Goal: Transaction & Acquisition: Purchase product/service

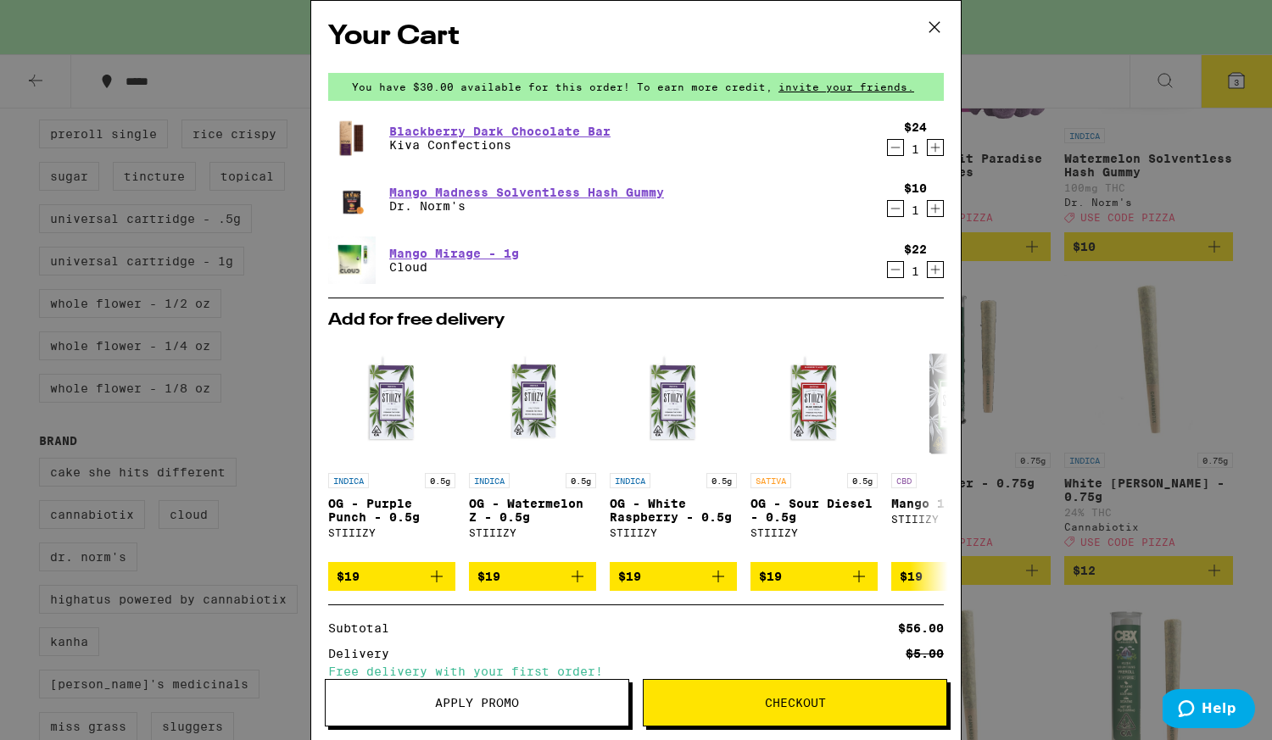
click at [785, 697] on span "Checkout" at bounding box center [795, 703] width 61 height 12
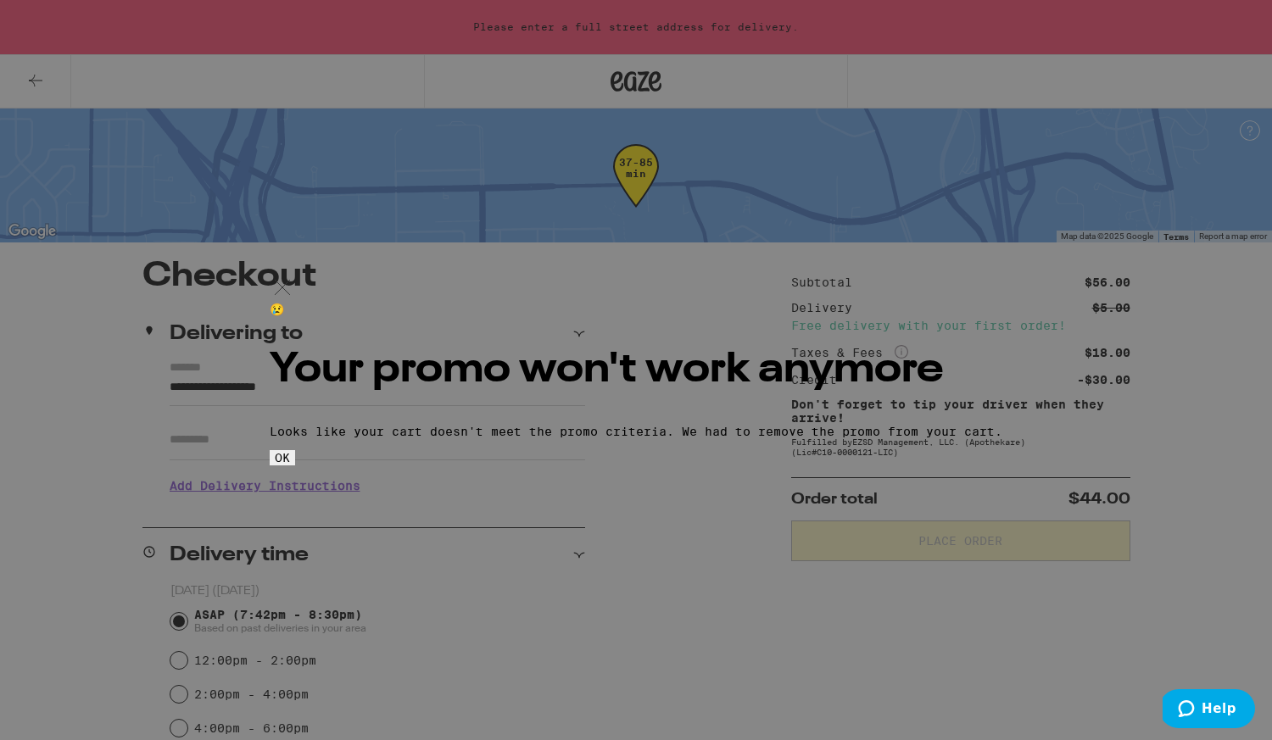
click at [295, 466] on button "OK" at bounding box center [282, 457] width 25 height 15
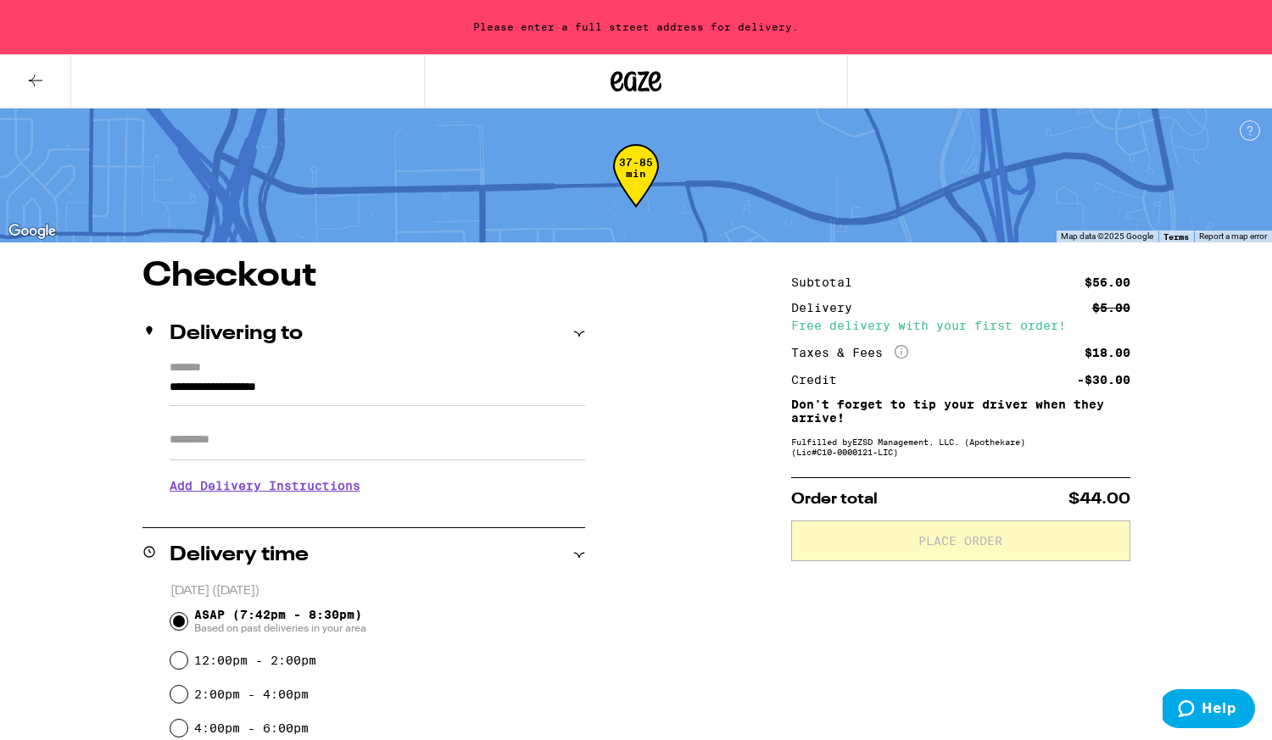
click at [36, 89] on icon at bounding box center [35, 80] width 20 height 20
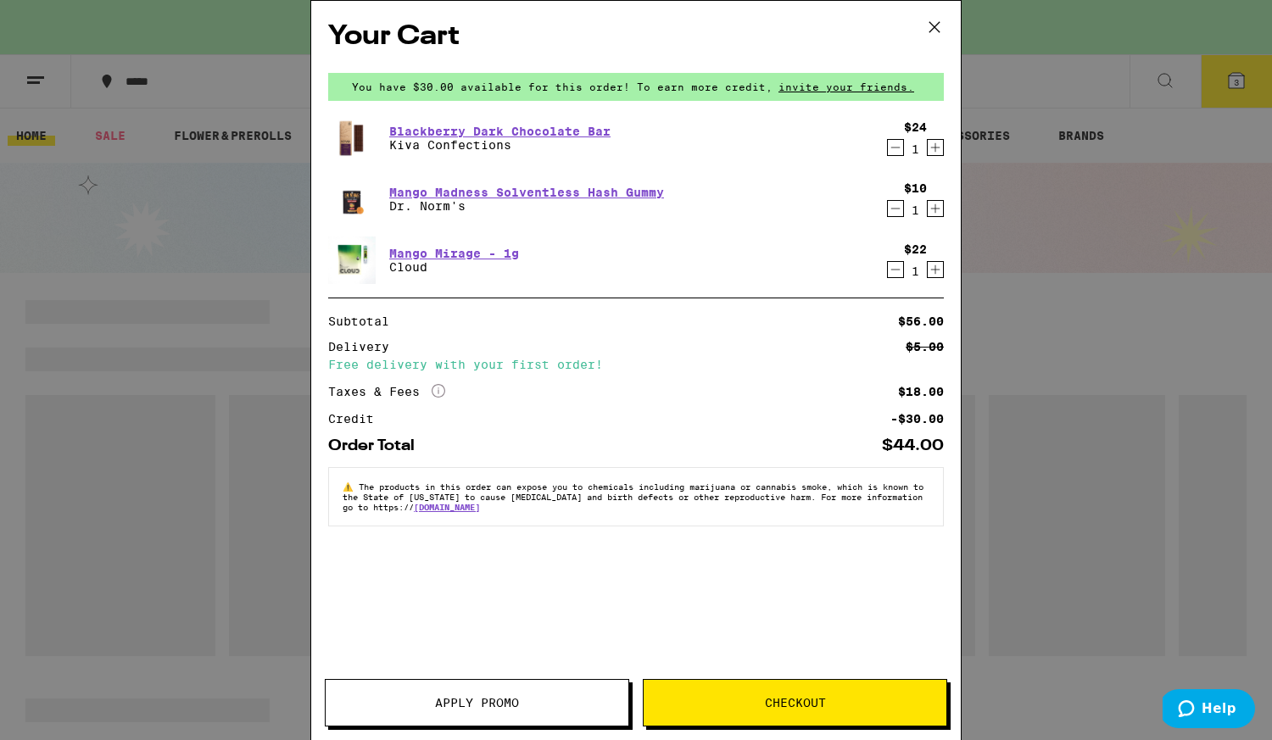
click at [937, 26] on icon at bounding box center [934, 26] width 25 height 25
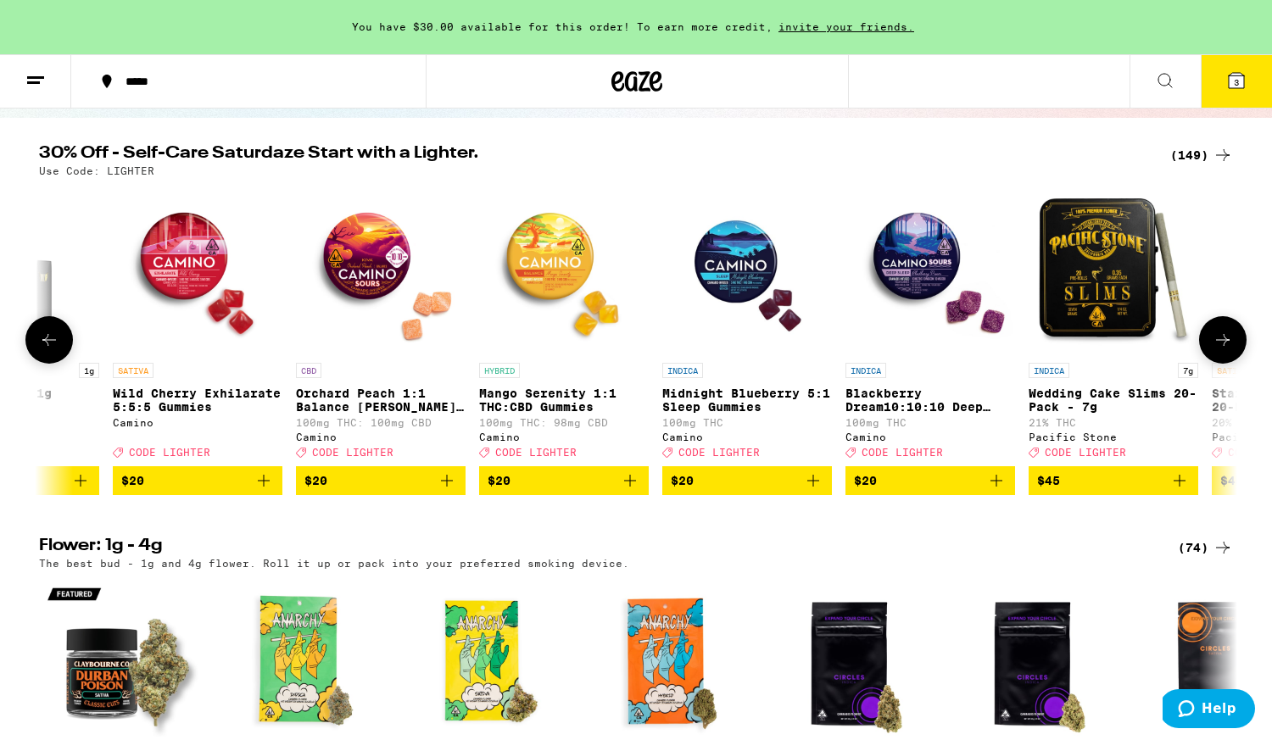
scroll to position [0, 473]
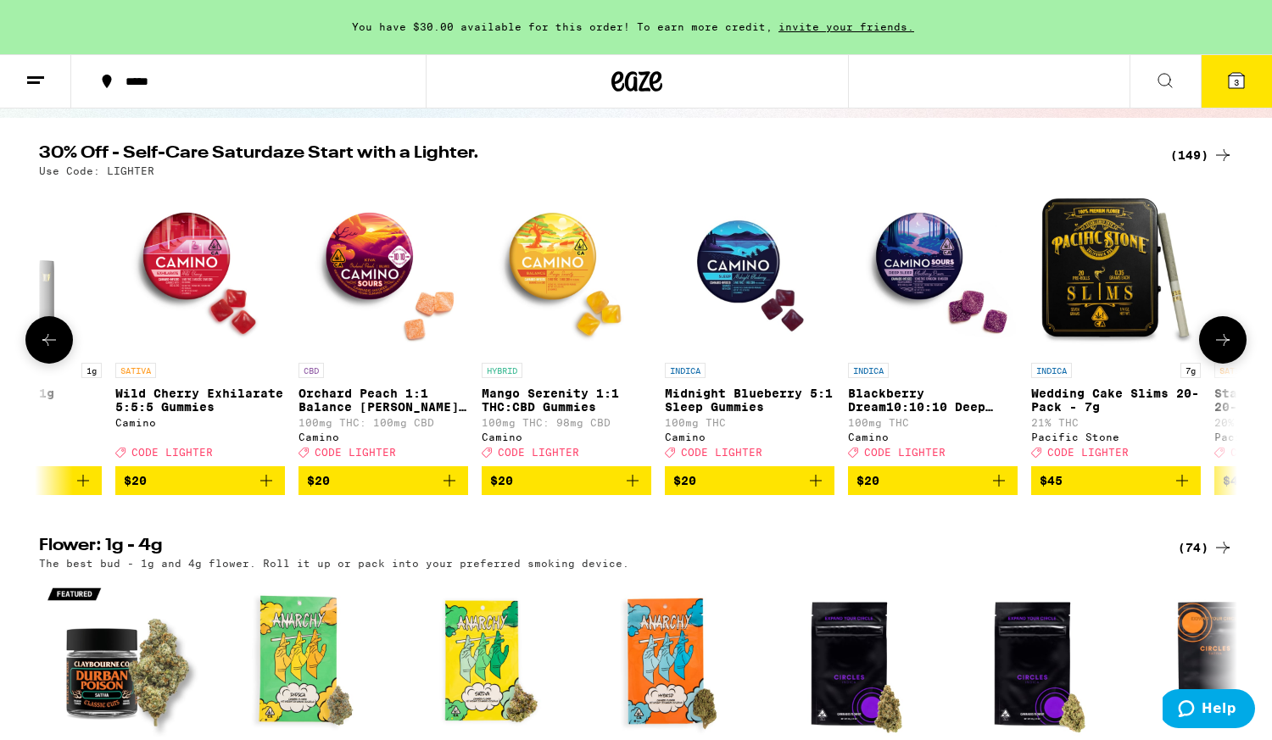
click at [643, 486] on button "$20" at bounding box center [567, 481] width 170 height 29
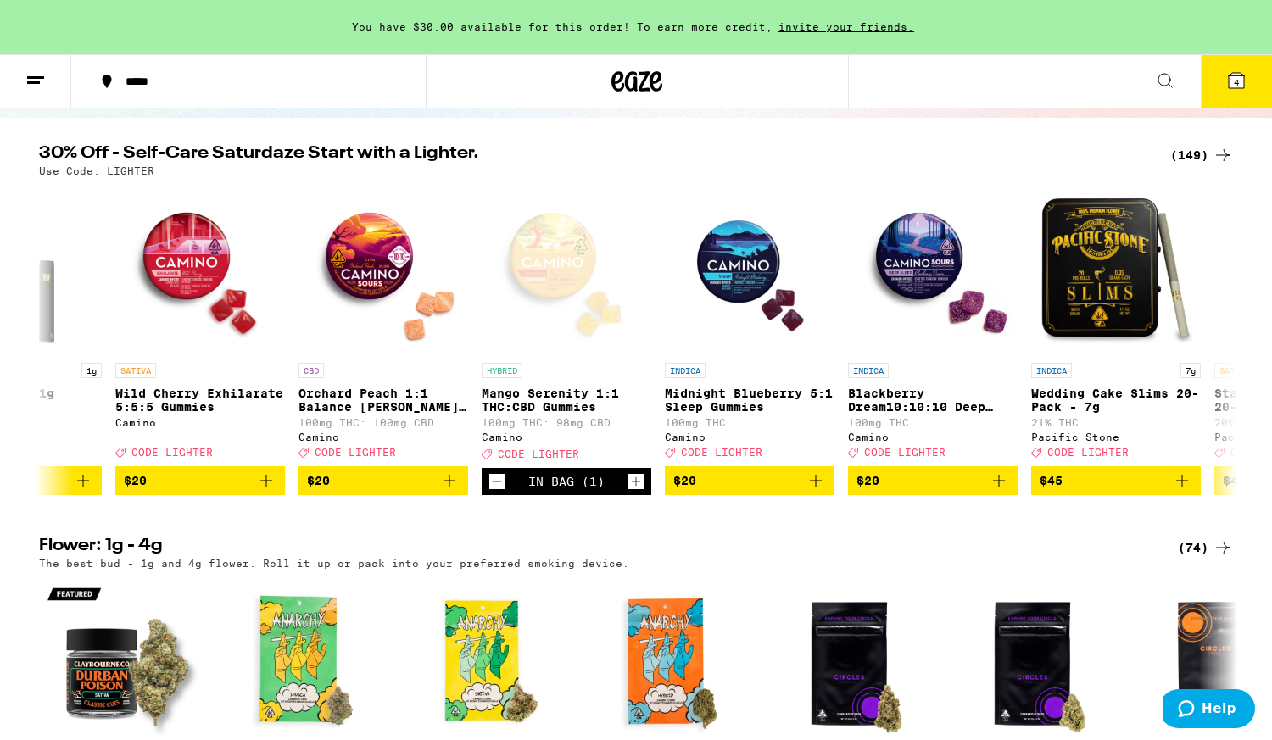
click at [1203, 154] on div "(149)" at bounding box center [1201, 155] width 63 height 20
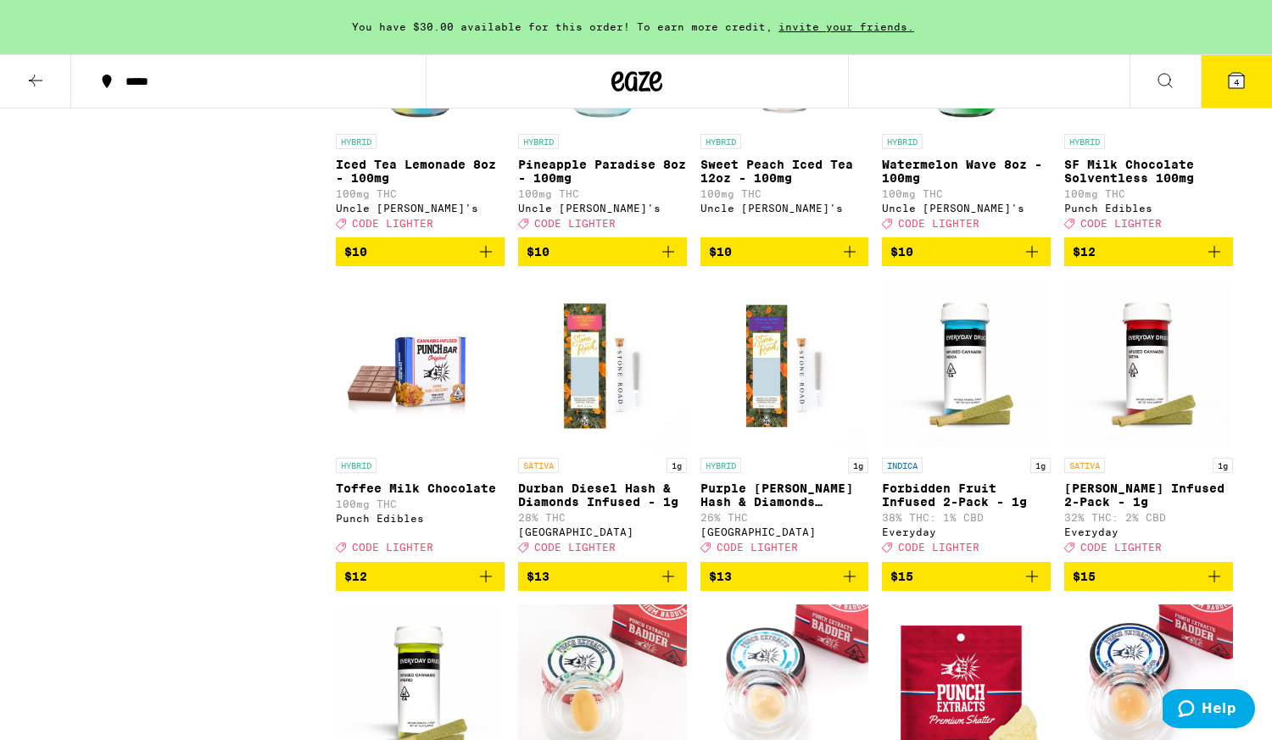
scroll to position [1627, 0]
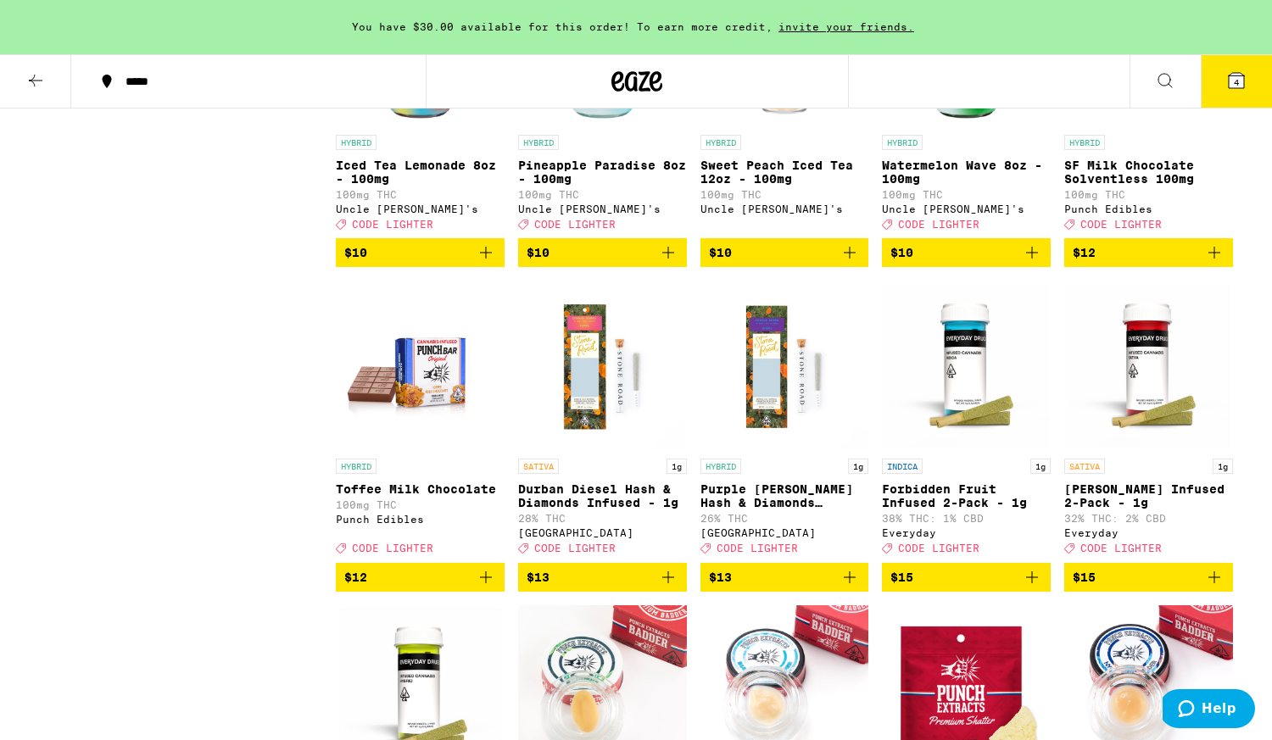
click at [488, 588] on icon "Add to bag" at bounding box center [486, 577] width 20 height 20
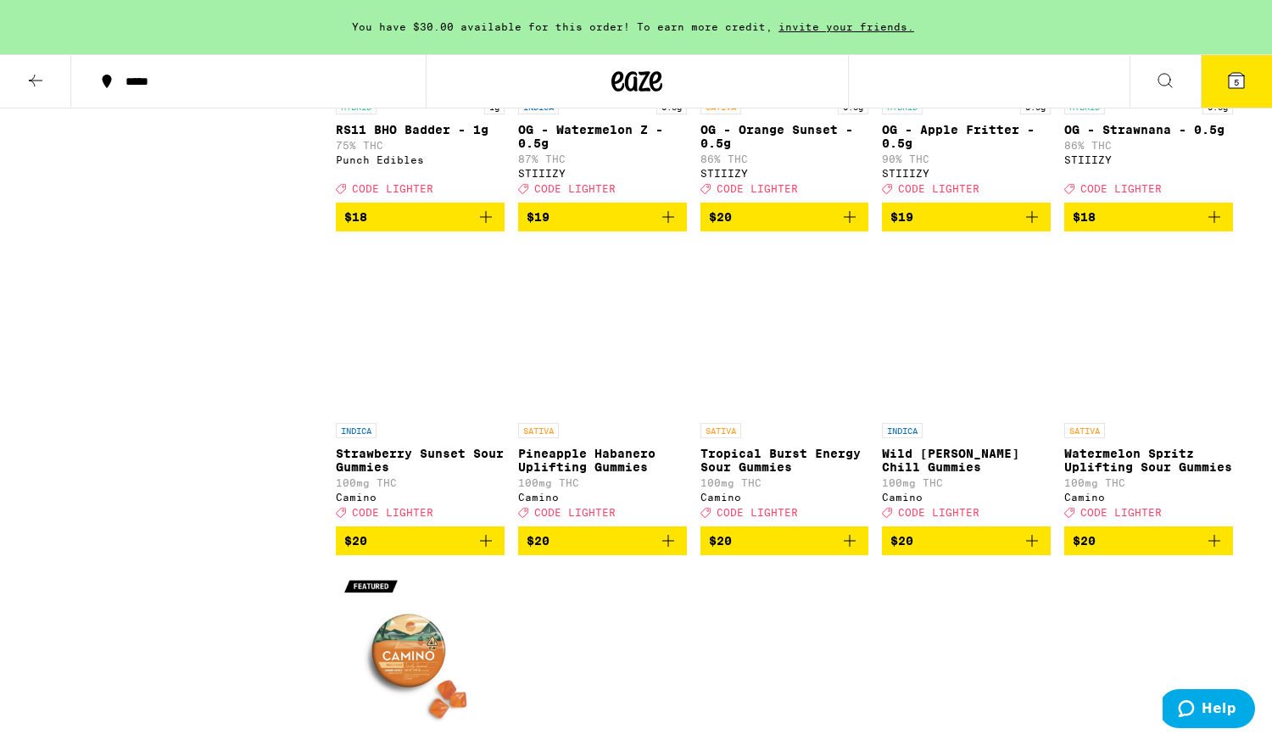
scroll to position [2643, 0]
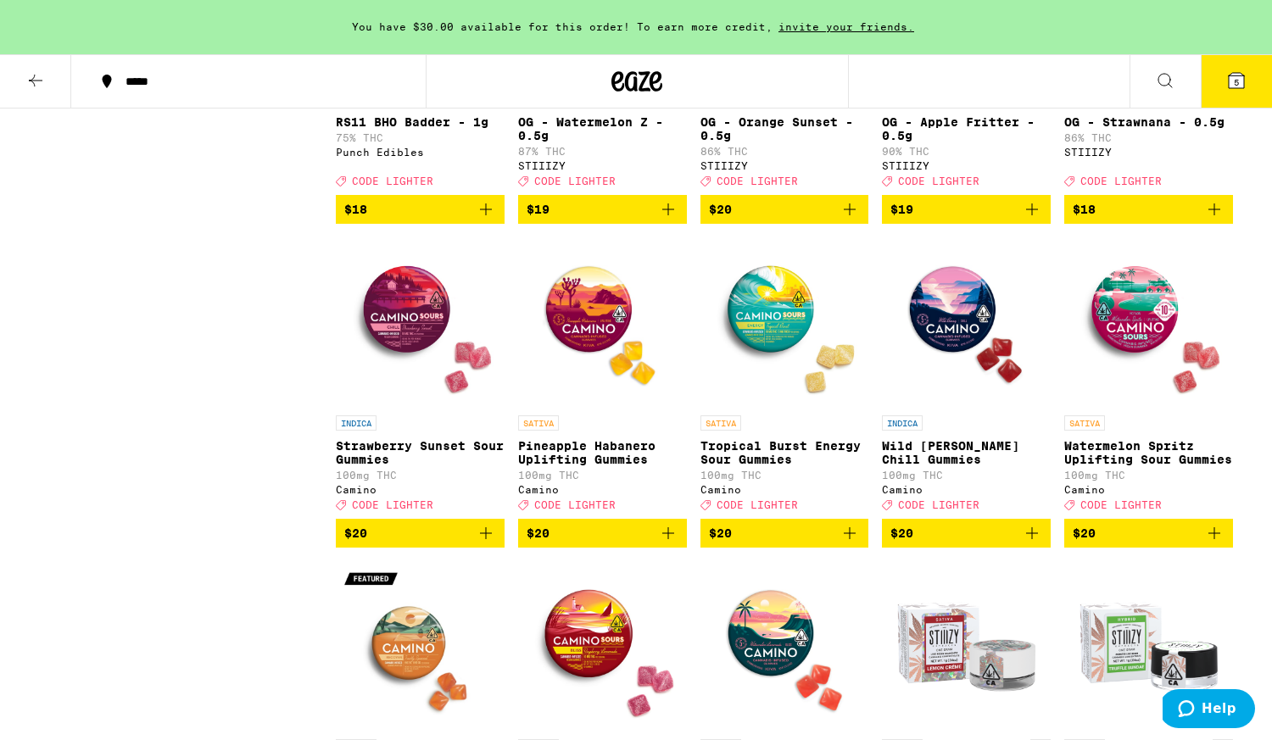
click at [496, 548] on button "$20" at bounding box center [420, 533] width 169 height 29
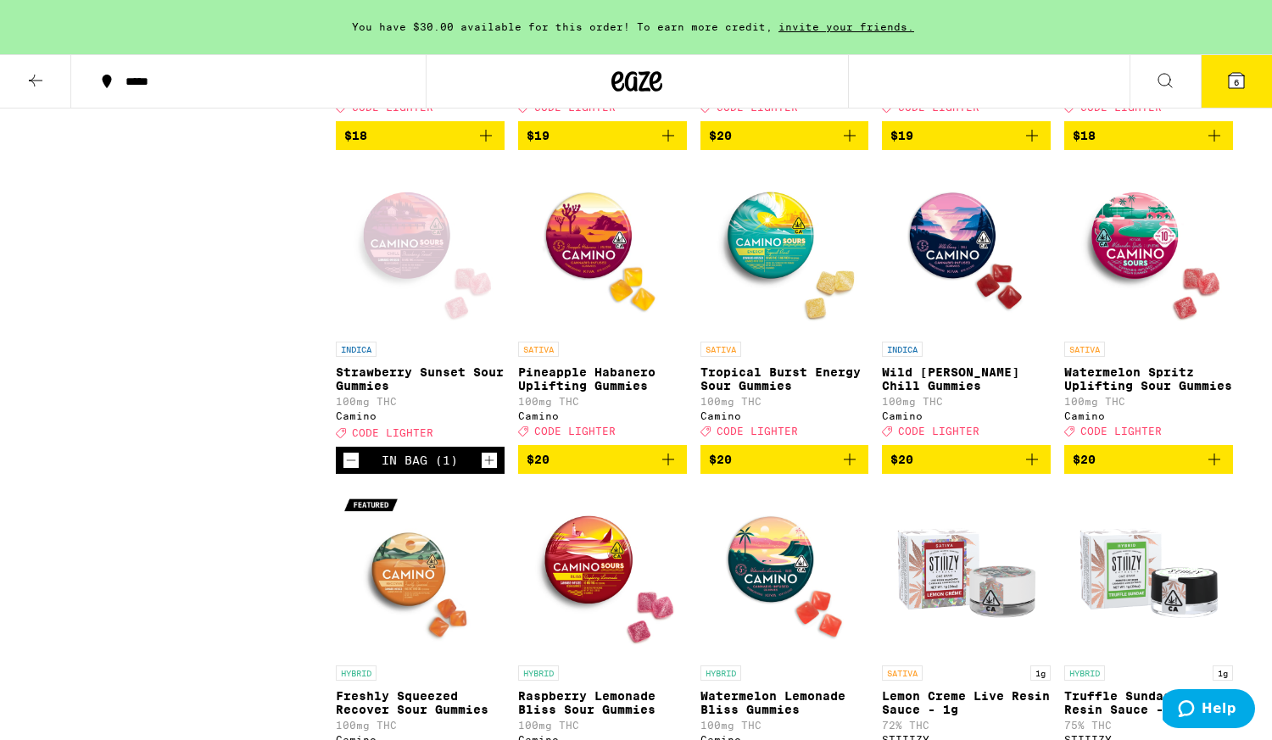
scroll to position [2719, 0]
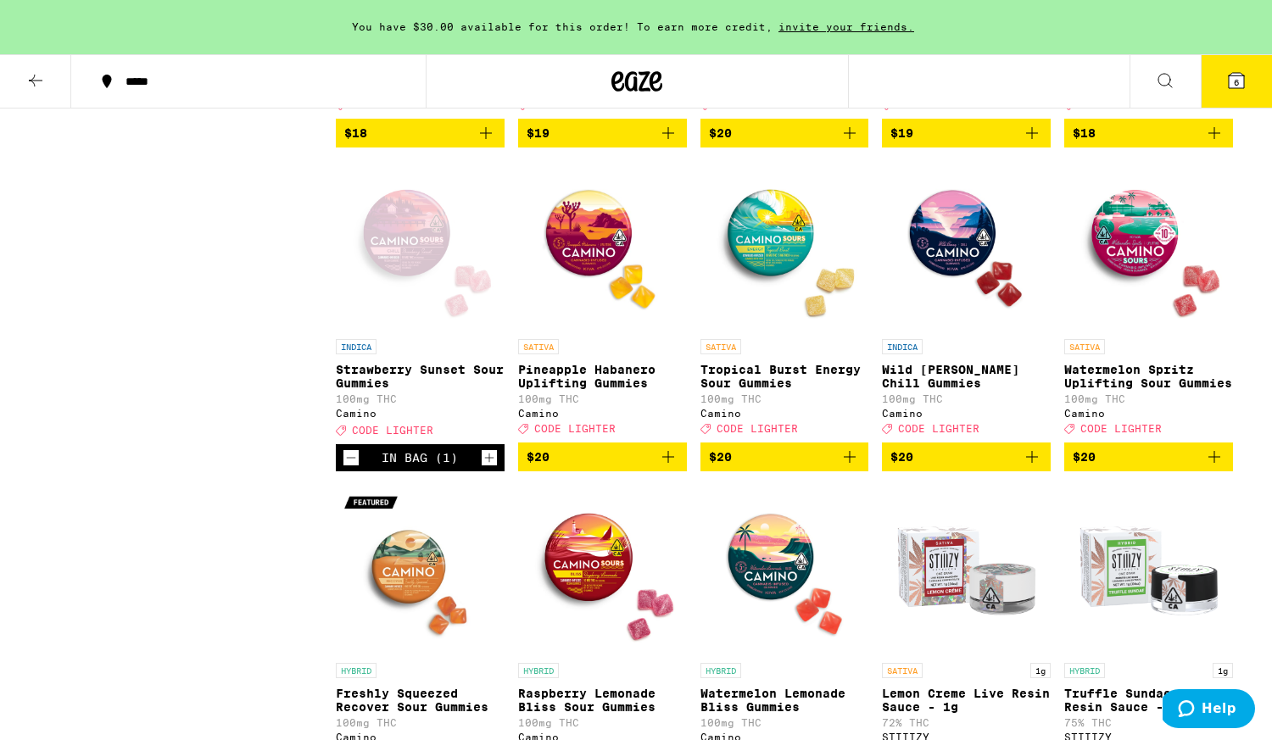
click at [350, 468] on icon "Decrement" at bounding box center [351, 458] width 15 height 20
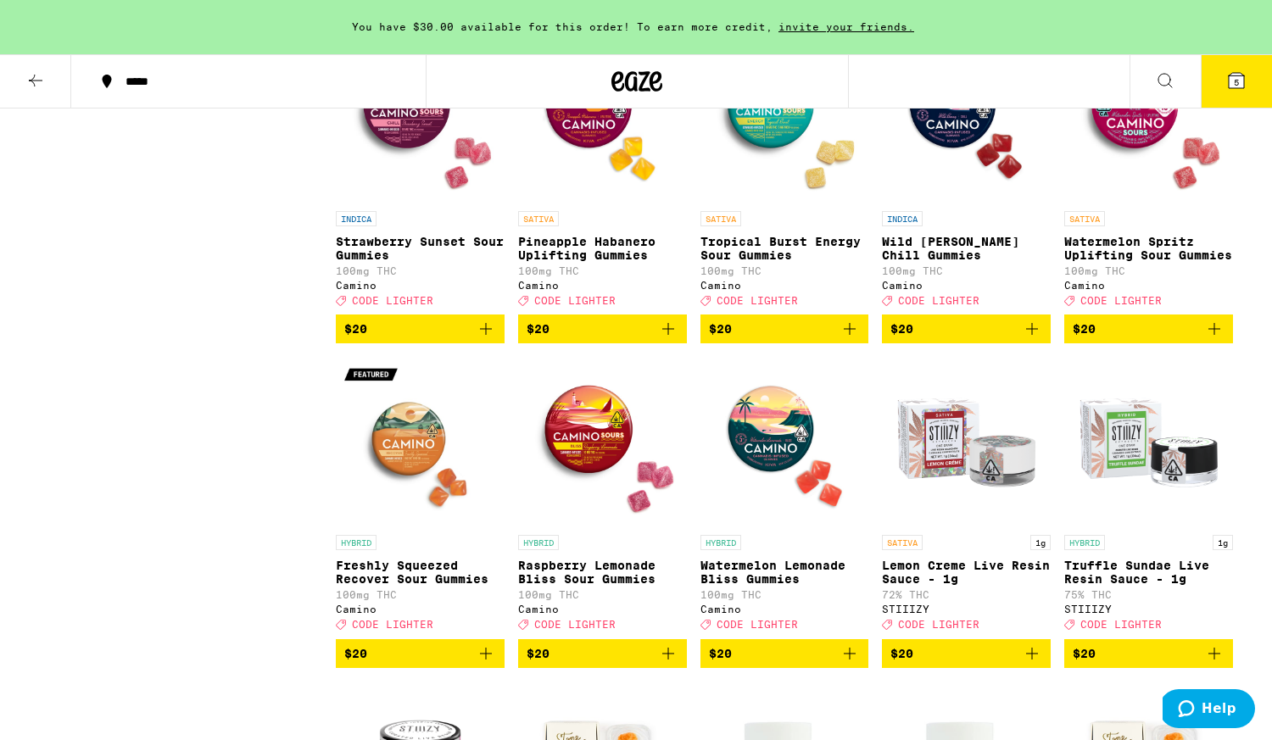
scroll to position [2847, 0]
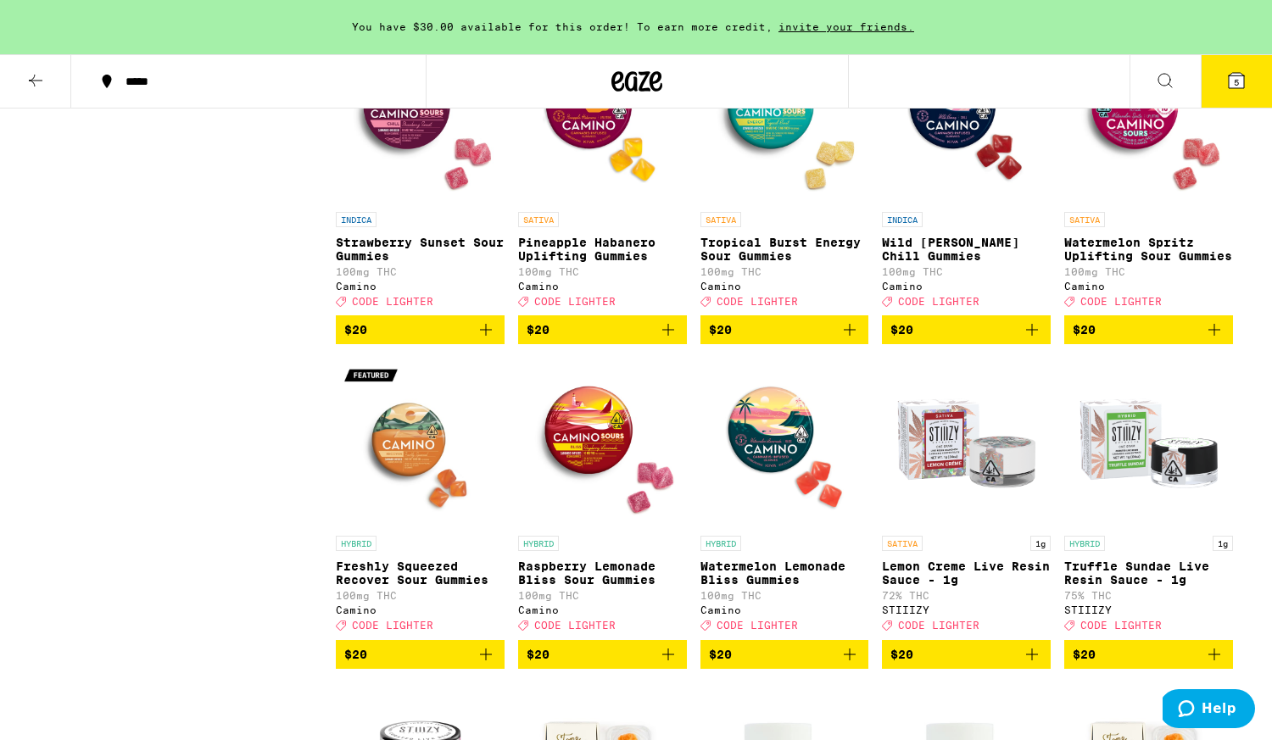
click at [853, 336] on icon "Add to bag" at bounding box center [850, 330] width 12 height 12
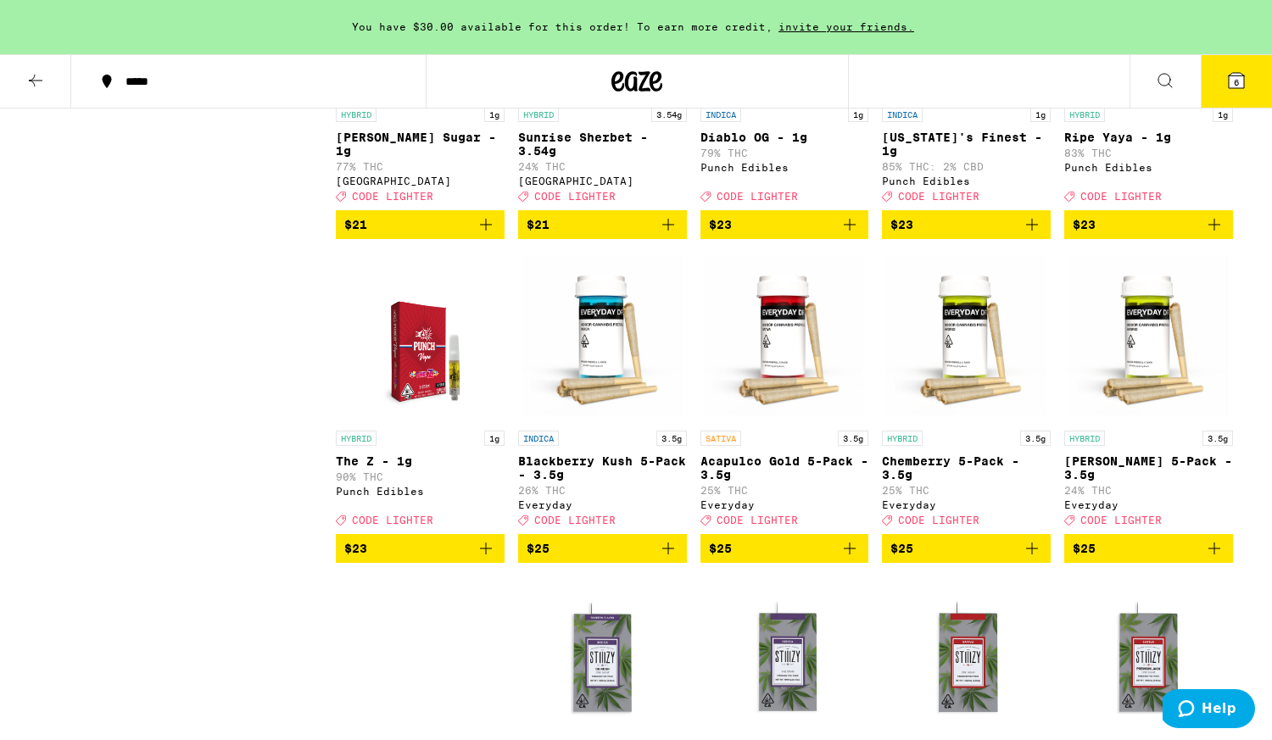
scroll to position [3926, 0]
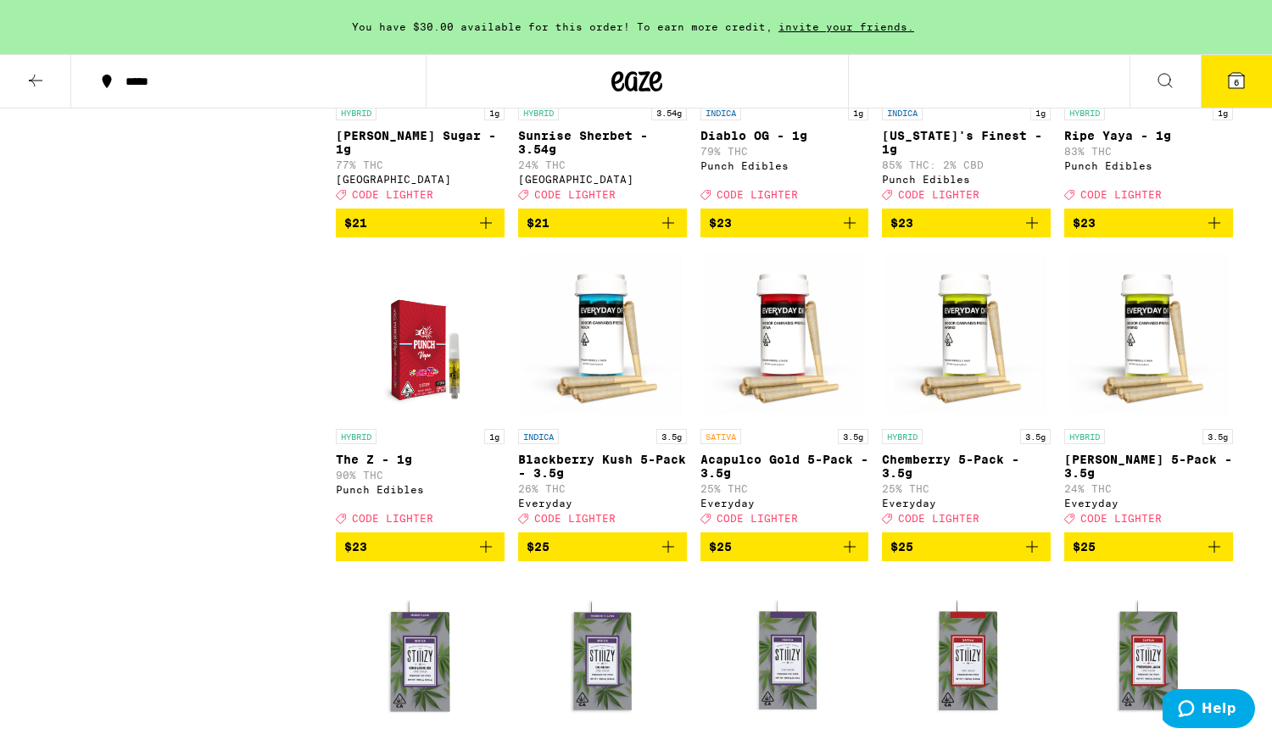
click at [491, 557] on icon "Add to bag" at bounding box center [486, 547] width 20 height 20
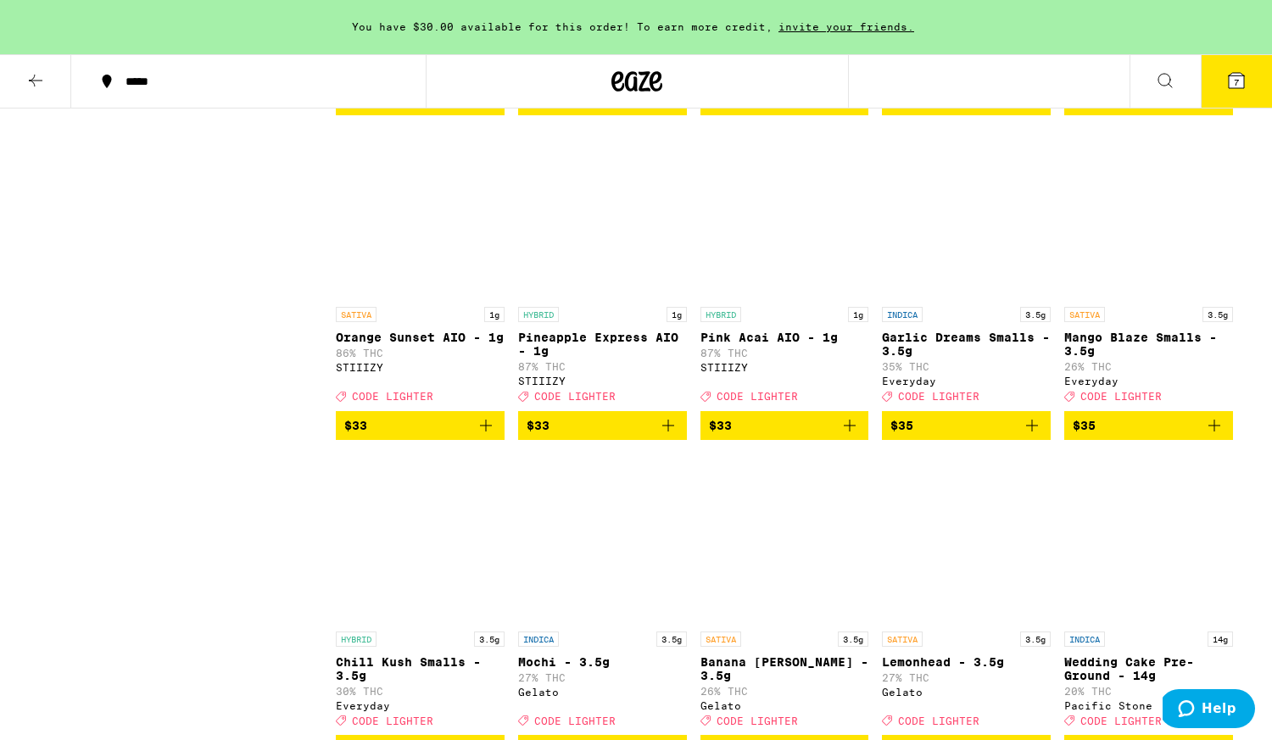
scroll to position [6451, 0]
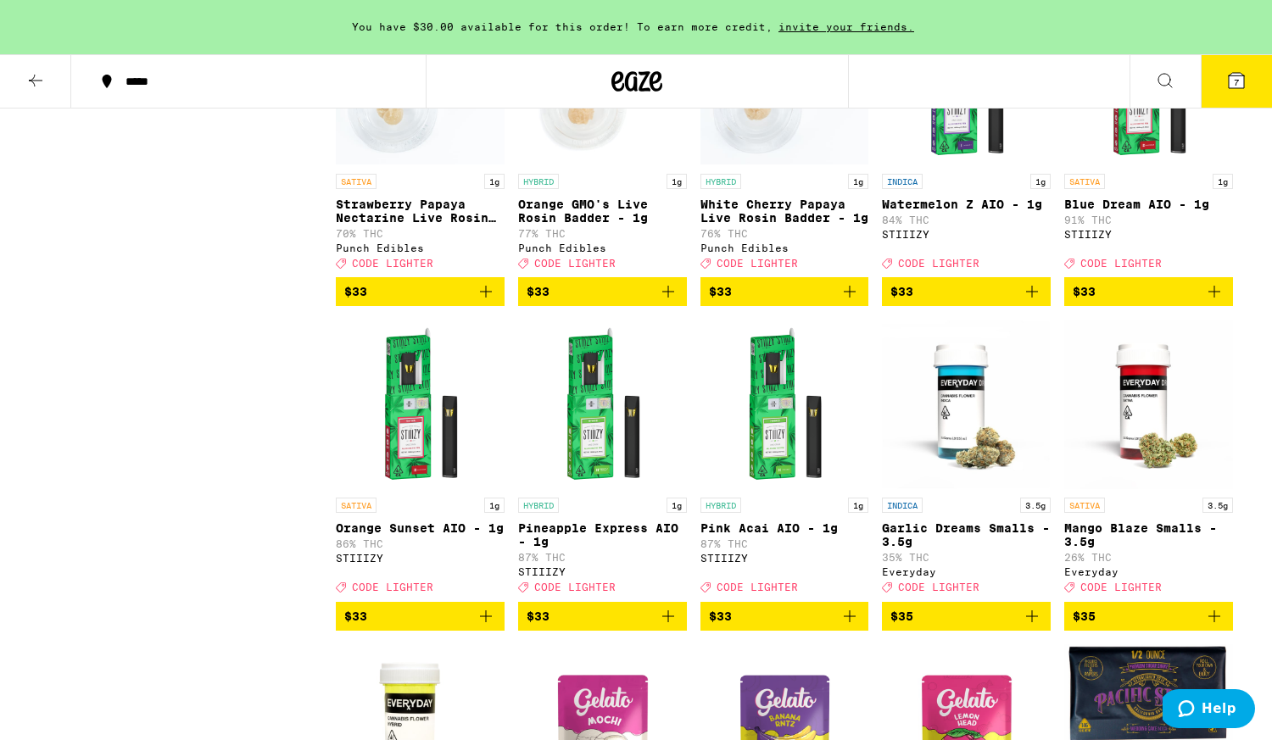
click at [1234, 98] on button "7" at bounding box center [1236, 81] width 71 height 53
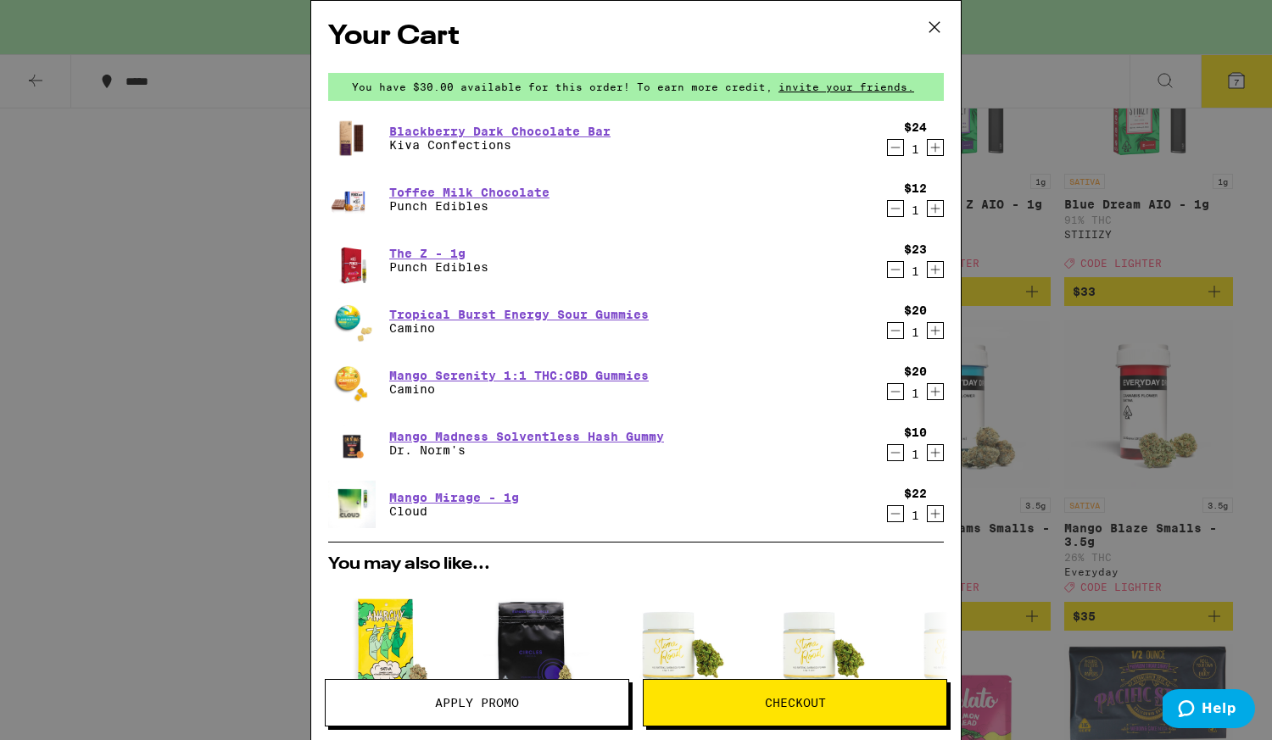
click at [897, 150] on icon "Decrement" at bounding box center [895, 147] width 15 height 20
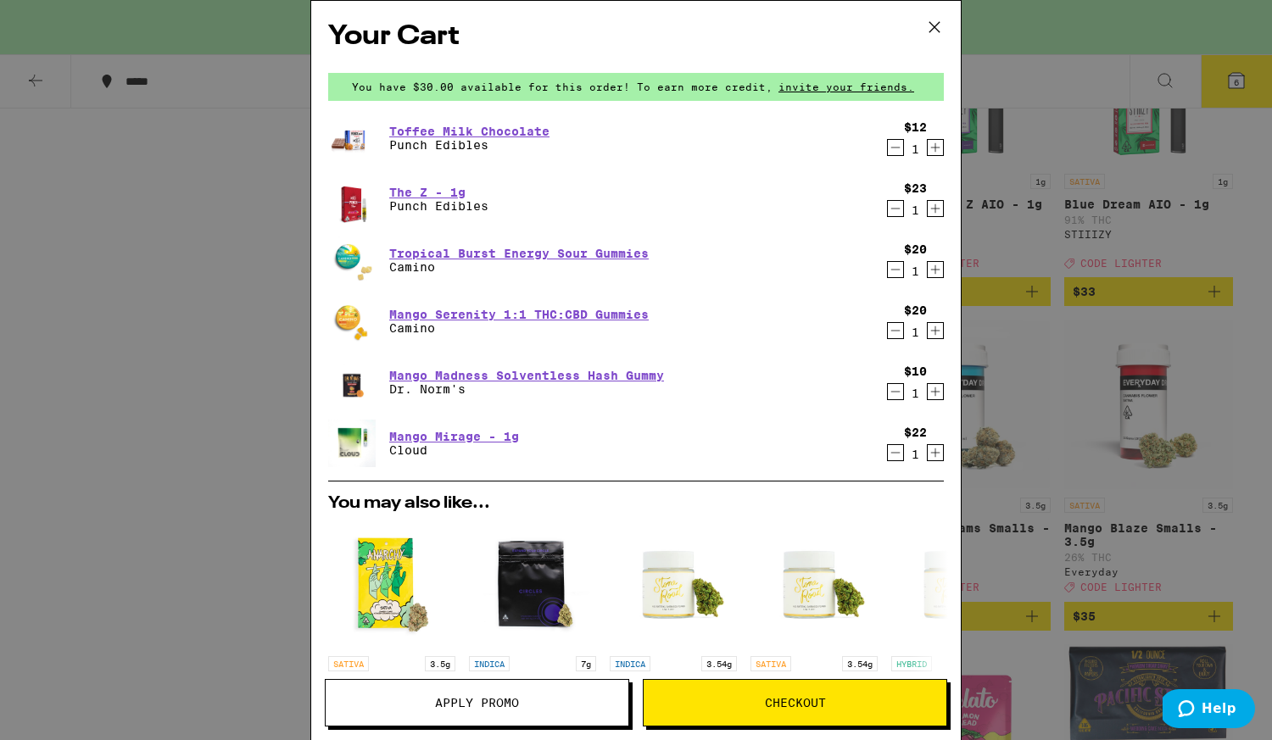
click at [897, 150] on icon "Decrement" at bounding box center [895, 147] width 15 height 20
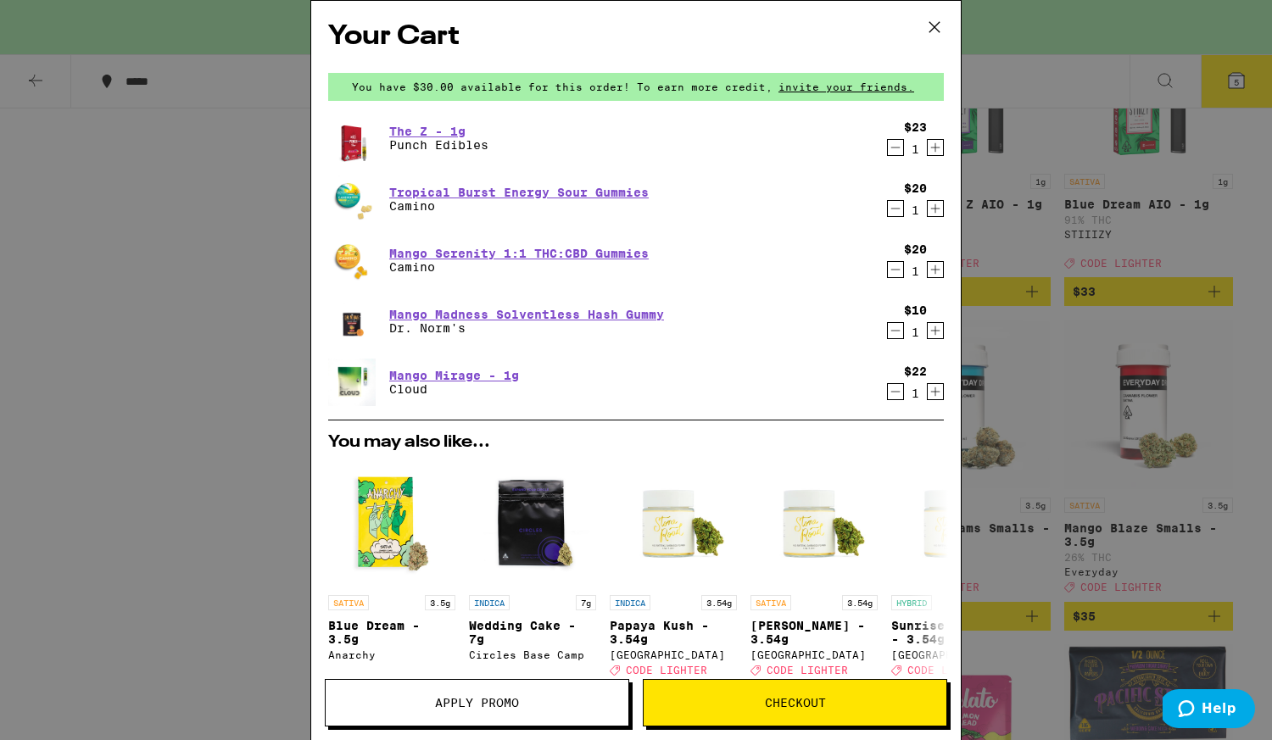
click at [897, 333] on icon "Decrement" at bounding box center [895, 331] width 15 height 20
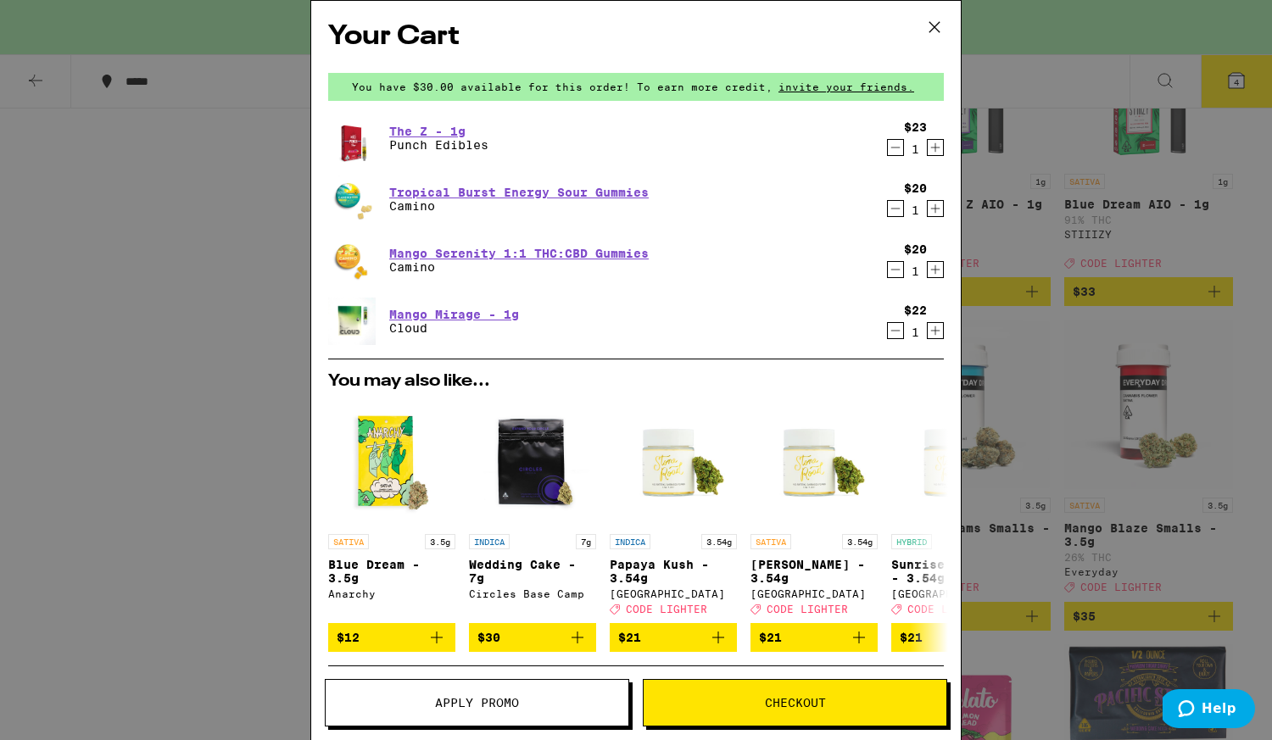
click at [895, 338] on icon "Decrement" at bounding box center [895, 331] width 15 height 20
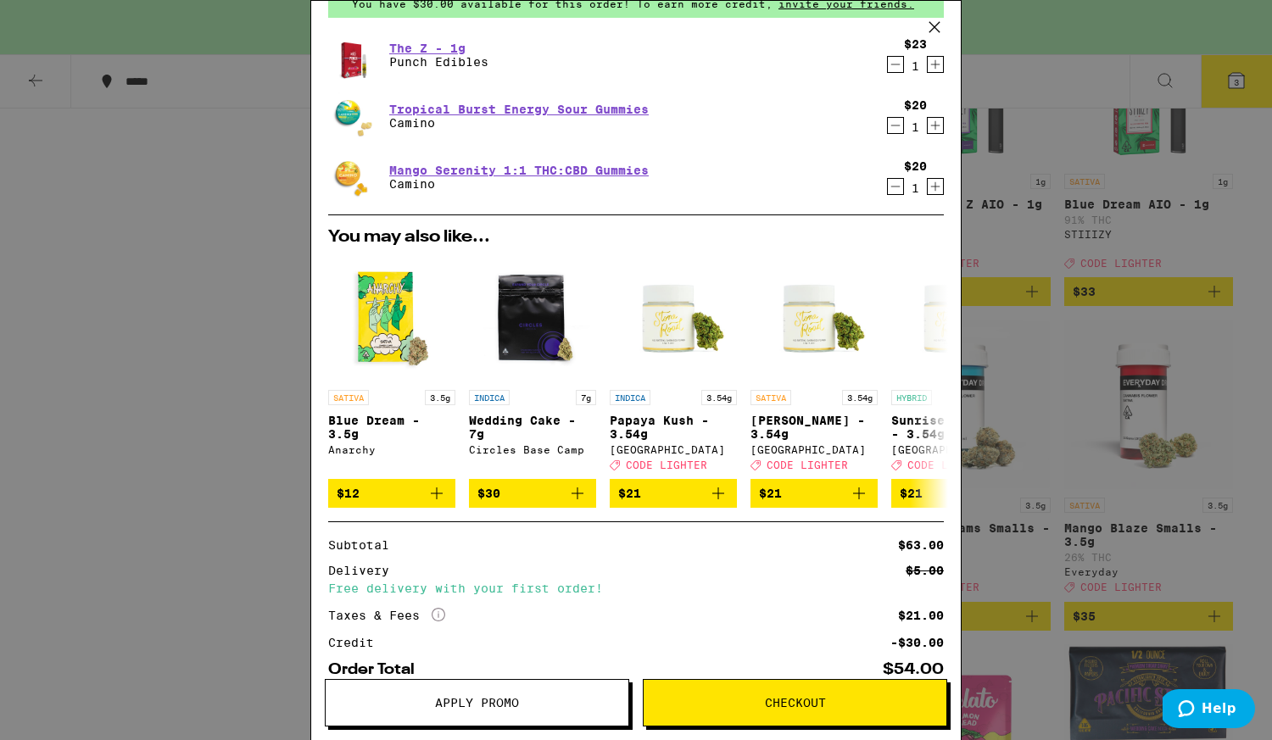
scroll to position [187, 0]
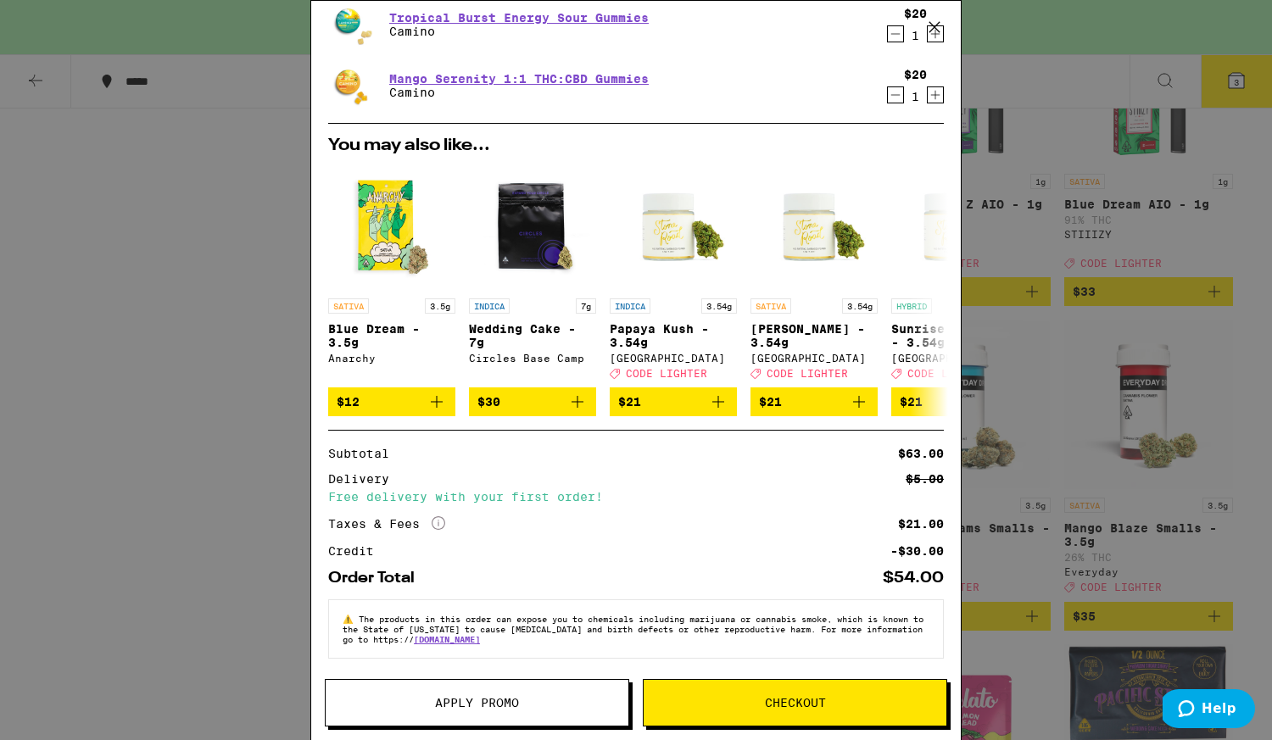
click at [567, 711] on button "Apply Promo" at bounding box center [477, 702] width 304 height 47
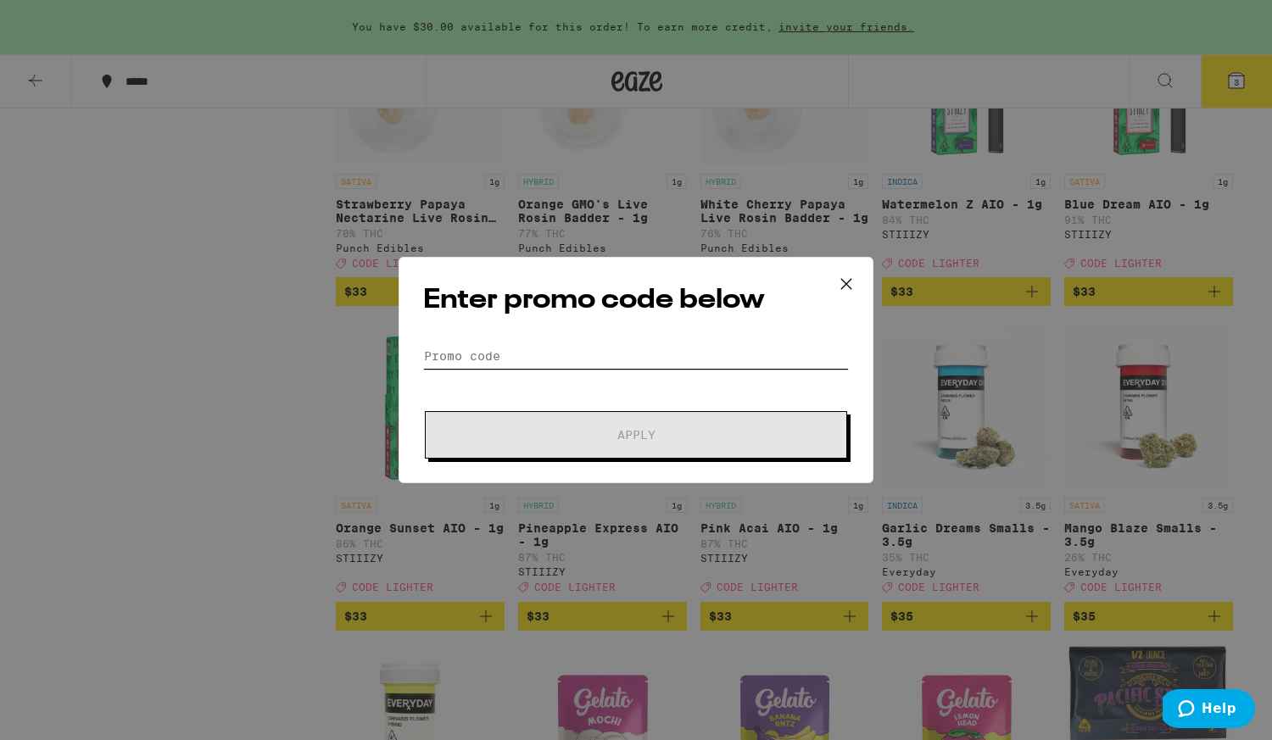
click at [657, 355] on input "Promo Code" at bounding box center [636, 356] width 426 height 25
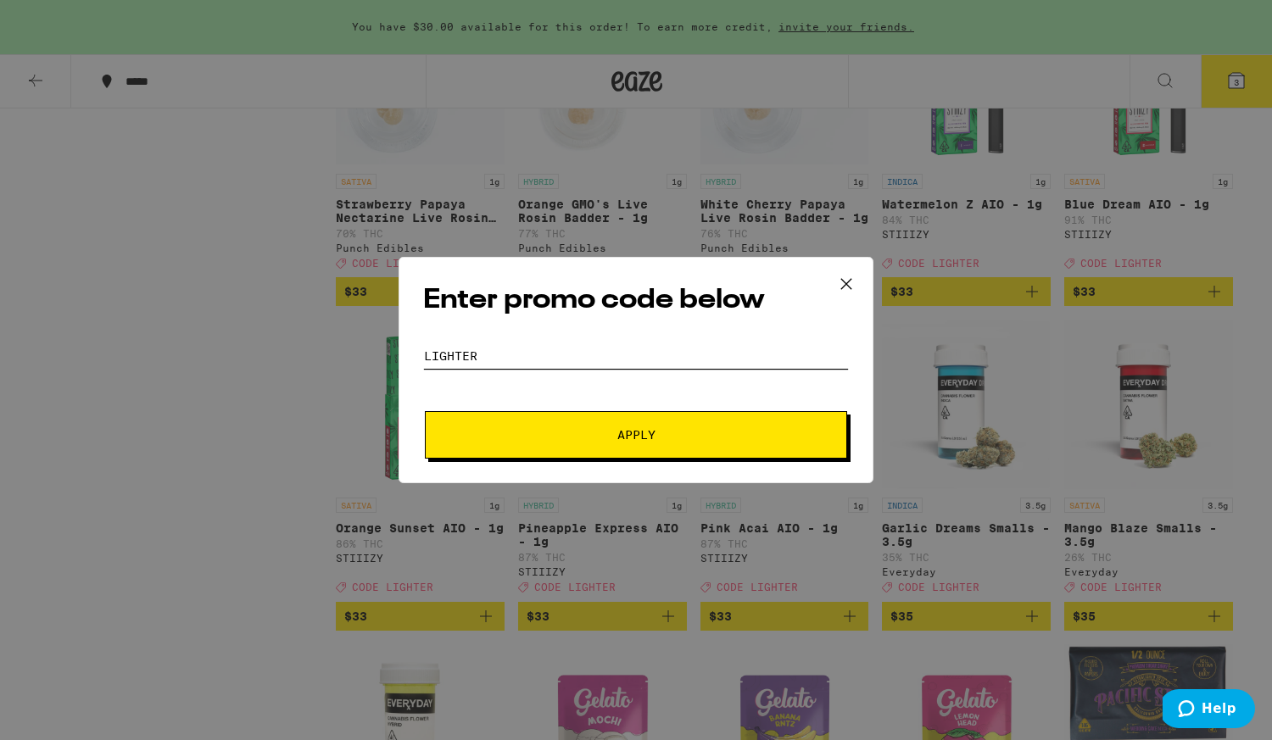
type input "LIGHTER"
click at [625, 429] on span "Apply" at bounding box center [636, 435] width 38 height 12
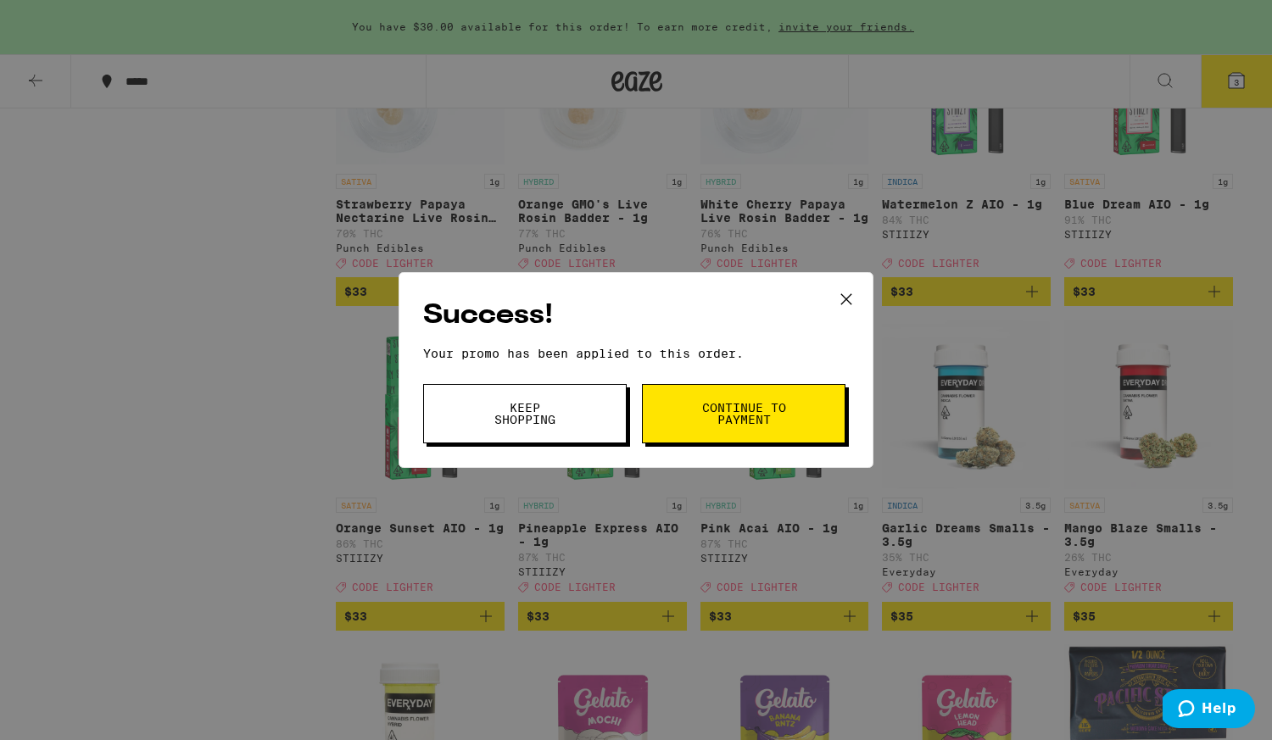
click at [684, 419] on button "Continue to payment" at bounding box center [744, 413] width 204 height 59
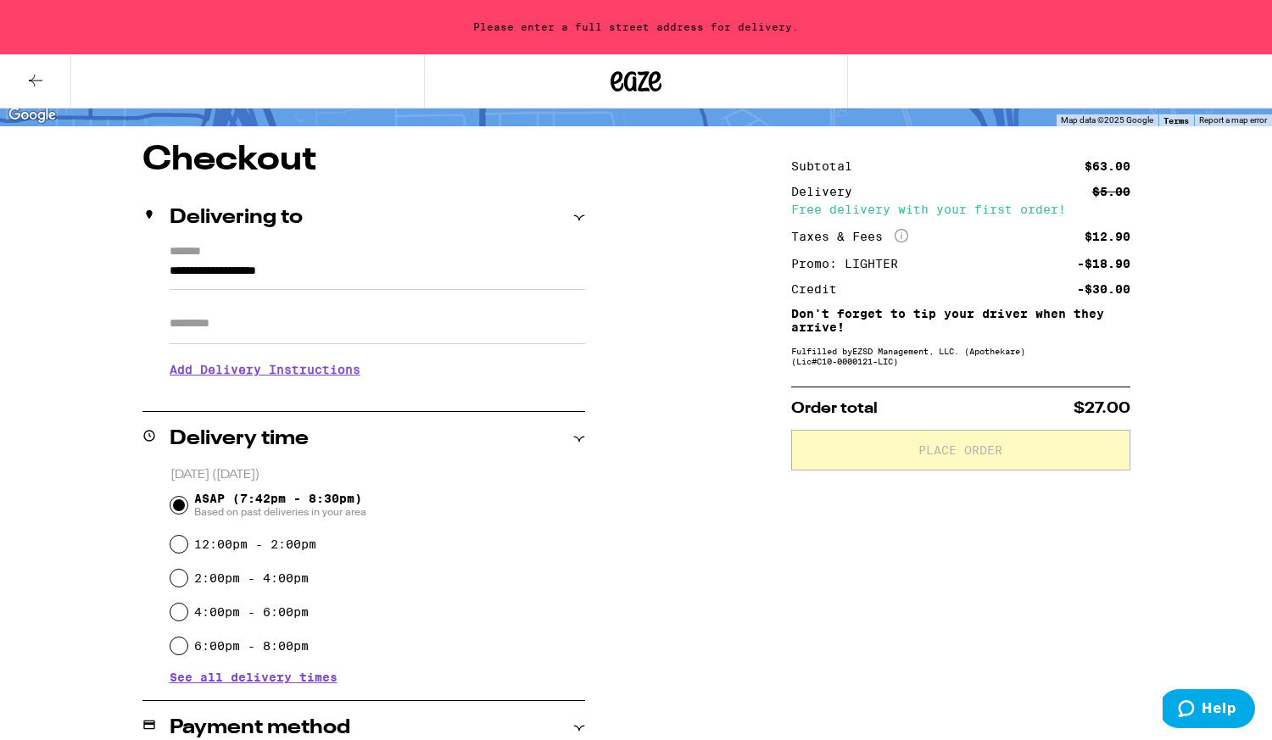
scroll to position [125, 0]
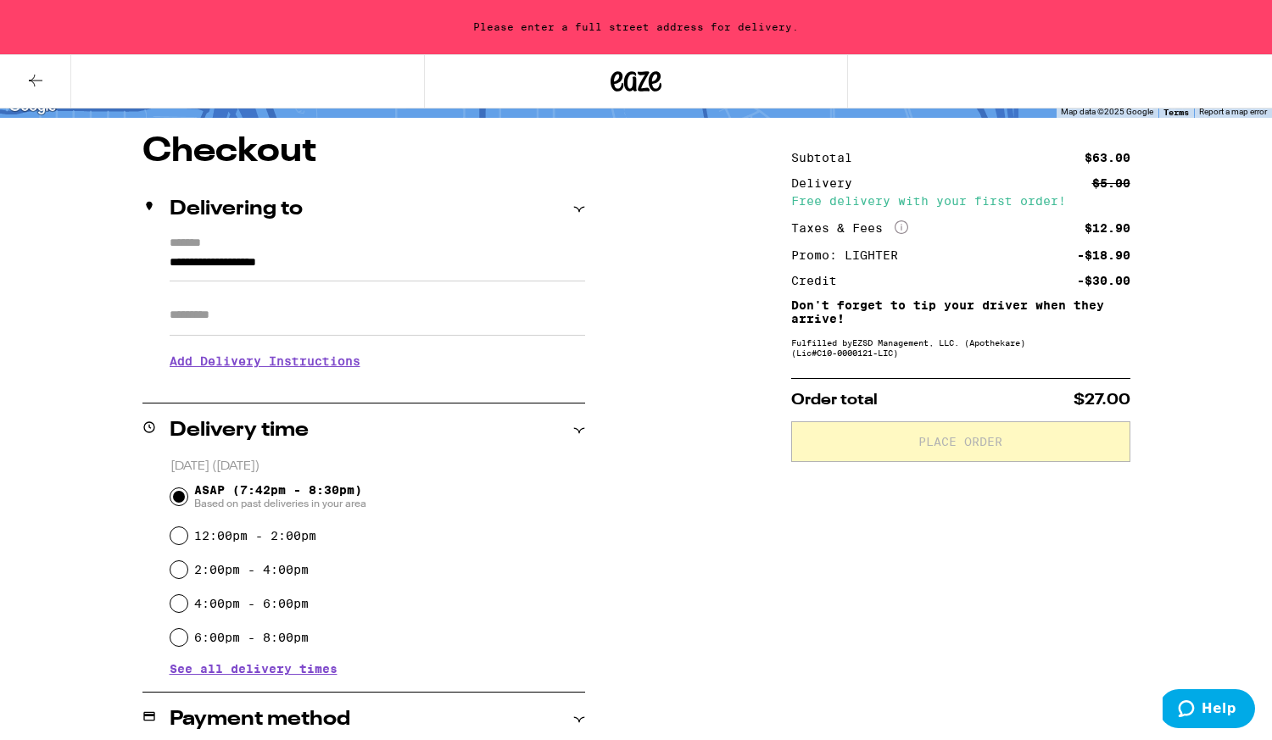
click at [293, 538] on label "12:00pm - 2:00pm" at bounding box center [255, 536] width 122 height 14
click at [187, 538] on input "12:00pm - 2:00pm" at bounding box center [178, 536] width 17 height 17
radio input "true"
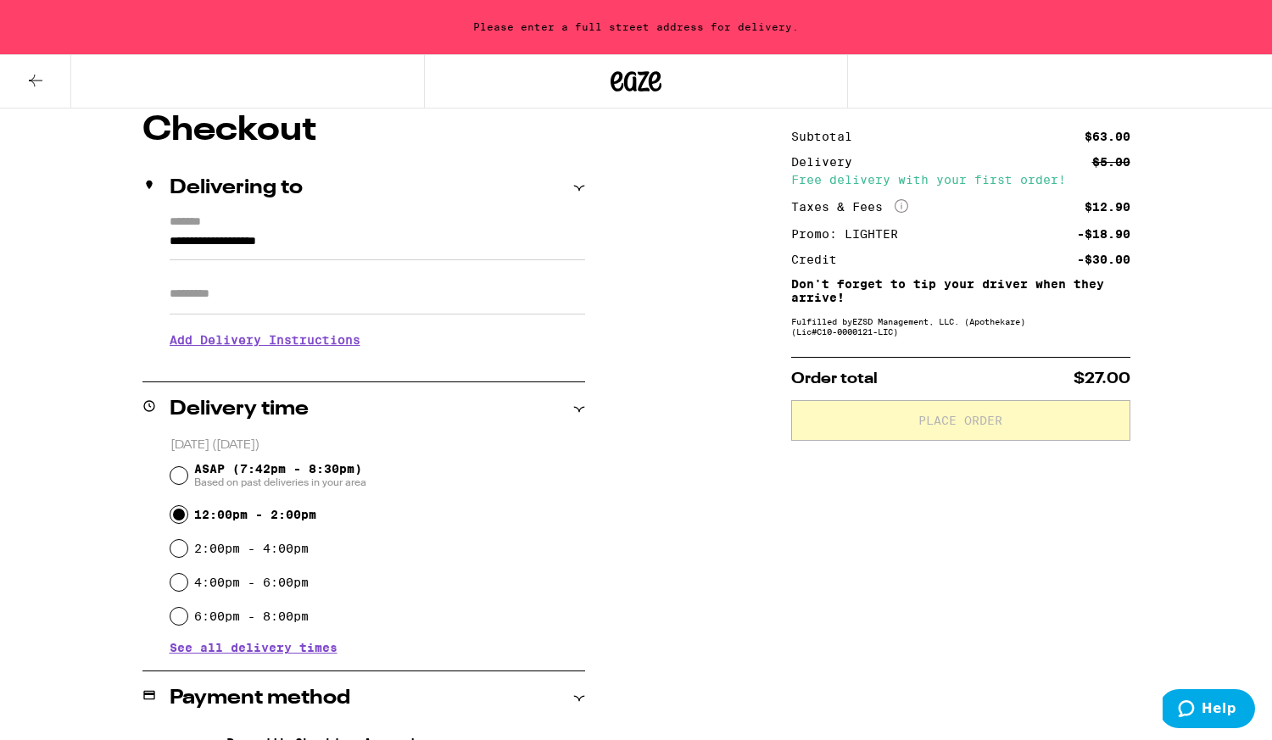
click at [434, 306] on input "Apt/Suite" at bounding box center [378, 294] width 416 height 41
click at [434, 237] on input "**********" at bounding box center [378, 246] width 416 height 29
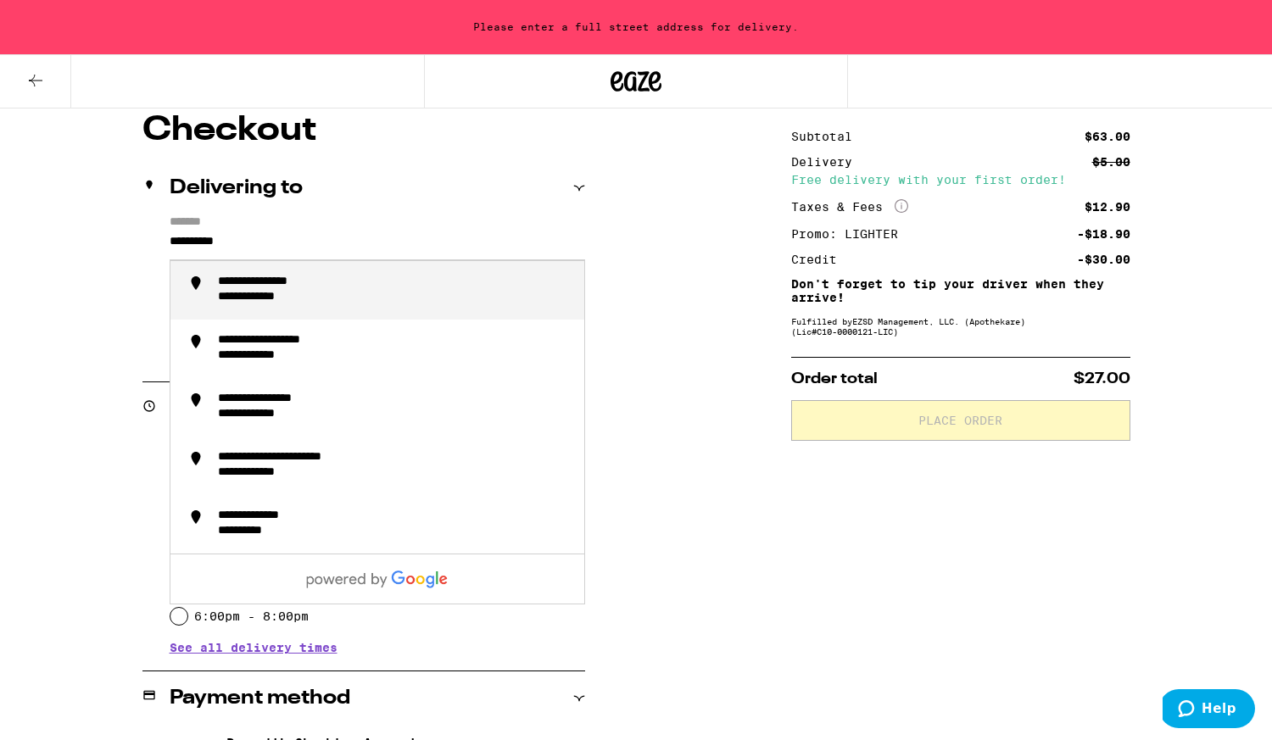
click at [375, 297] on div "**********" at bounding box center [394, 290] width 353 height 31
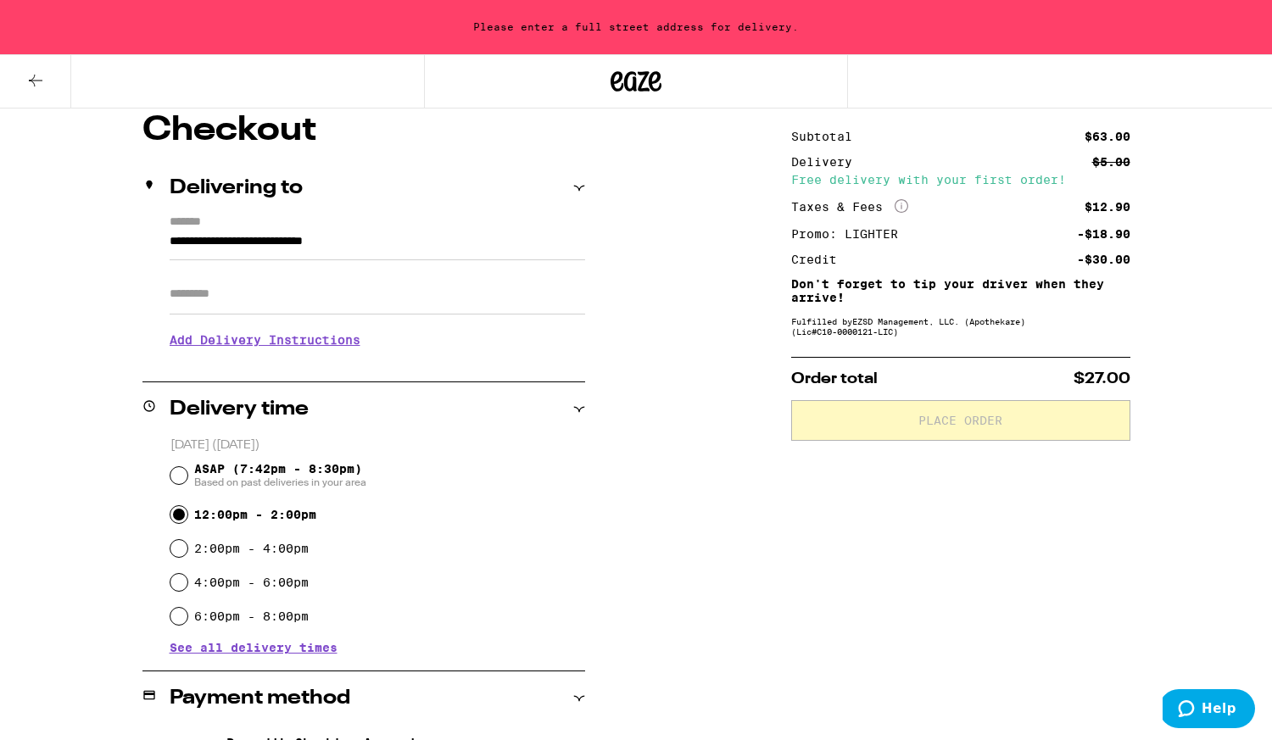
type input "**********"
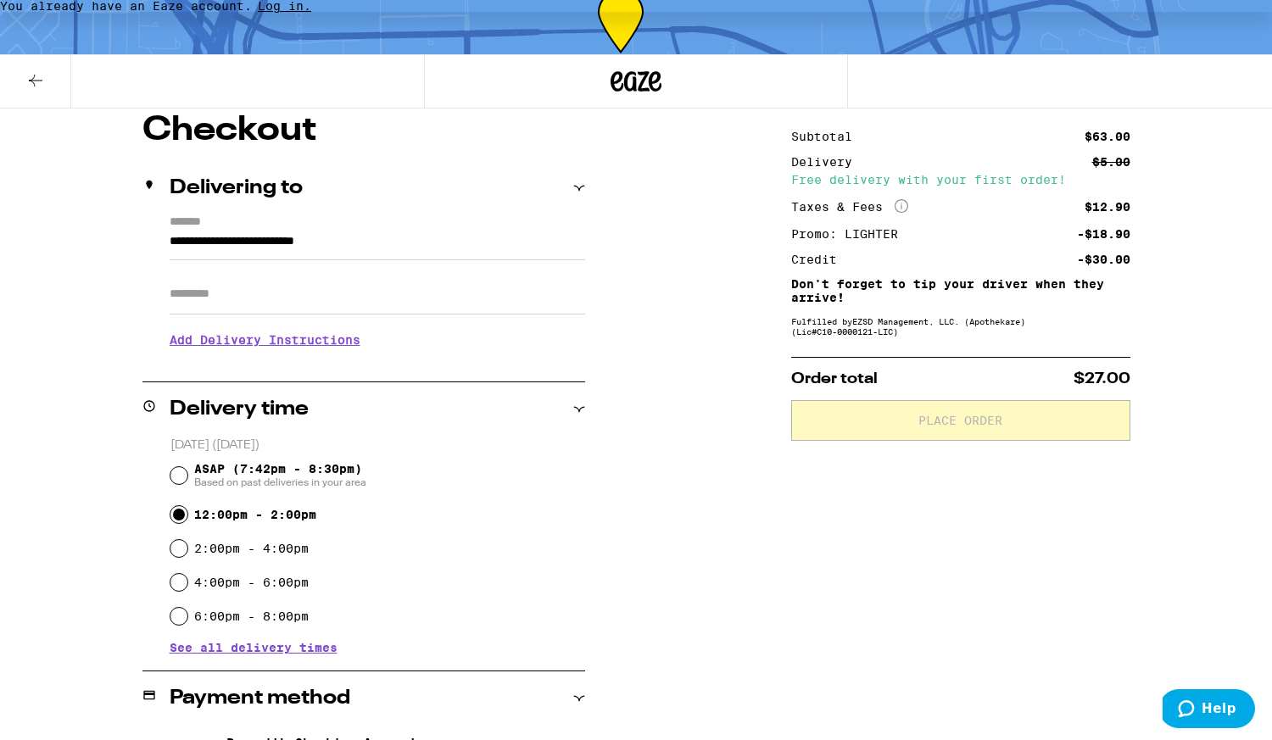
click at [341, 298] on input "Apt/Suite" at bounding box center [378, 294] width 416 height 41
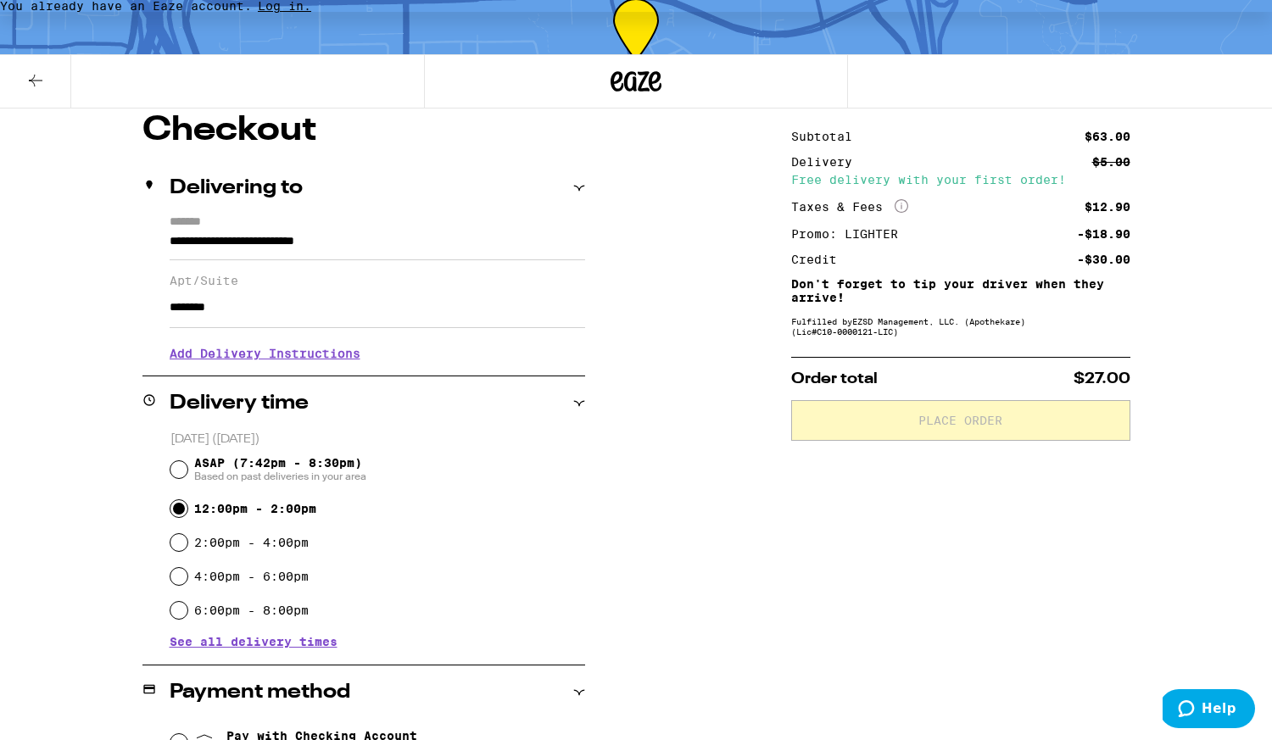
type input "********"
click at [315, 357] on h3 "Add Delivery Instructions" at bounding box center [378, 353] width 416 height 39
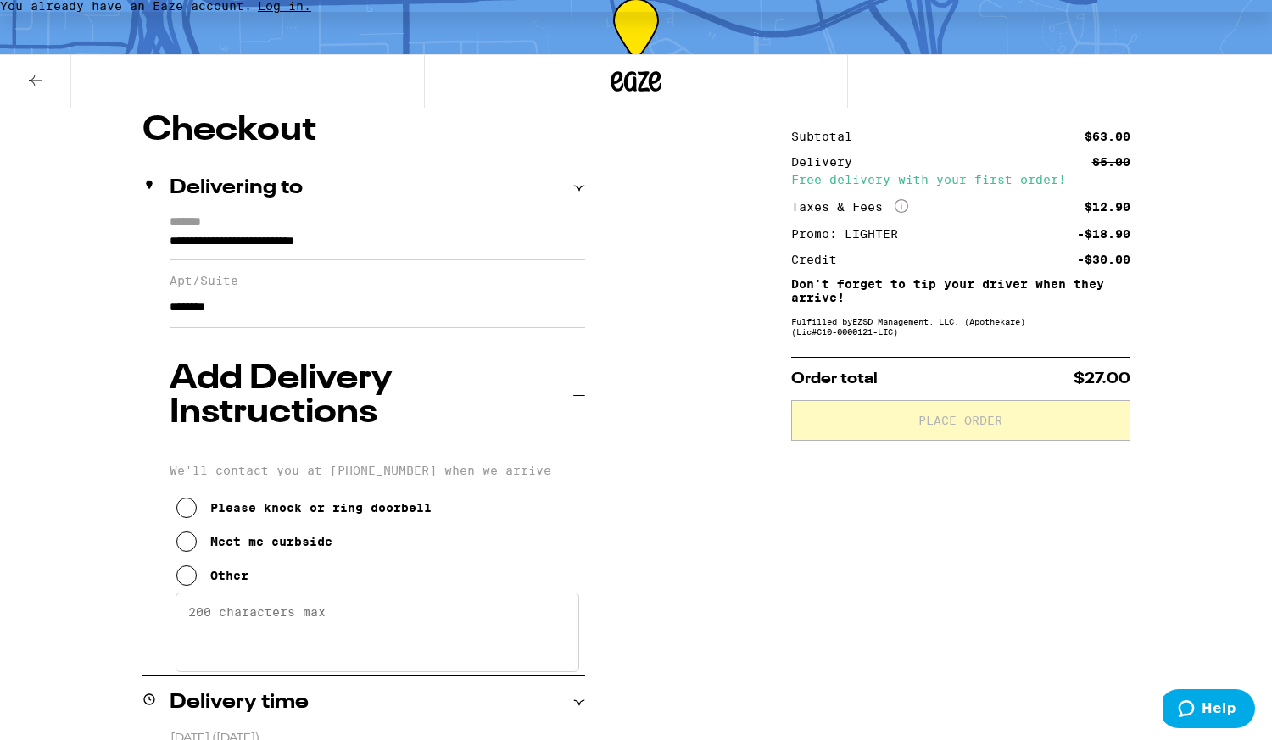
click at [296, 501] on div "Please knock or ring doorbell" at bounding box center [320, 508] width 221 height 14
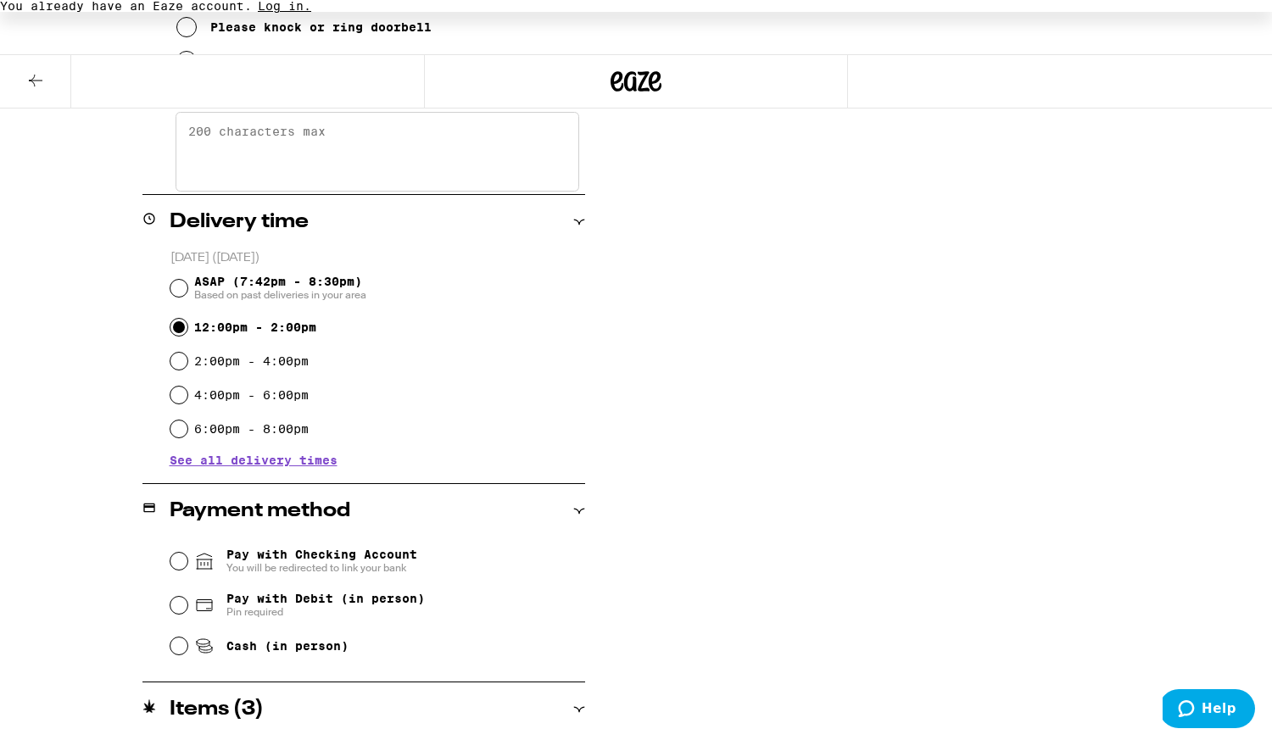
scroll to position [640, 0]
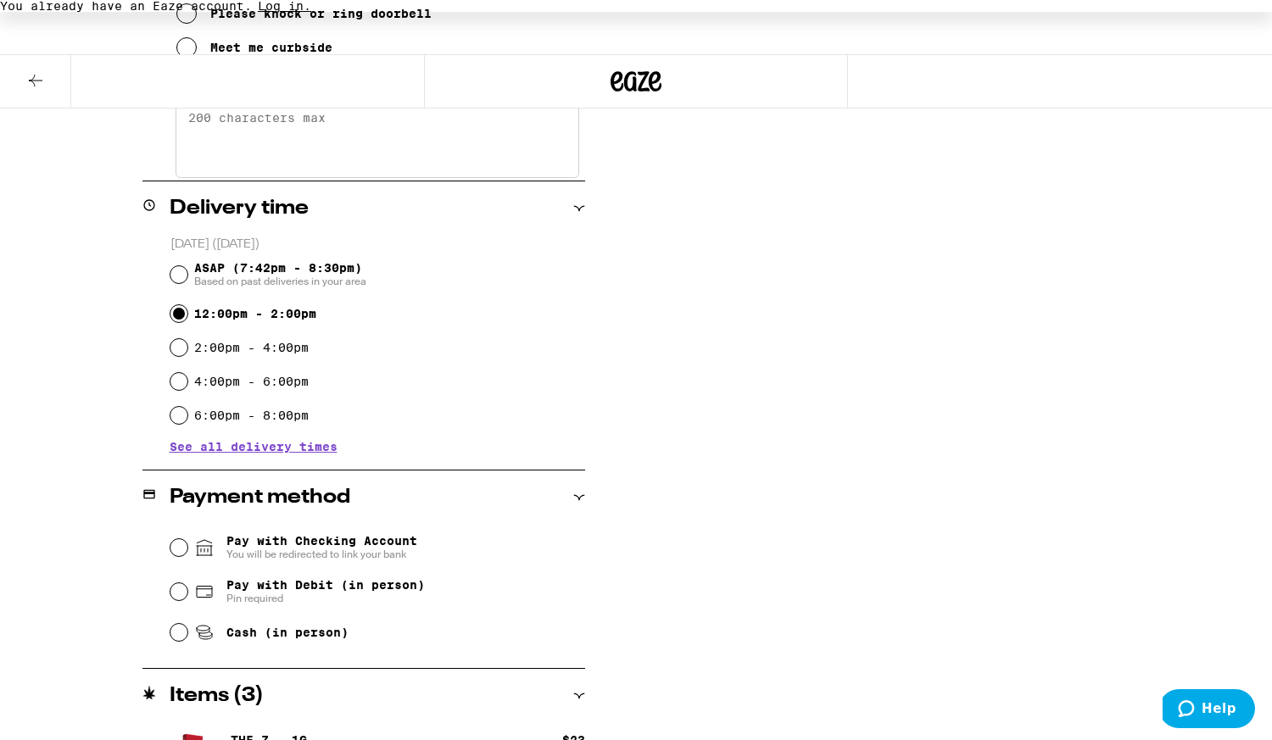
click at [339, 626] on span "Cash (in person)" at bounding box center [287, 633] width 122 height 14
click at [187, 624] on input "Cash (in person)" at bounding box center [178, 632] width 17 height 17
radio input "true"
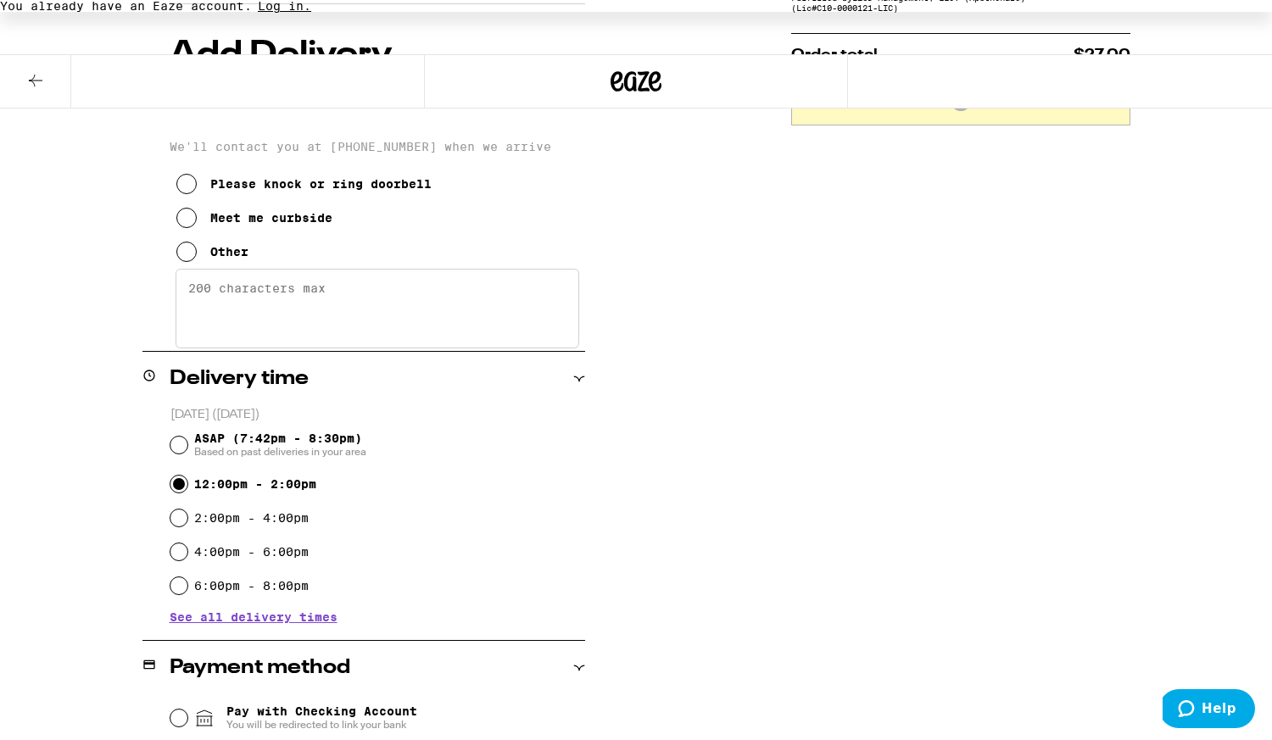
scroll to position [656, 0]
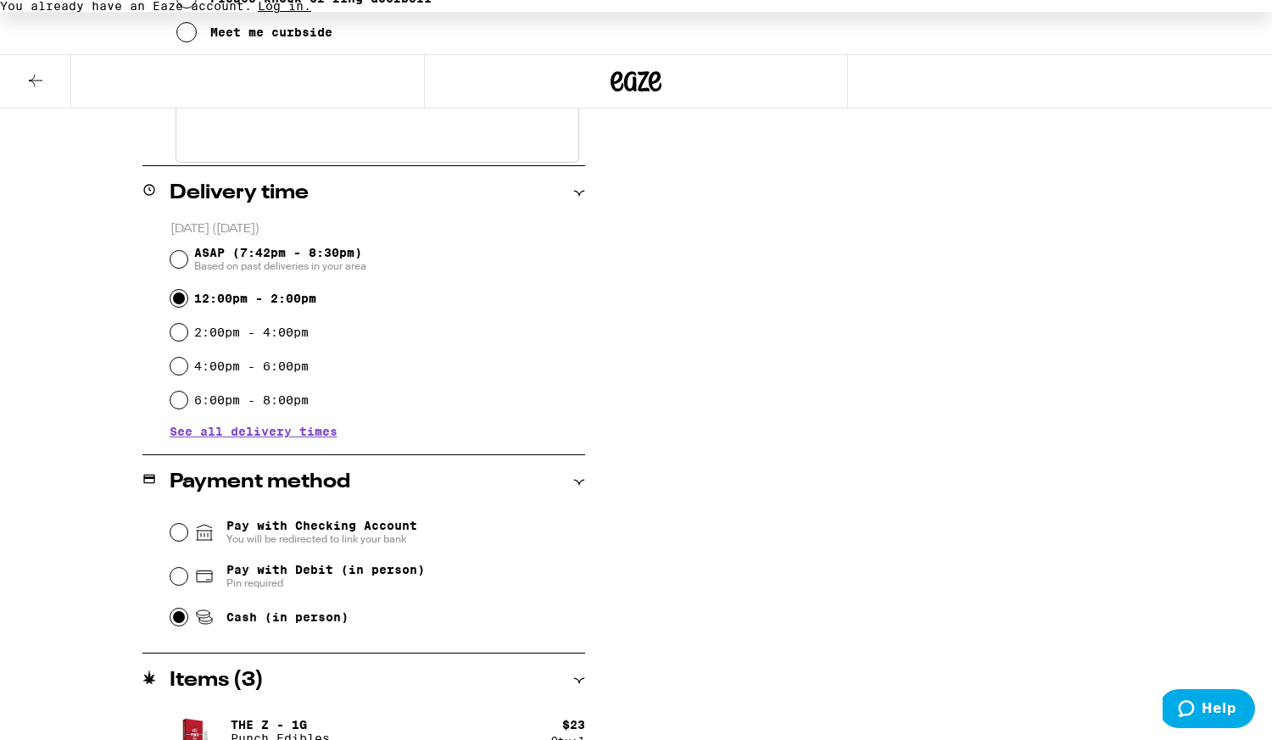
click at [301, 718] on p "The Z - 1g" at bounding box center [280, 725] width 99 height 14
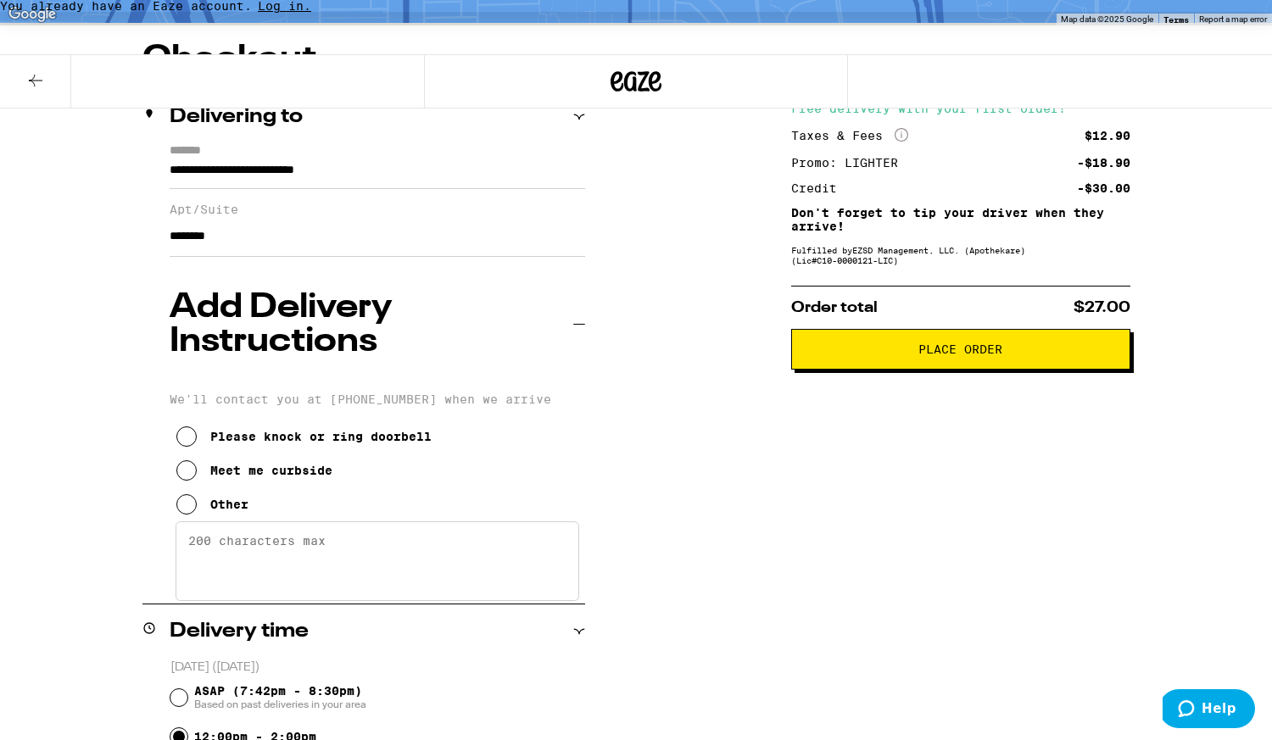
scroll to position [0, 0]
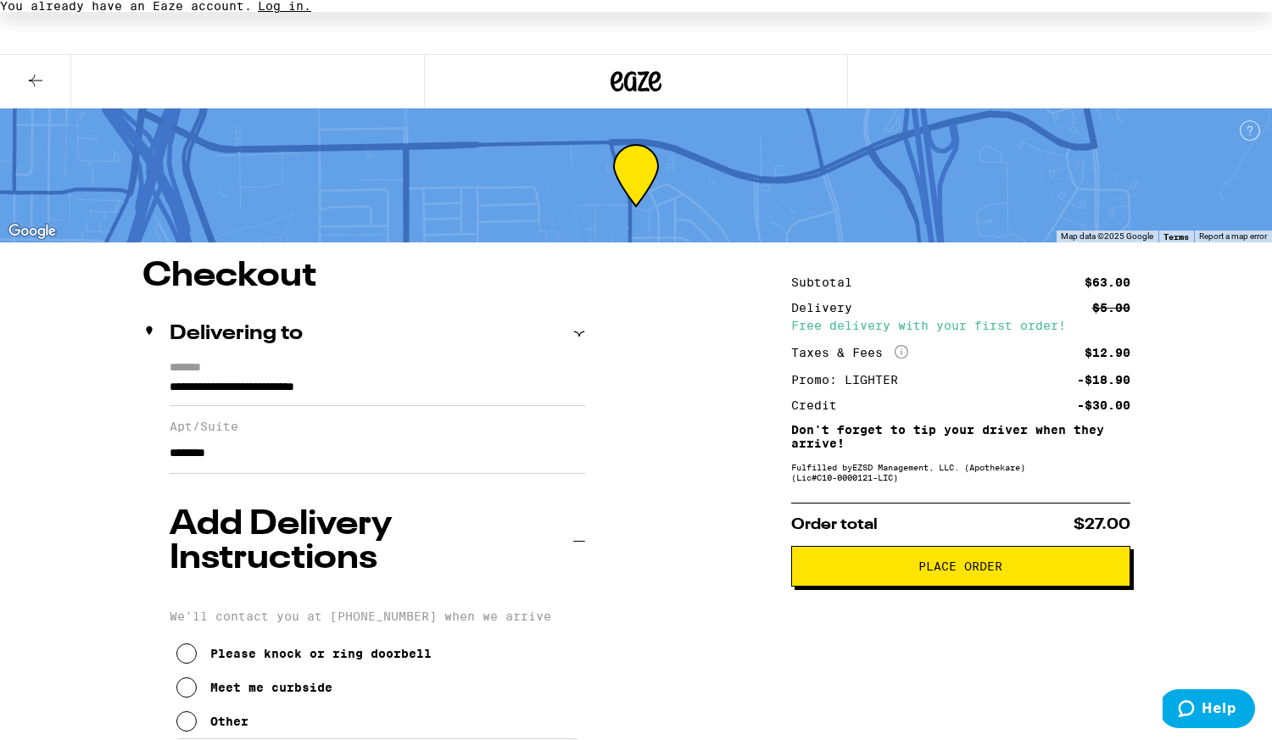
click at [49, 89] on button at bounding box center [35, 81] width 71 height 53
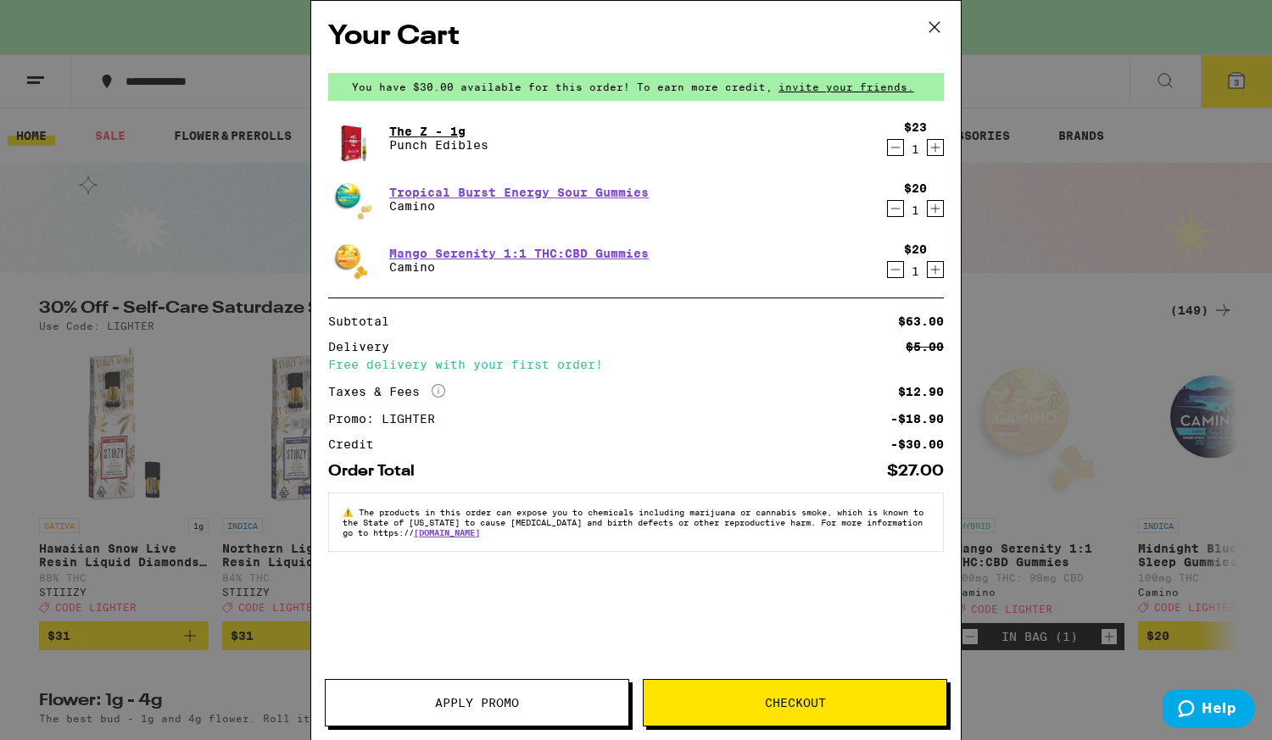
click at [451, 135] on link "The Z - 1g" at bounding box center [438, 132] width 99 height 14
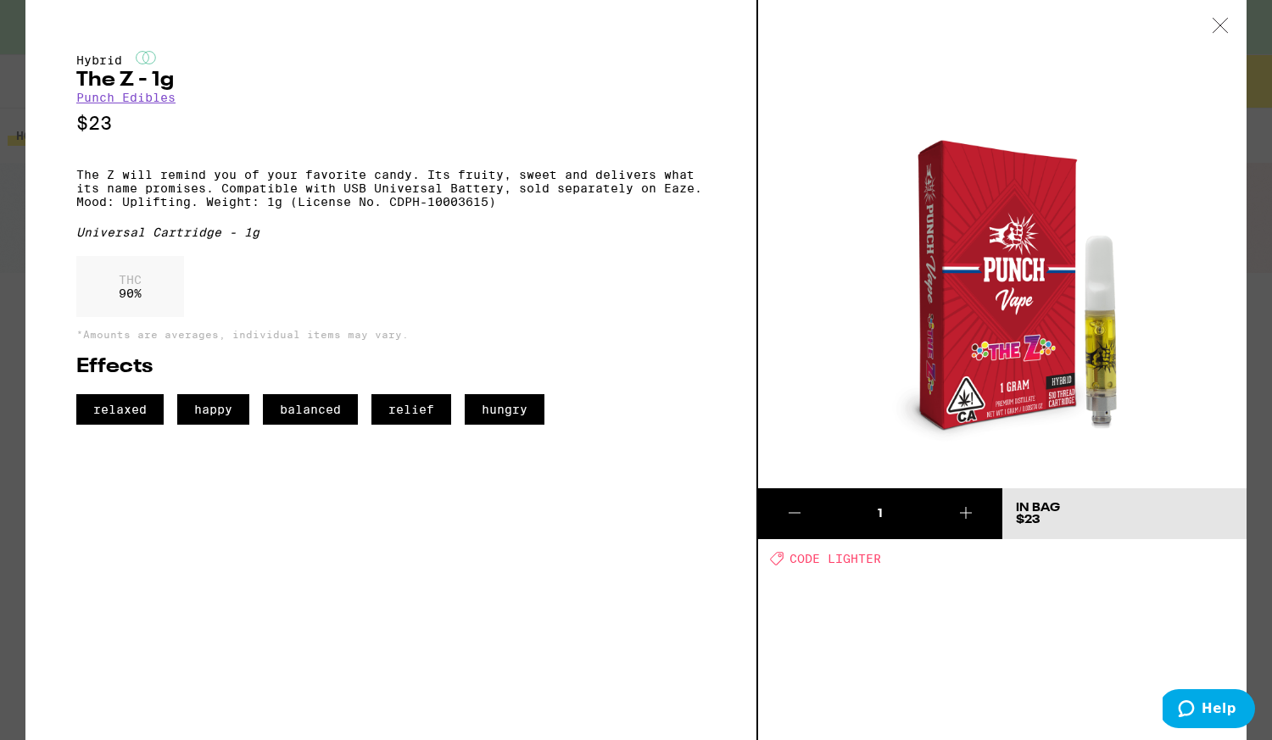
click at [1230, 31] on div at bounding box center [1220, 26] width 53 height 53
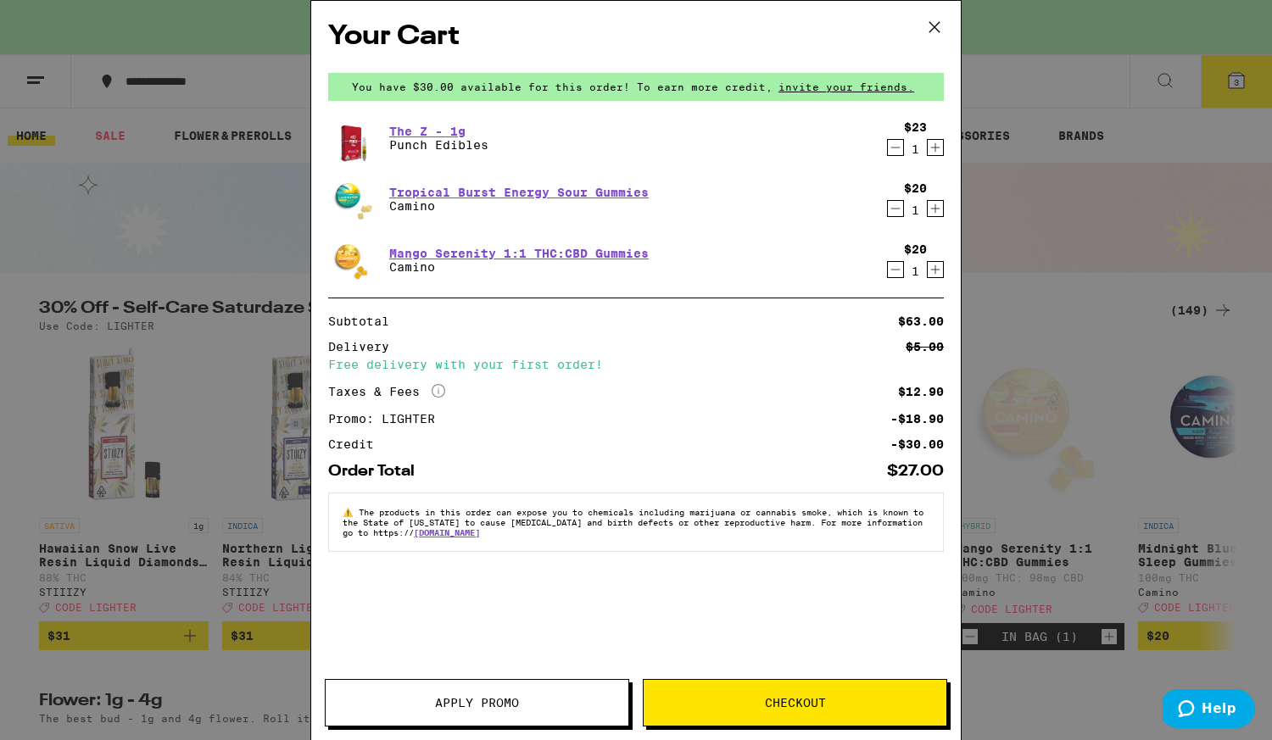
click at [939, 31] on icon at bounding box center [934, 26] width 25 height 25
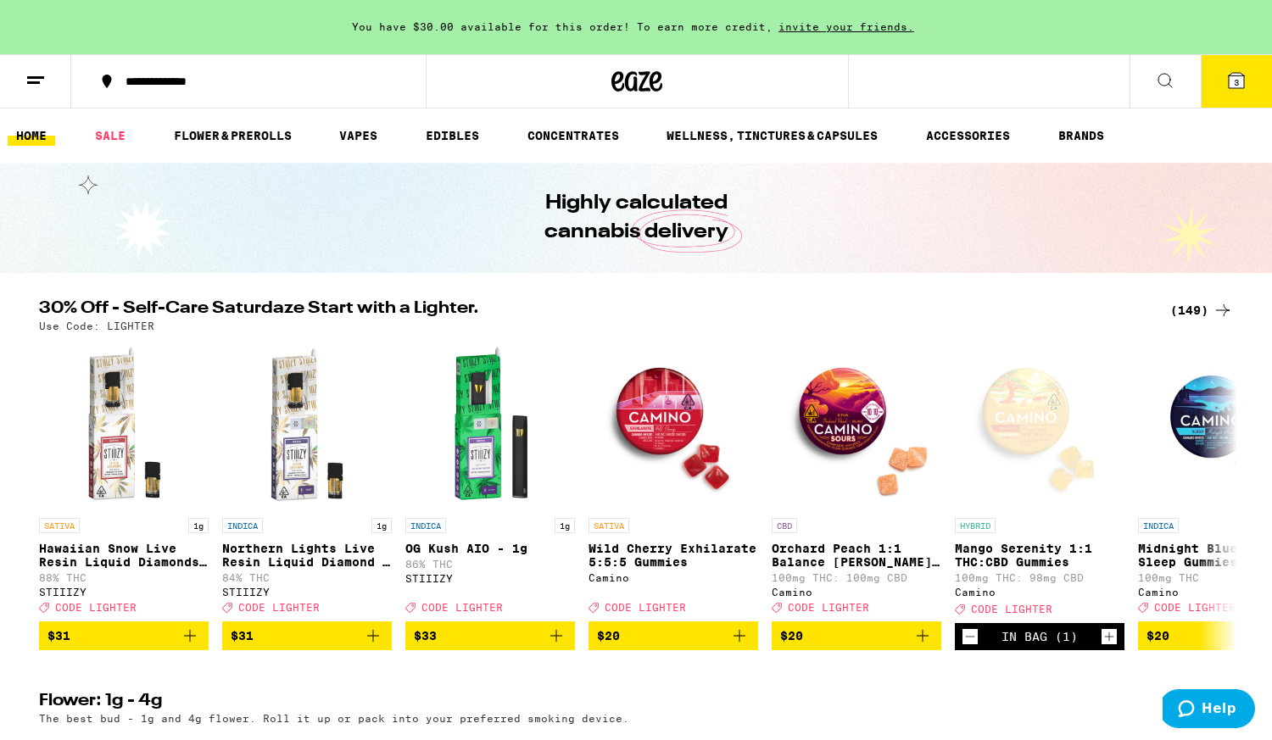
click at [1191, 318] on div "(149)" at bounding box center [1201, 310] width 63 height 20
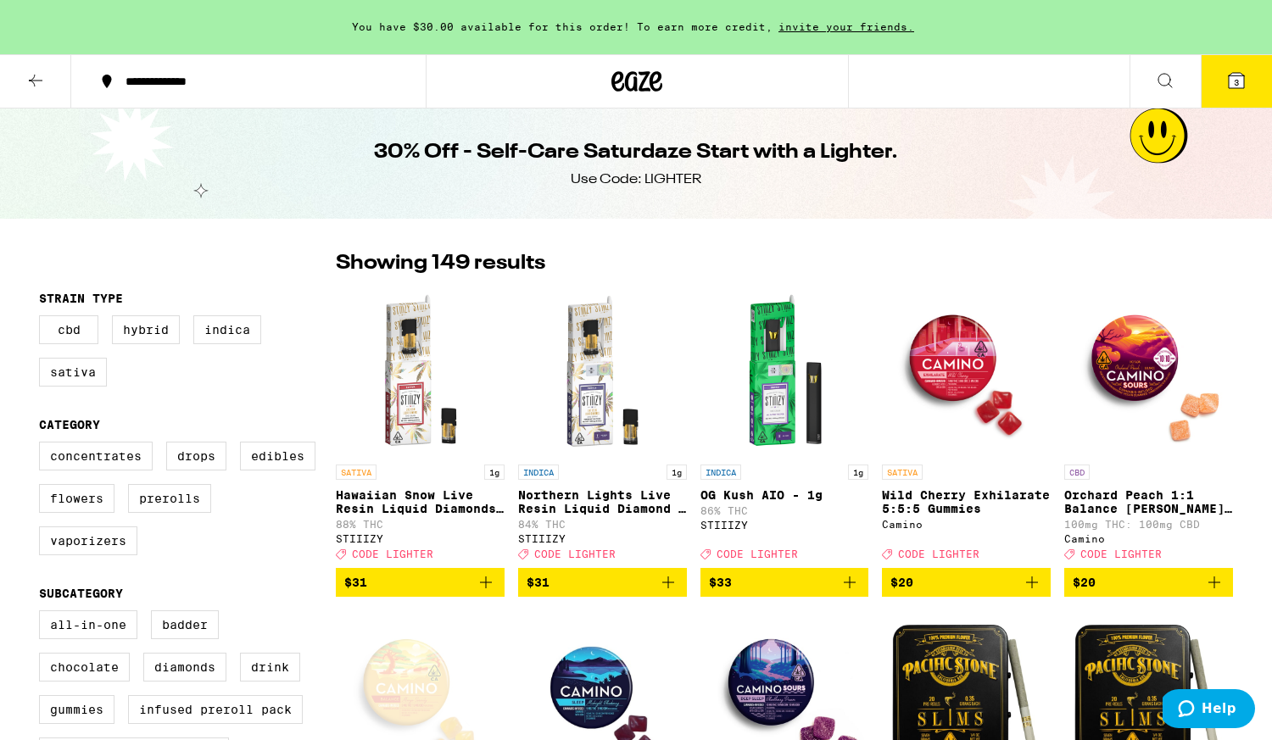
click at [1192, 308] on img "Open page for Orchard Peach 1:1 Balance Sours Gummies from Camino" at bounding box center [1148, 372] width 169 height 170
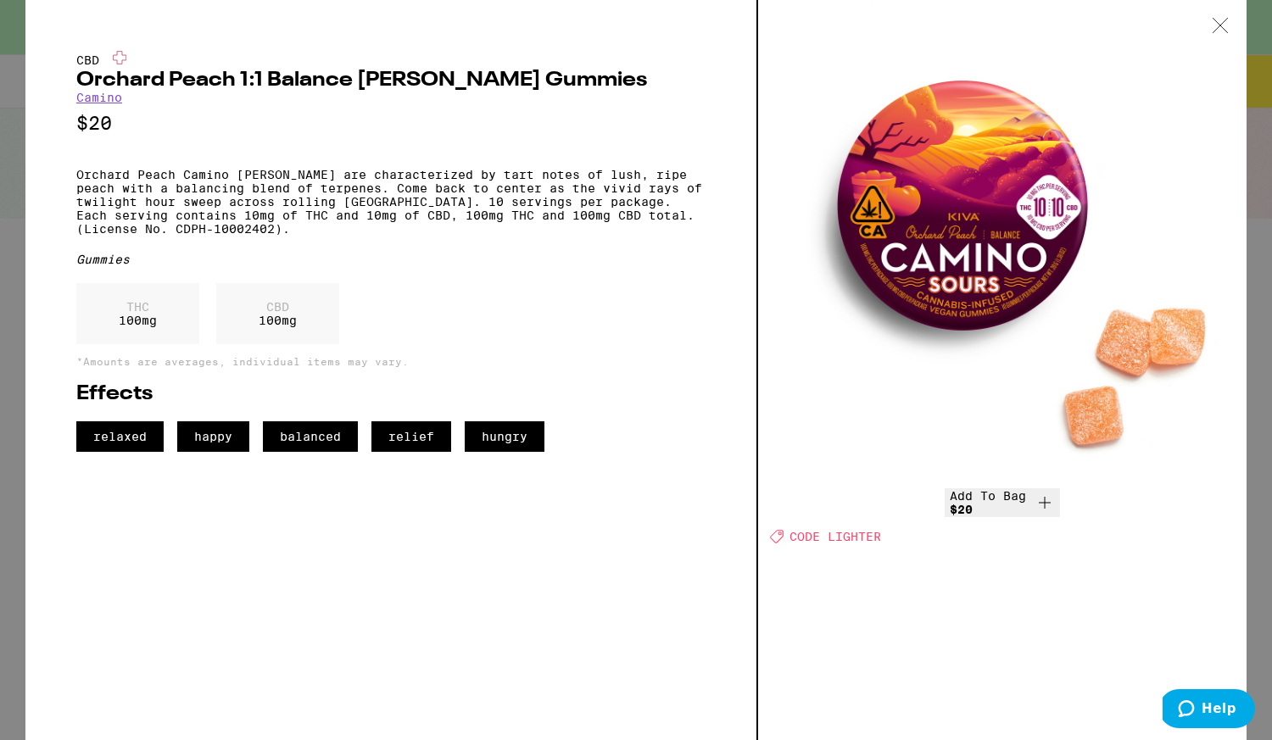
click at [1210, 37] on div at bounding box center [1220, 26] width 53 height 53
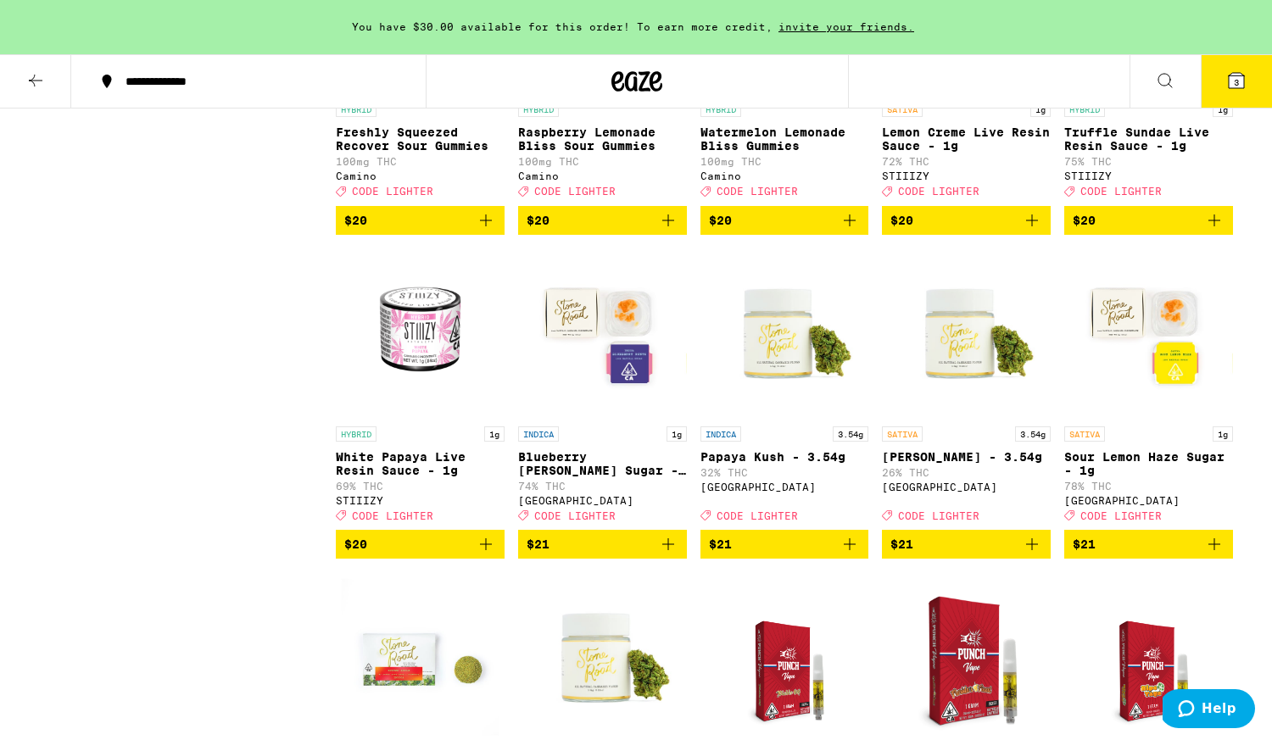
scroll to position [3289, 0]
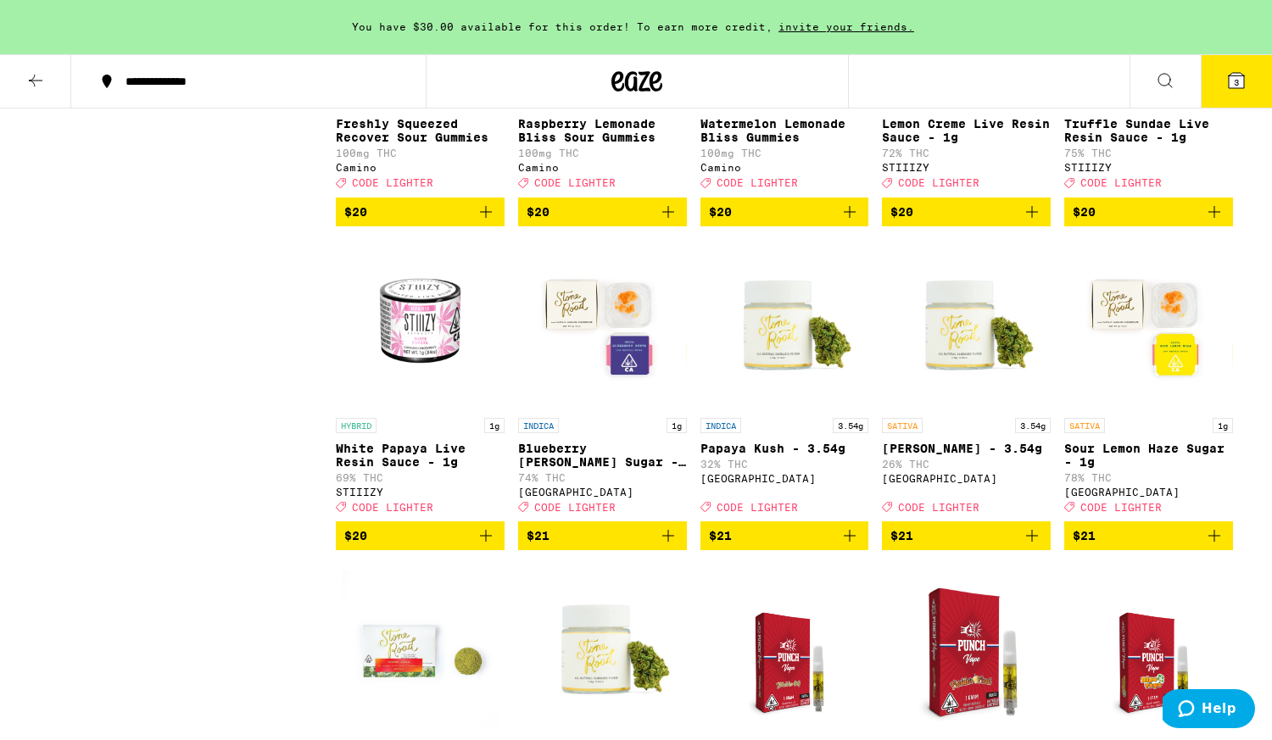
click at [1139, 368] on img "Open page for Sour Lemon Haze Sugar - 1g from Stone Road" at bounding box center [1148, 325] width 169 height 170
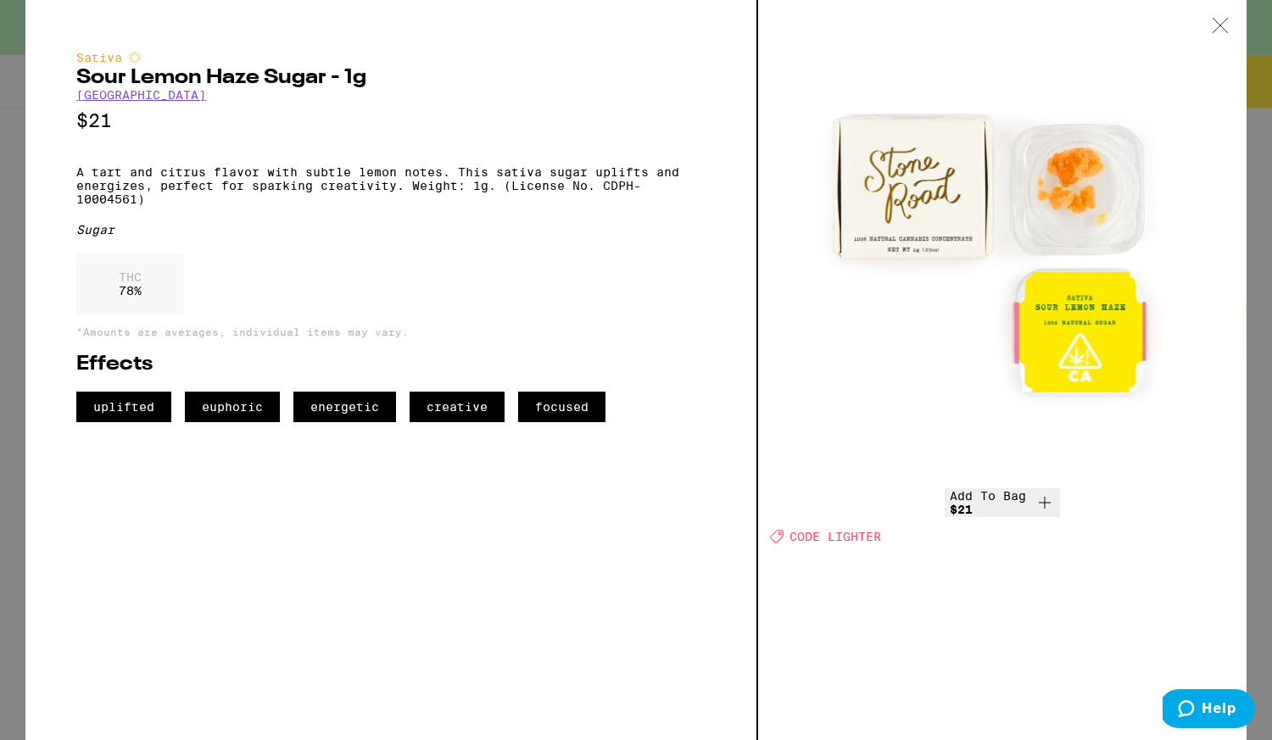
click at [1221, 27] on icon at bounding box center [1220, 25] width 17 height 15
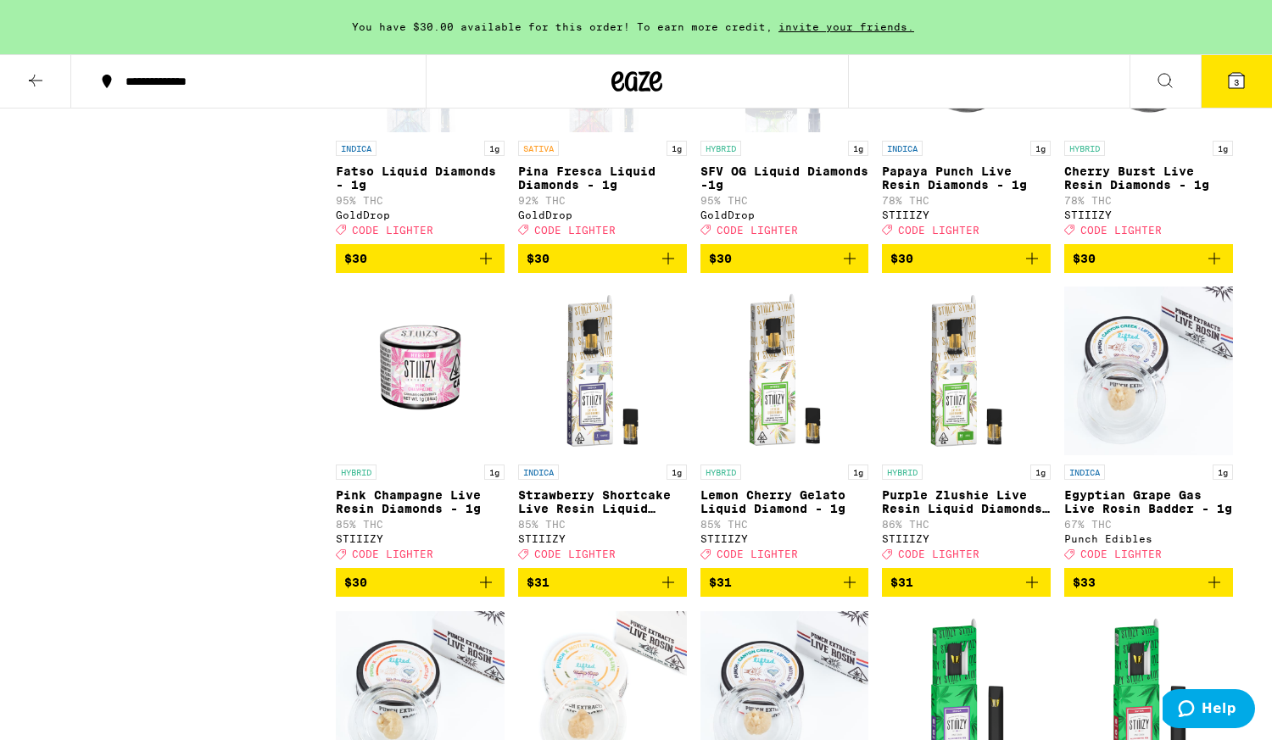
scroll to position [5785, 0]
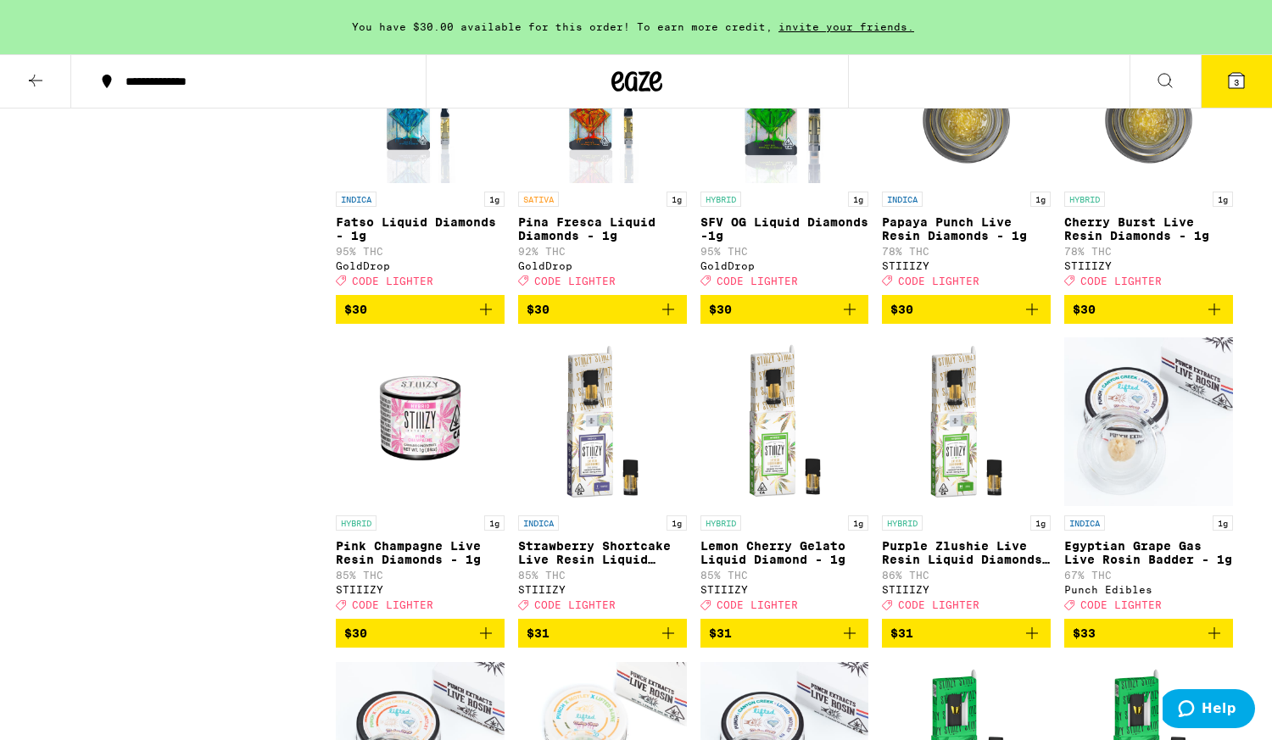
click at [549, 287] on div "SATIVA 1g Pina Fresca Liquid Diamonds - 1g 92% THC GoldDrop Deal Created with S…" at bounding box center [602, 239] width 169 height 95
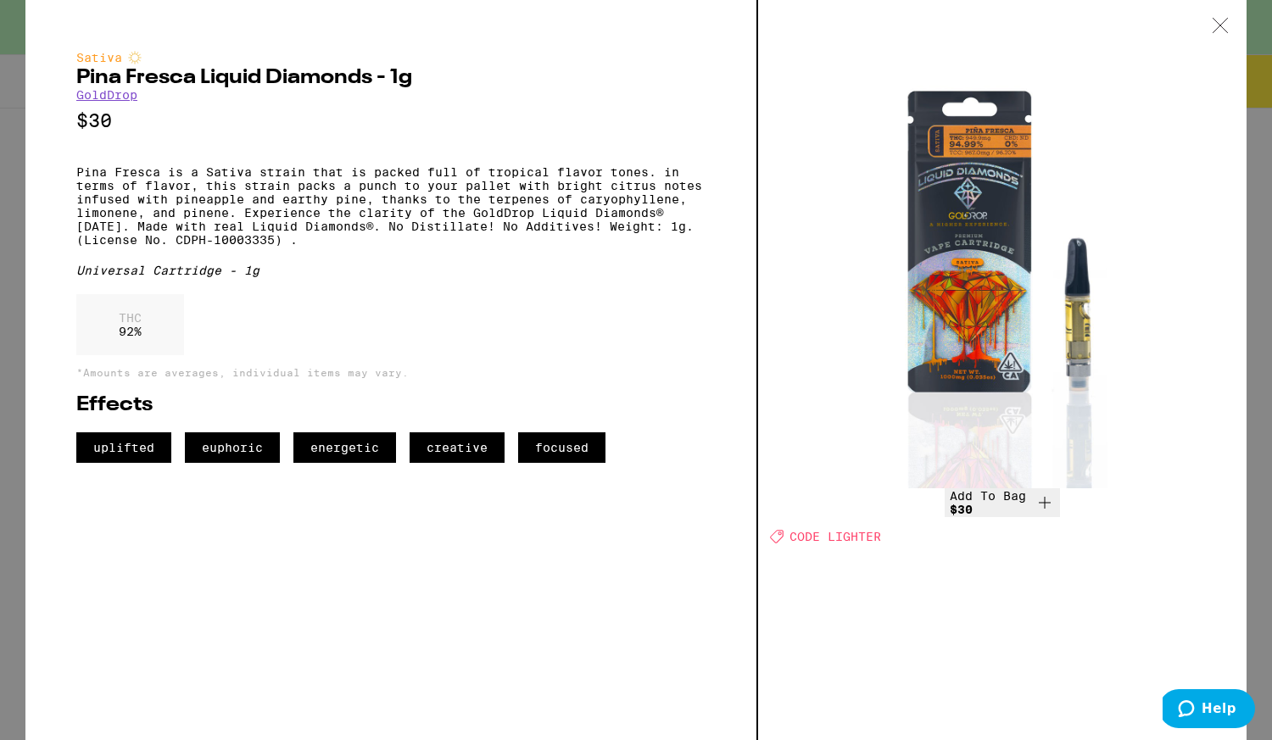
click at [1232, 28] on div at bounding box center [1220, 26] width 53 height 53
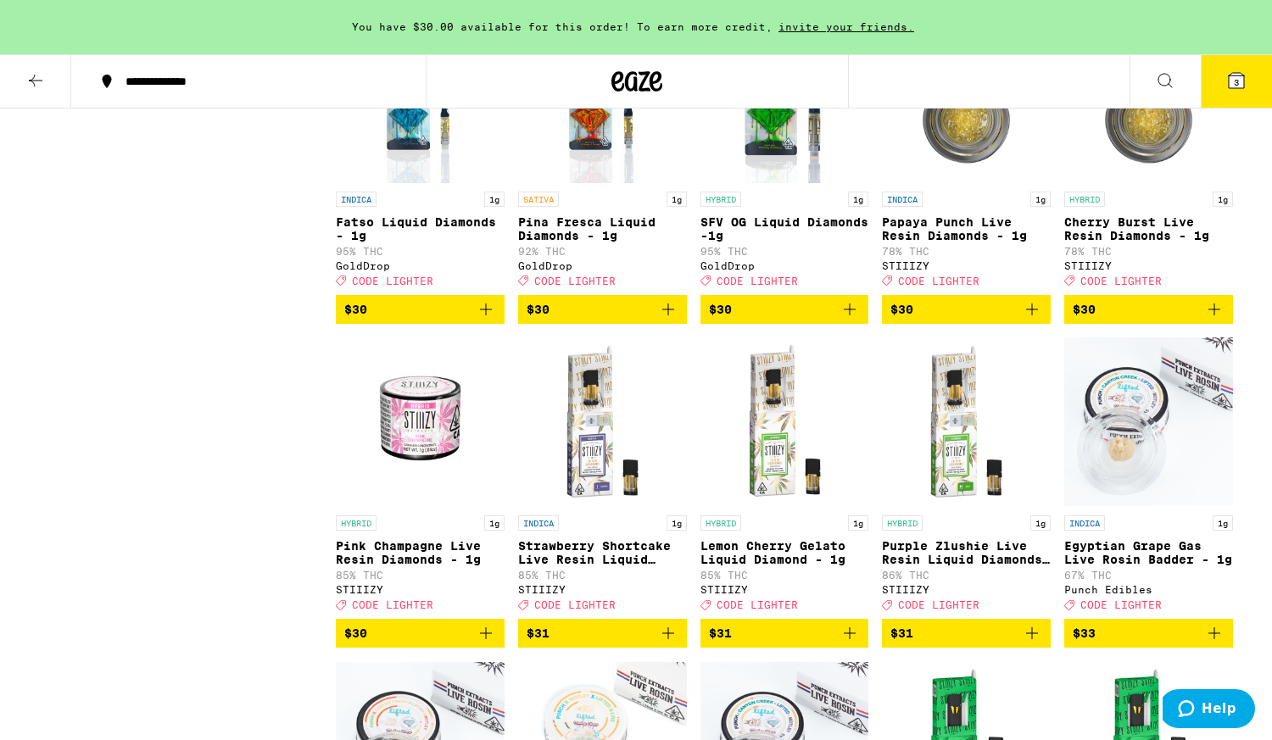
click at [673, 320] on icon "Add to bag" at bounding box center [668, 309] width 20 height 20
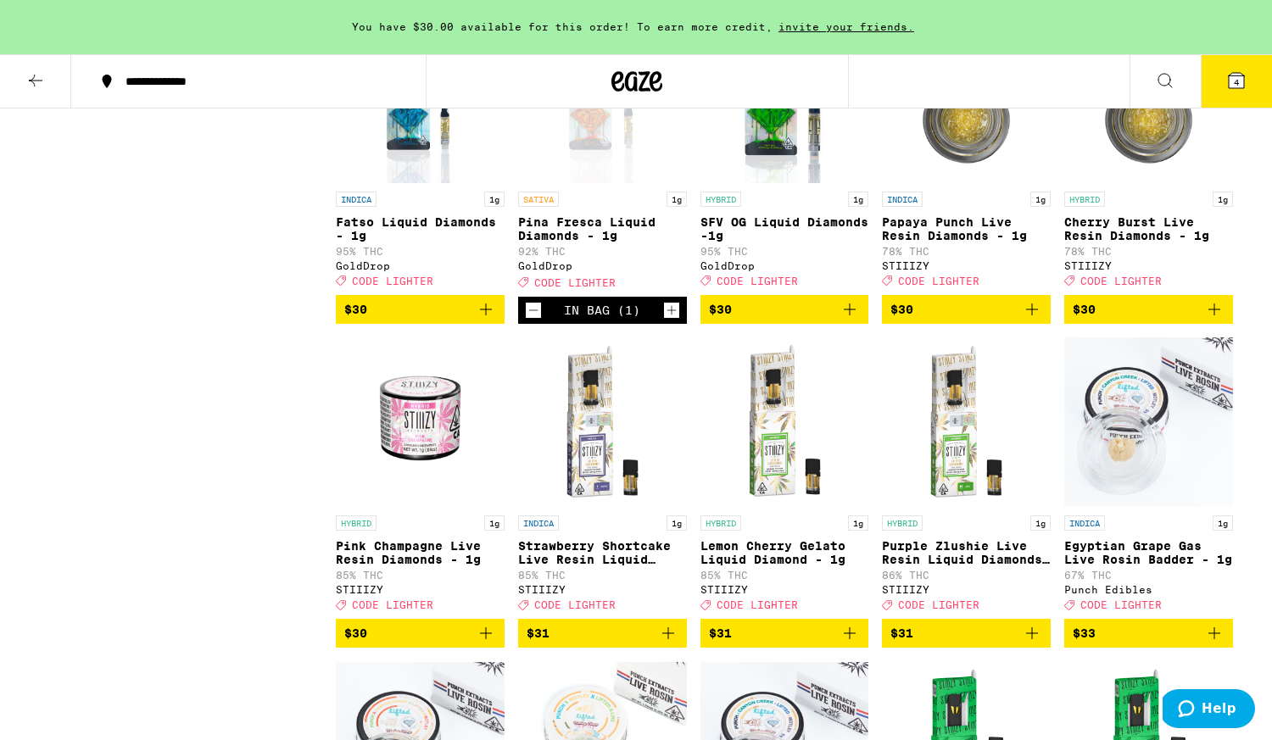
click at [1238, 98] on button "4" at bounding box center [1236, 81] width 71 height 53
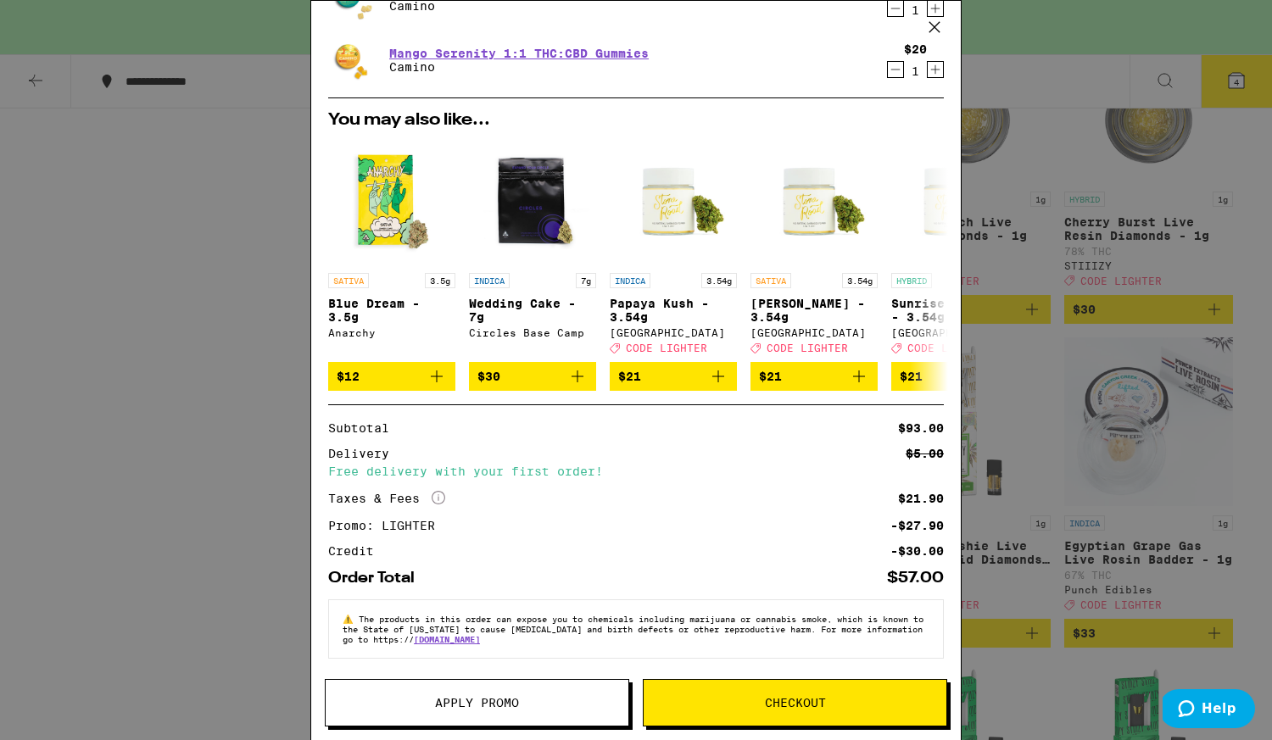
scroll to position [251, 0]
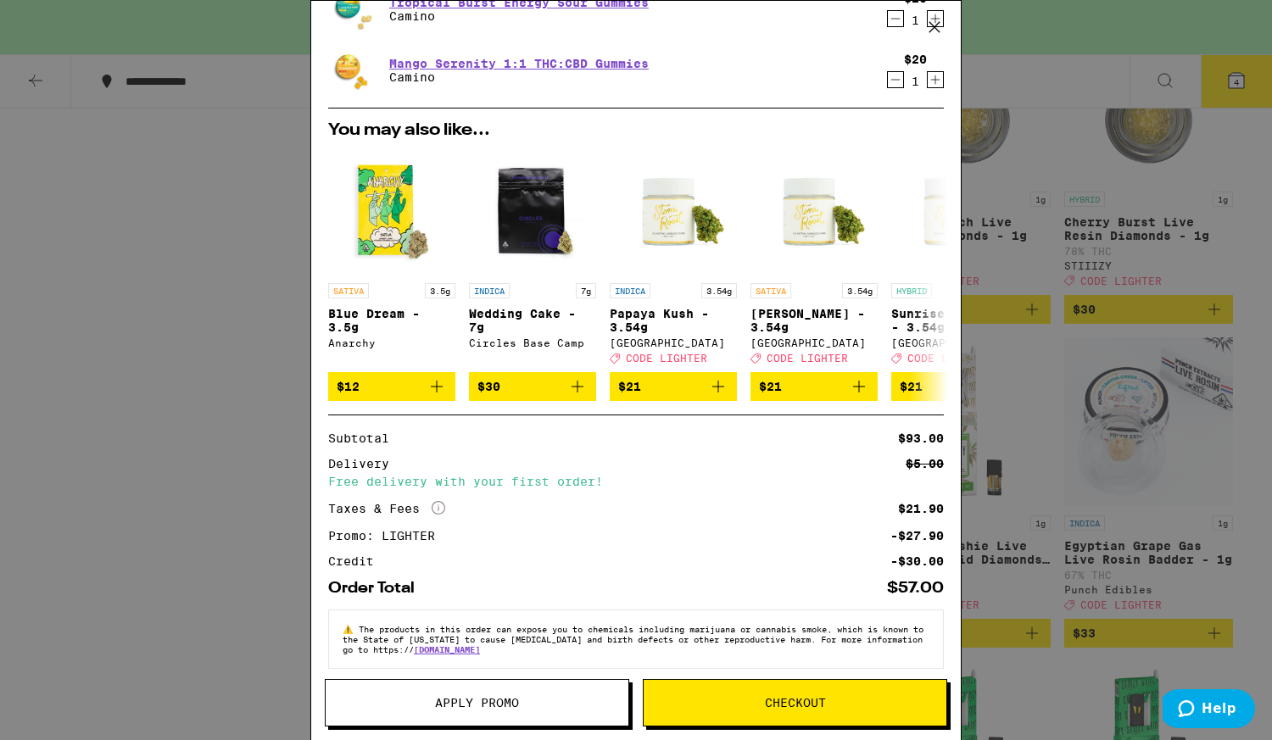
click at [542, 700] on span "Apply Promo" at bounding box center [477, 703] width 303 height 12
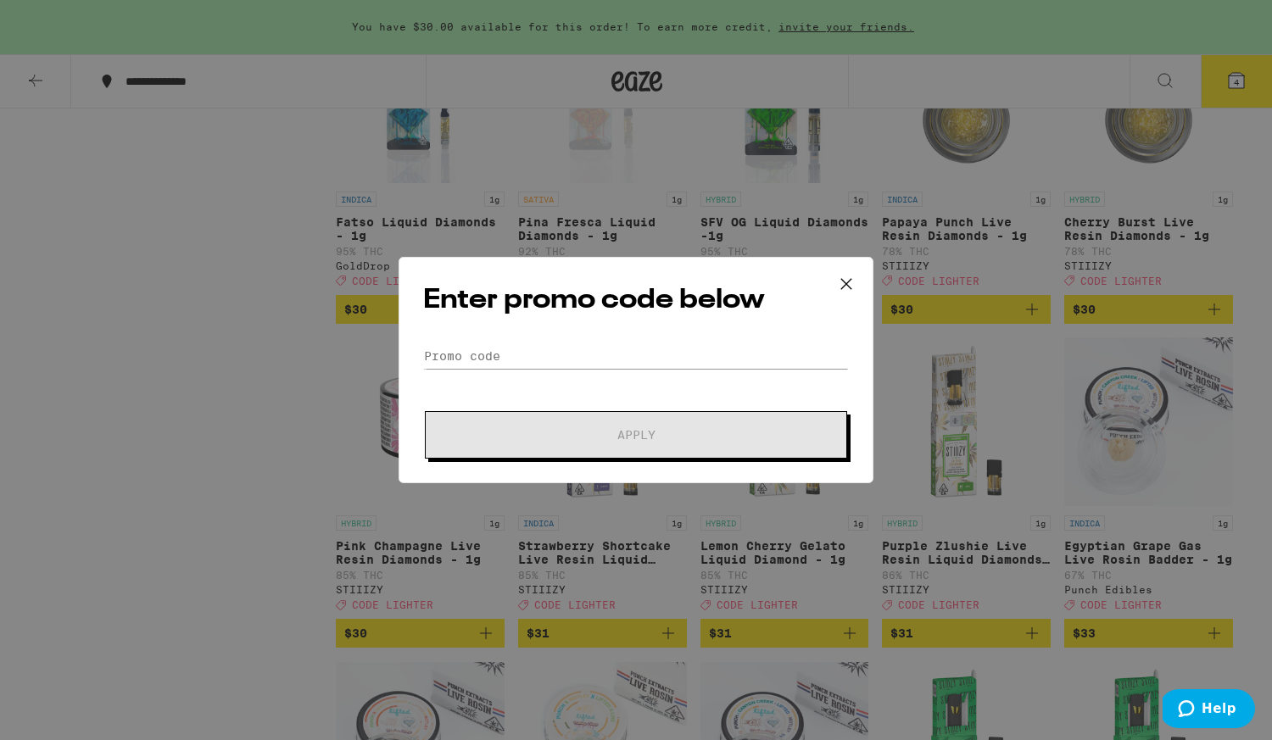
click at [622, 371] on form "Promo Code Apply" at bounding box center [636, 401] width 426 height 115
click at [603, 350] on input "Promo Code" at bounding box center [636, 356] width 426 height 25
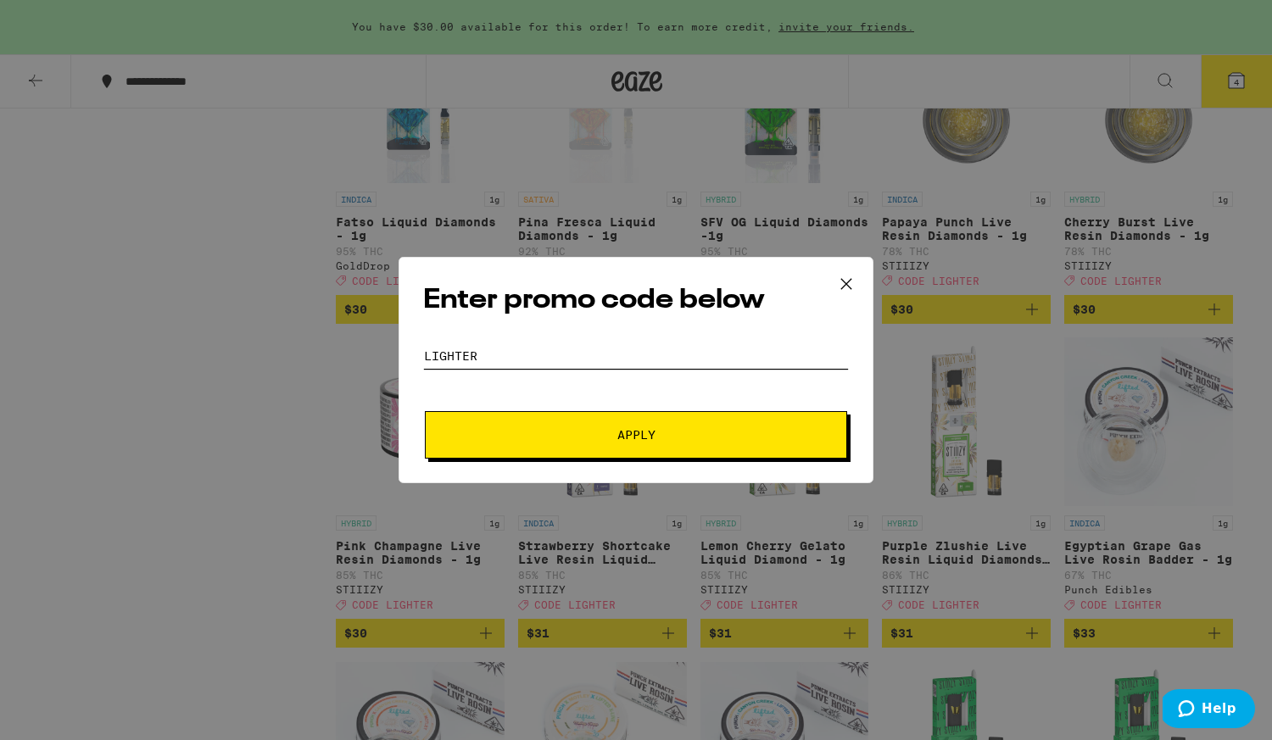
type input "lighter"
click at [576, 445] on button "Apply" at bounding box center [636, 434] width 422 height 47
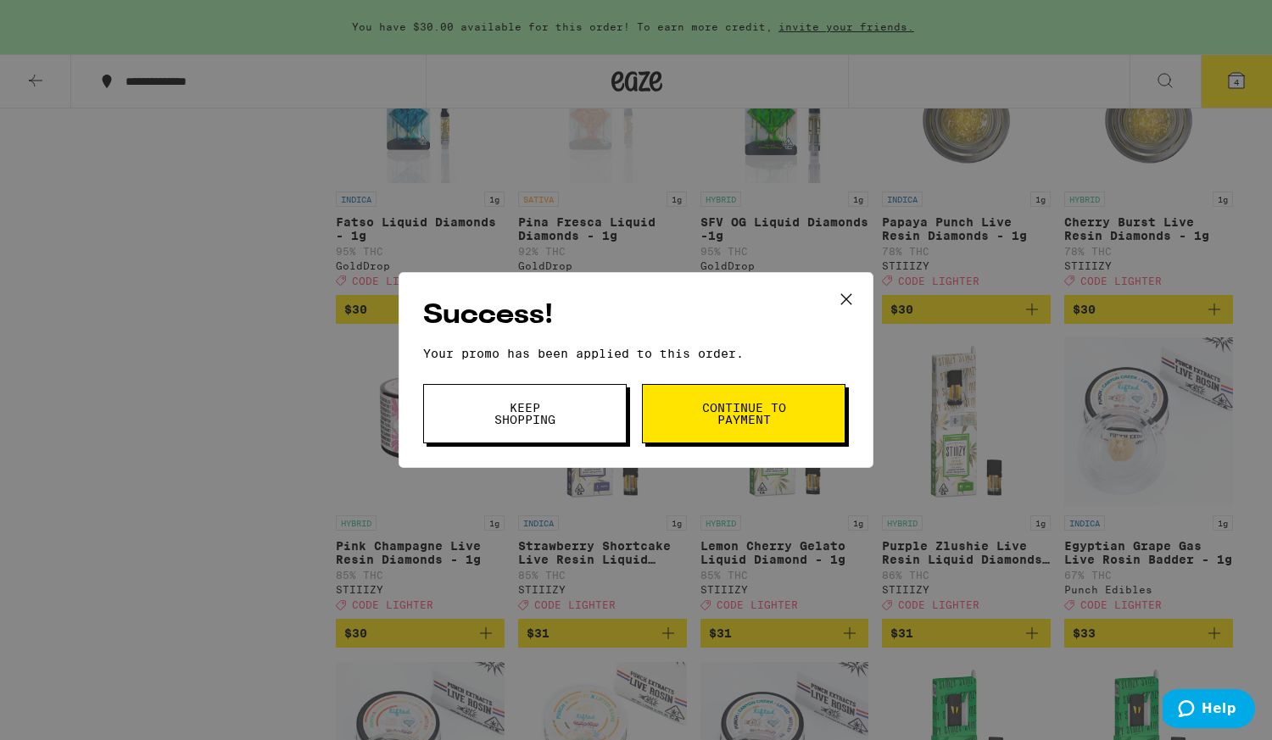
click at [756, 425] on span "Continue to payment" at bounding box center [744, 414] width 87 height 24
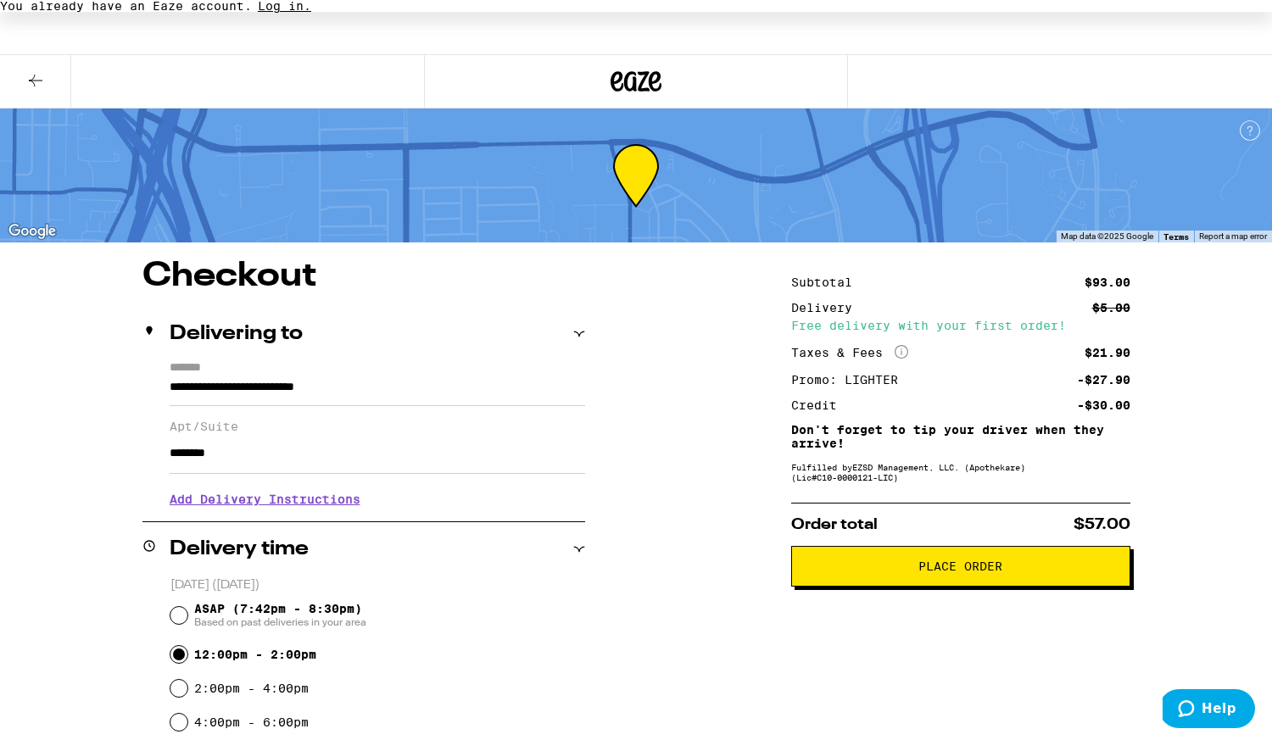
click at [912, 582] on button "Place Order" at bounding box center [960, 566] width 339 height 41
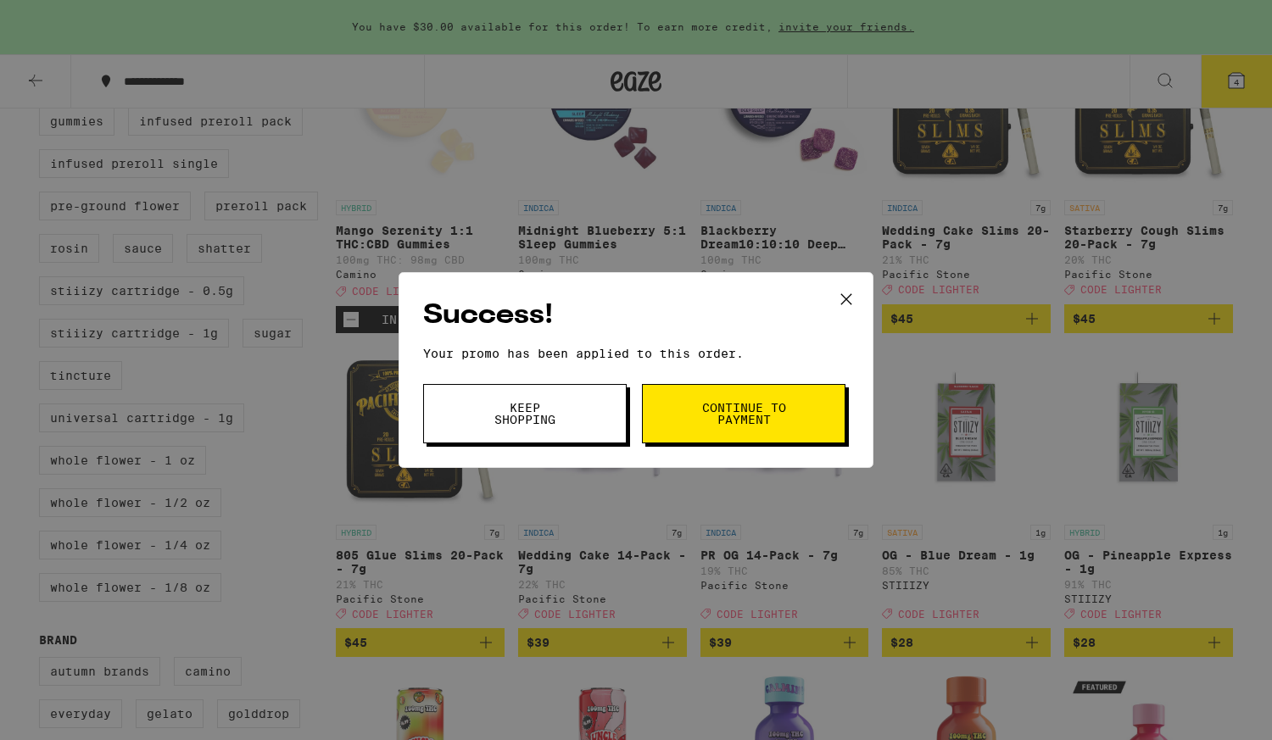
scroll to position [5785, 0]
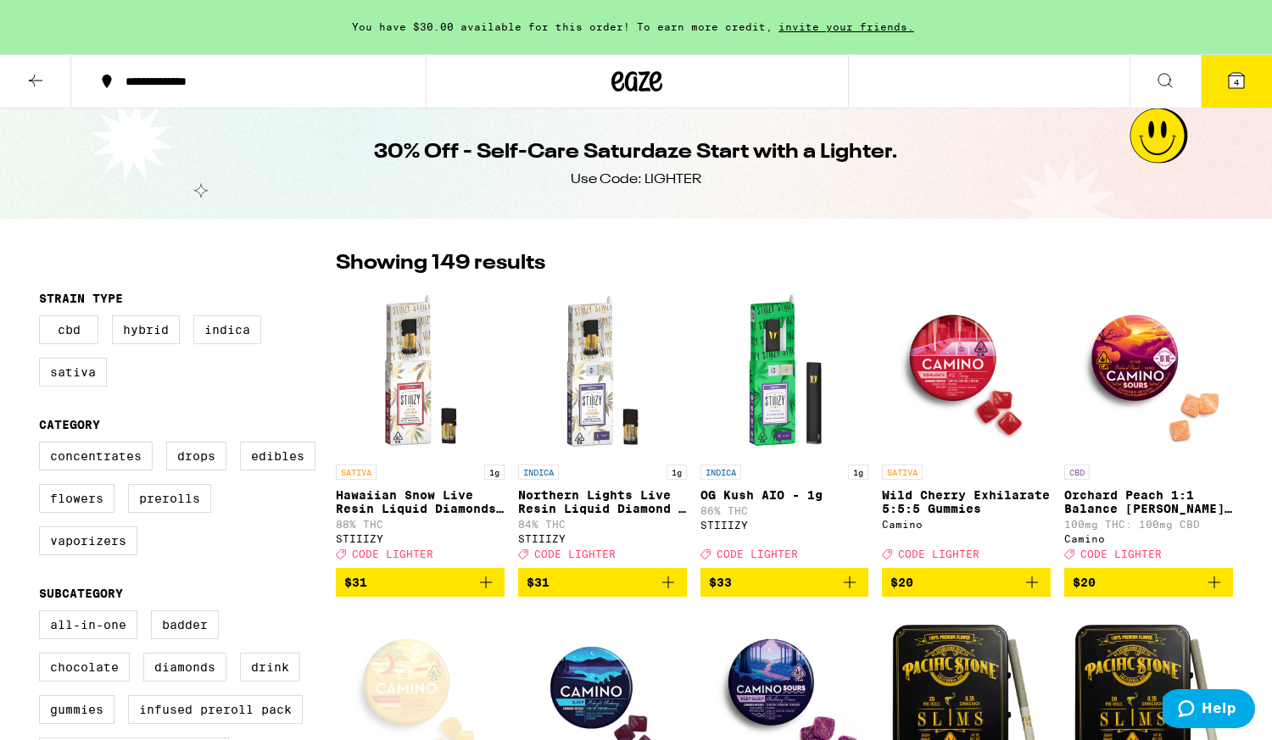
click at [43, 76] on icon at bounding box center [35, 80] width 20 height 20
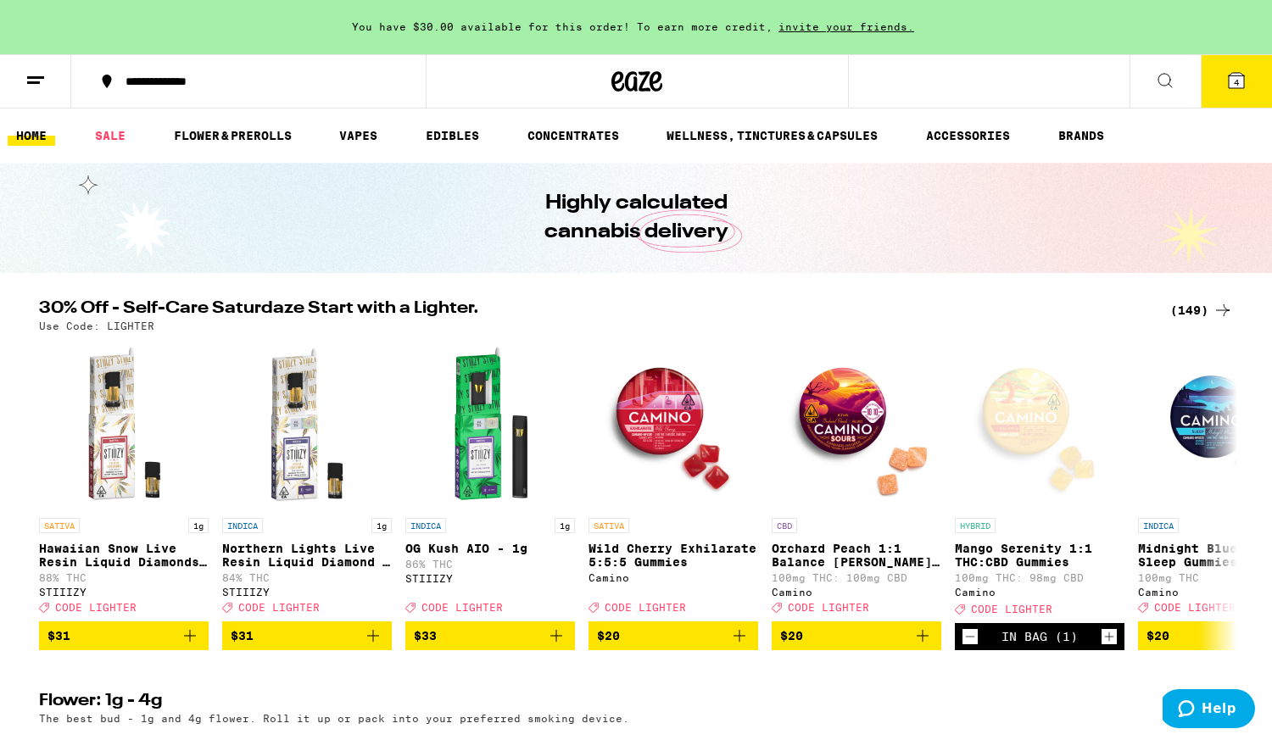
click at [43, 77] on line at bounding box center [35, 77] width 17 height 0
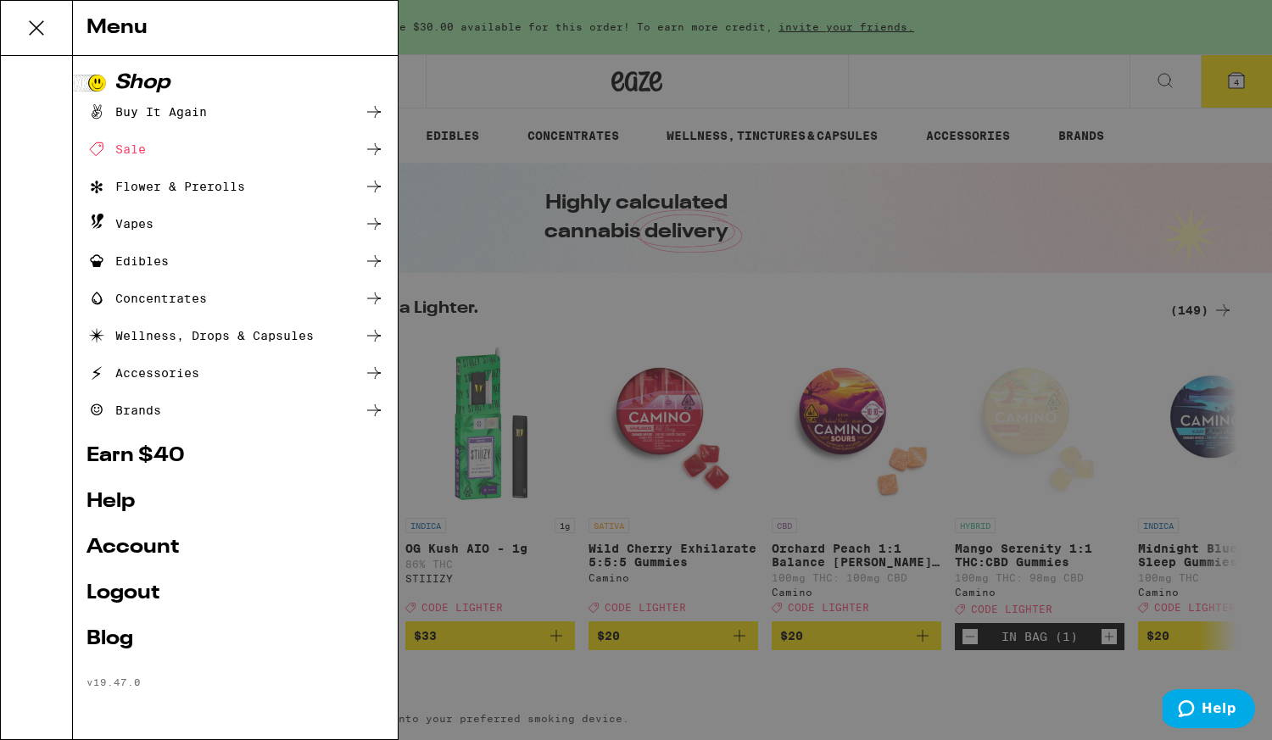
click at [151, 457] on link "Earn $ 40" at bounding box center [236, 456] width 298 height 20
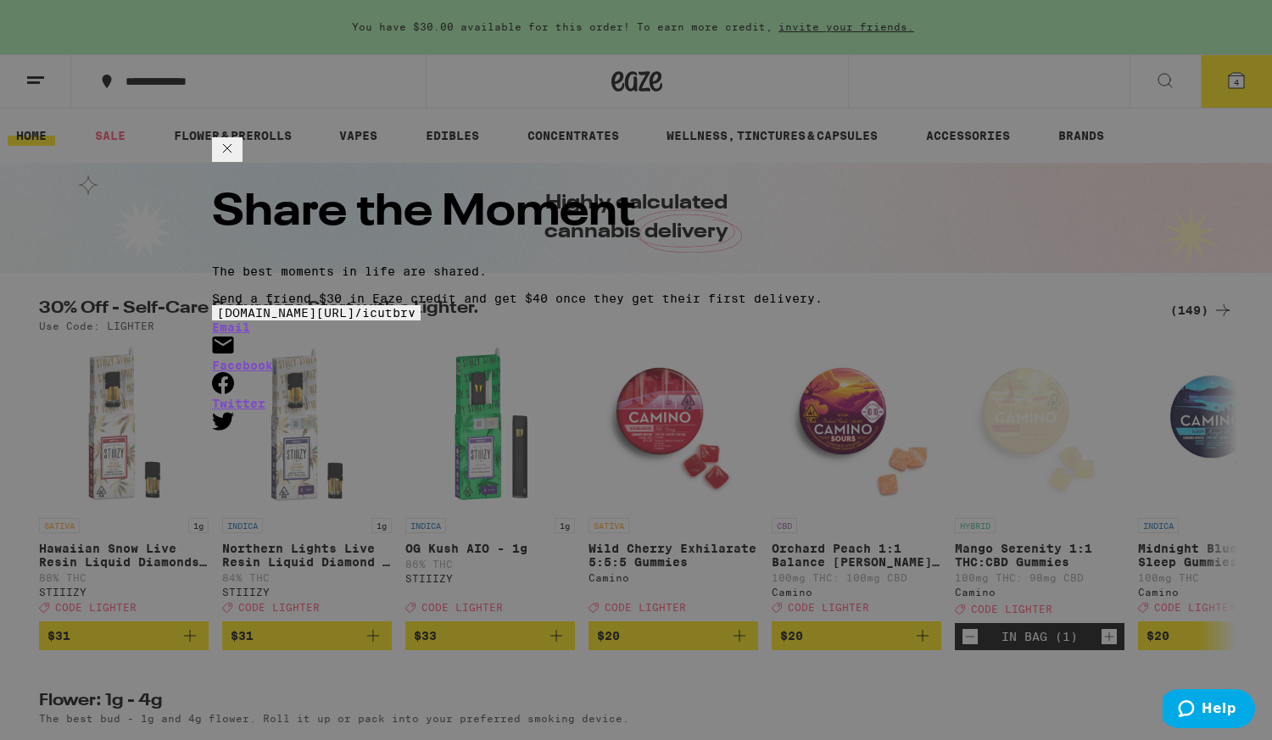
click at [362, 308] on span "[DOMAIN_NAME][URL] /" at bounding box center [289, 313] width 145 height 14
click at [237, 159] on icon at bounding box center [227, 148] width 20 height 20
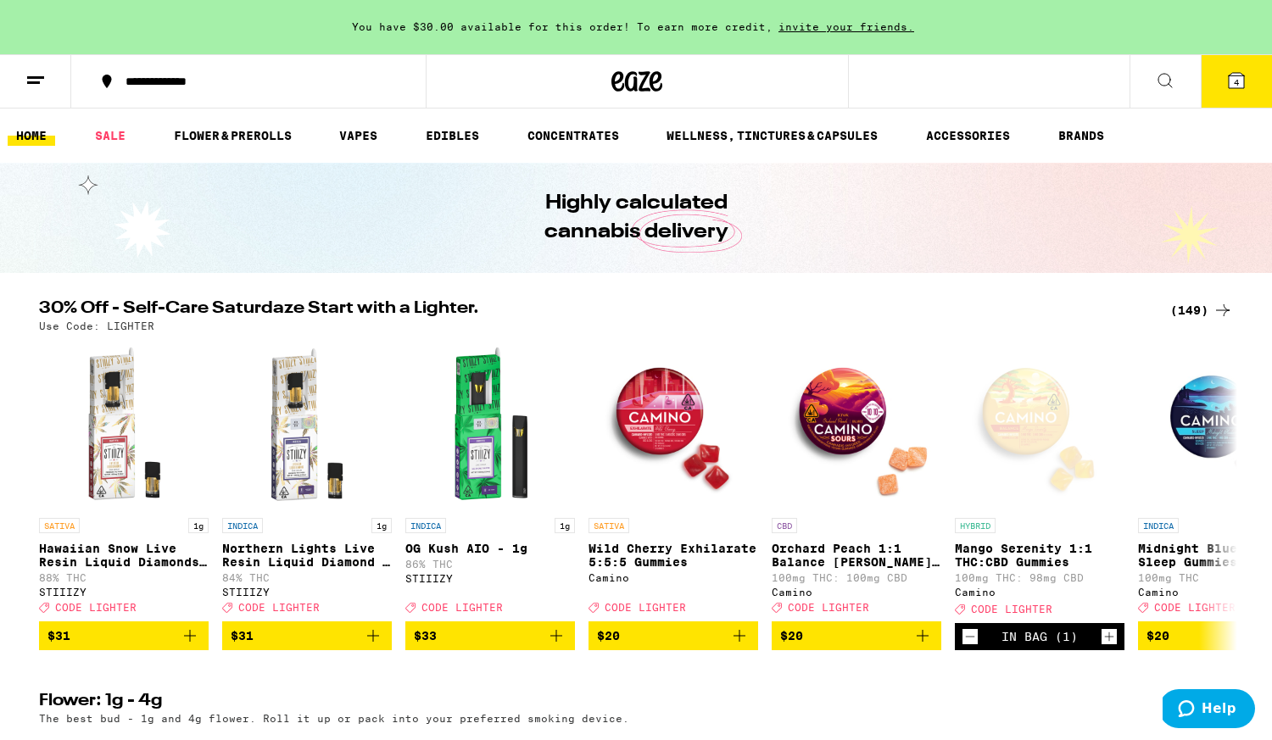
click at [1255, 72] on button "4" at bounding box center [1236, 81] width 71 height 53
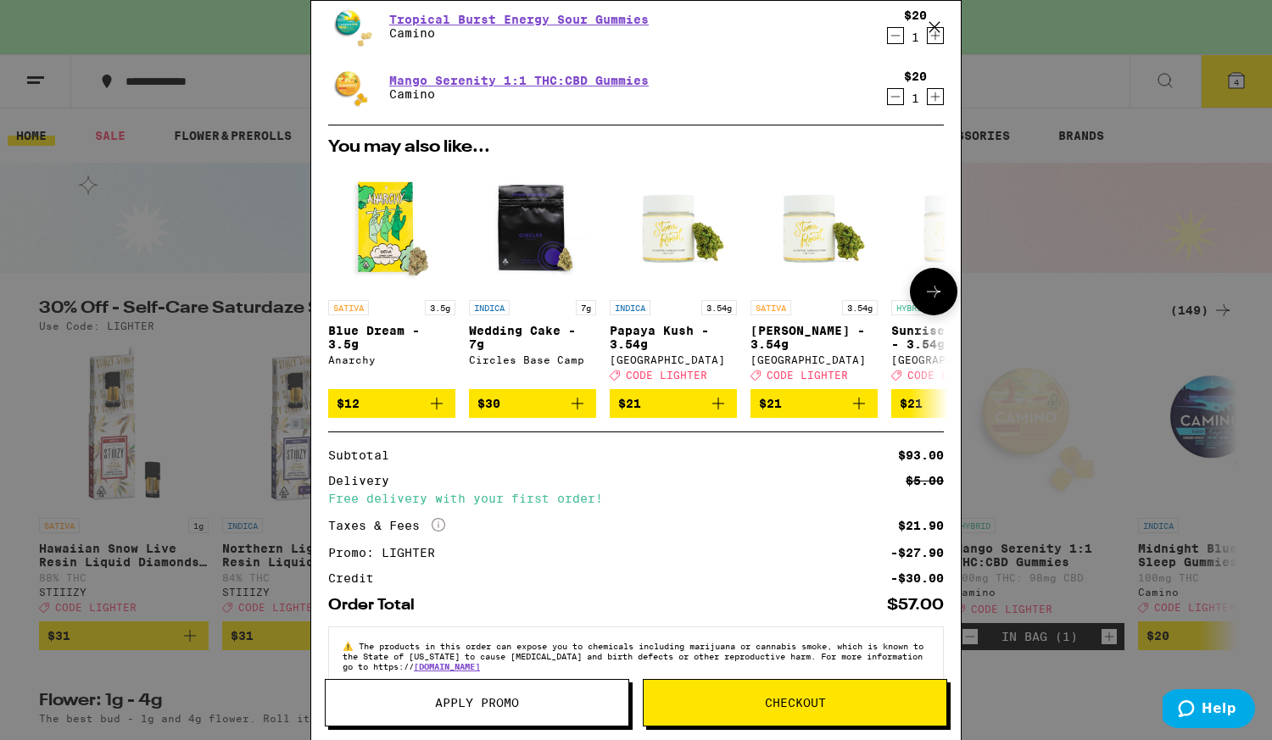
scroll to position [273, 0]
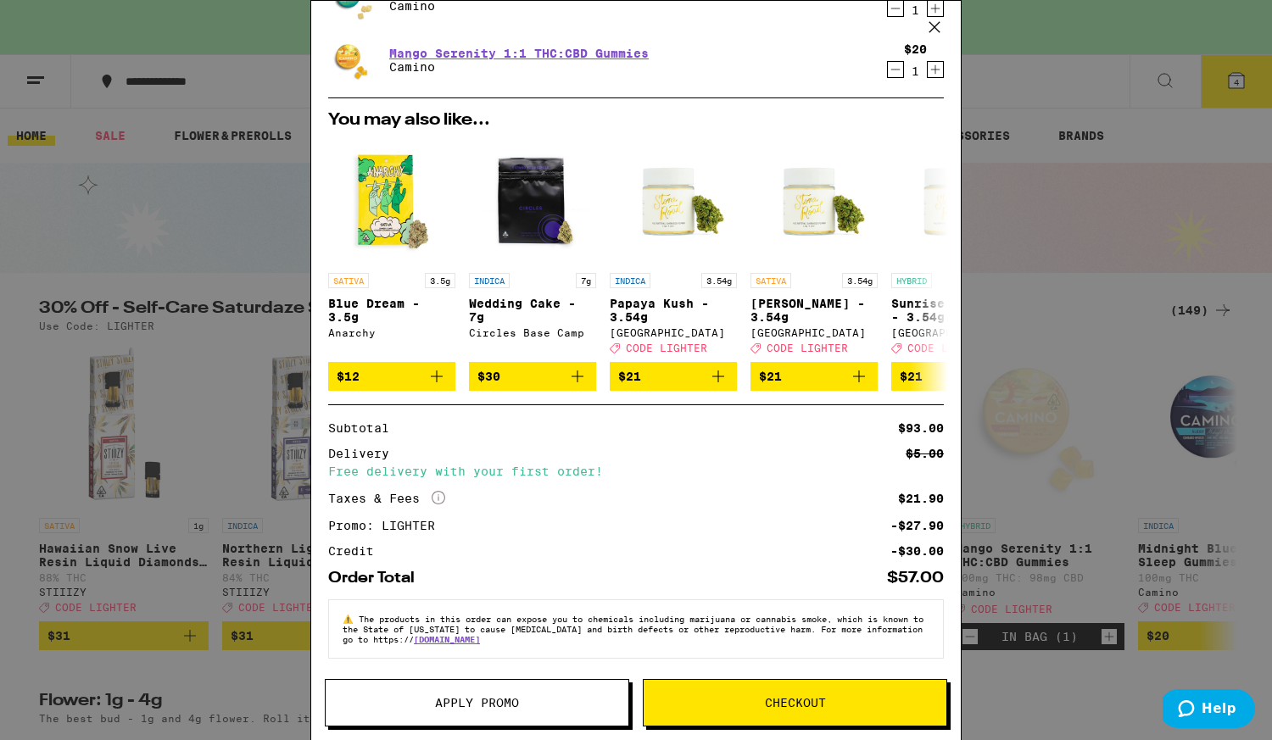
click at [792, 706] on span "Checkout" at bounding box center [795, 703] width 61 height 12
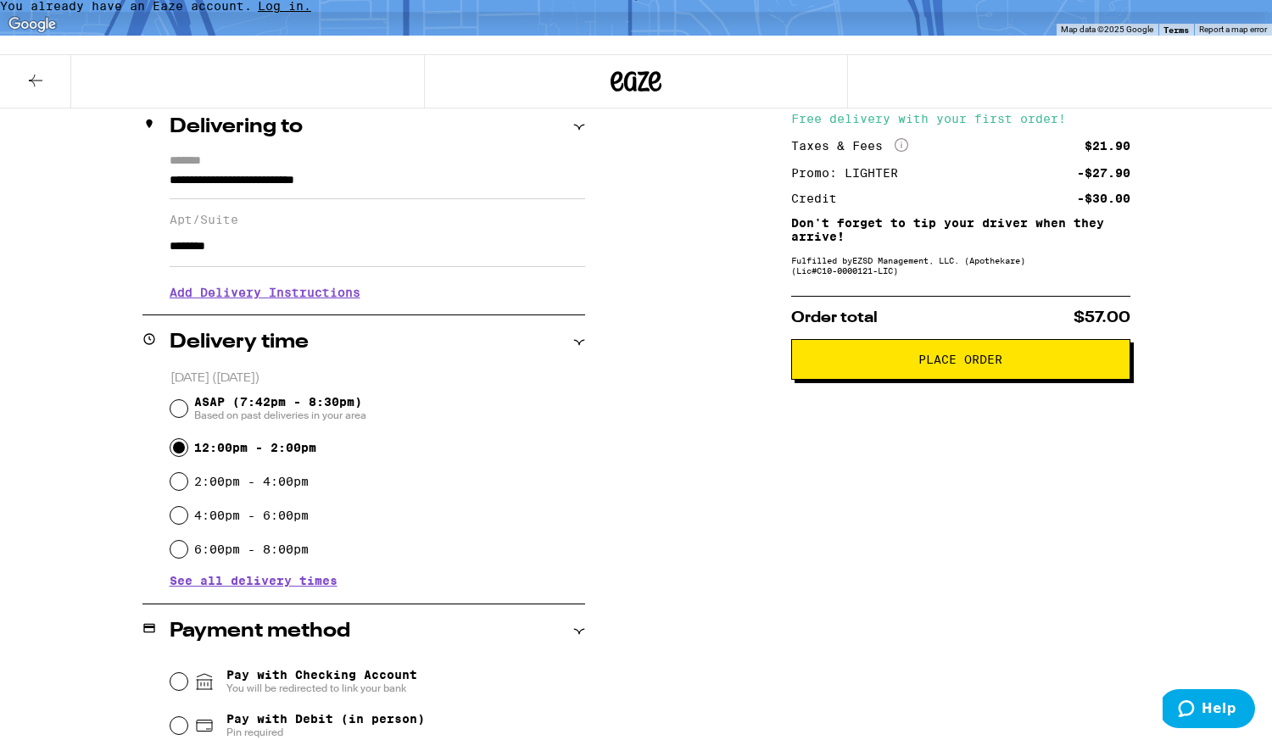
scroll to position [117, 0]
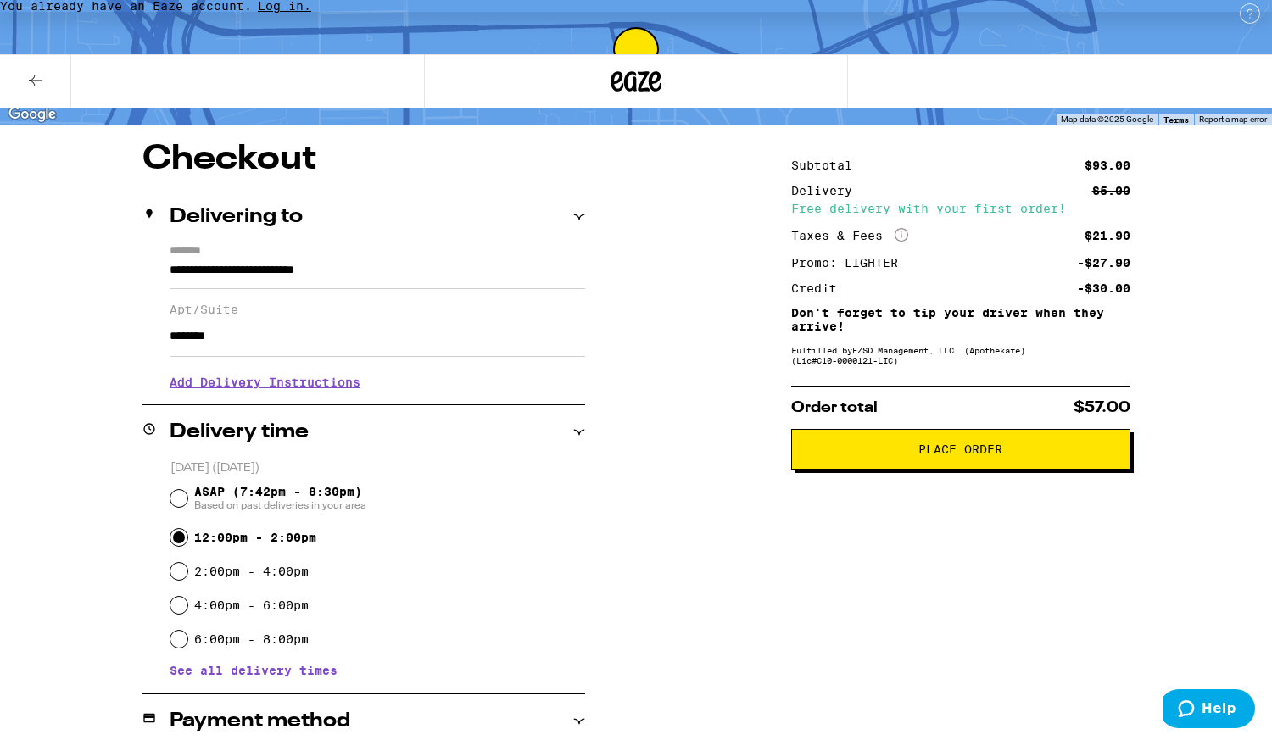
click at [953, 455] on span "Place Order" at bounding box center [961, 450] width 84 height 12
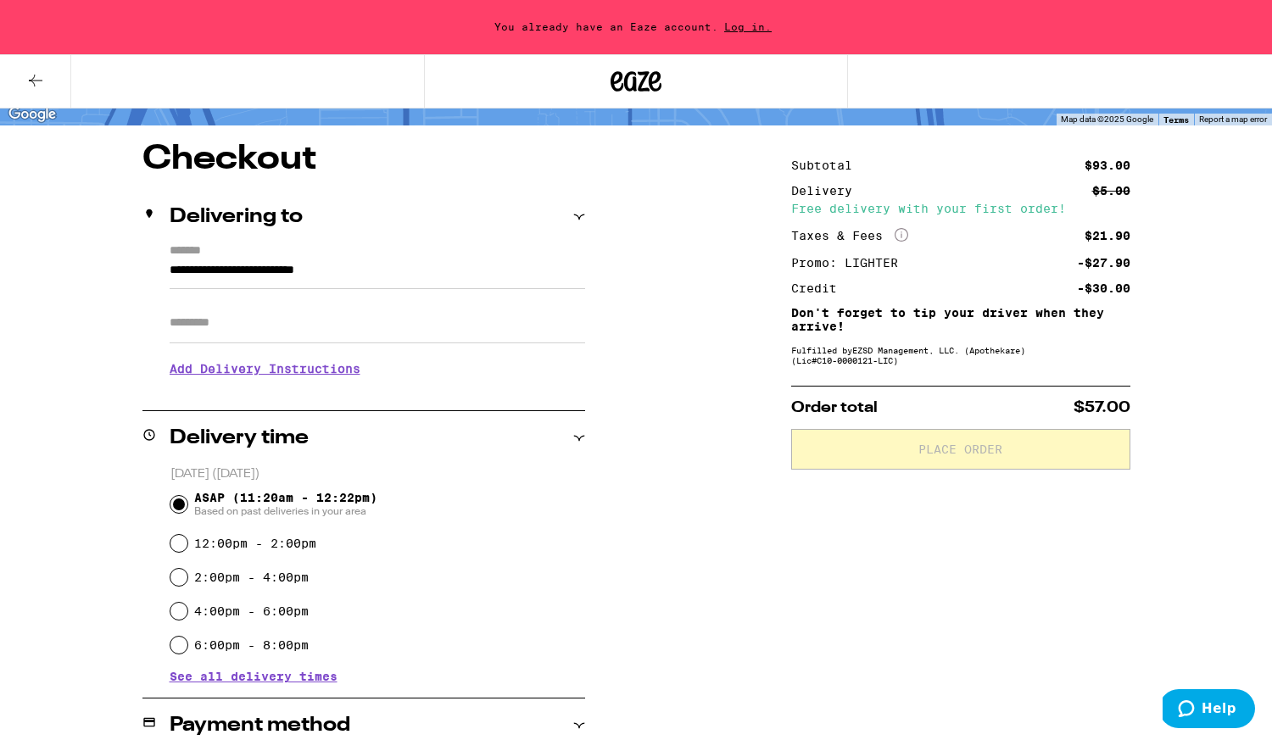
click at [738, 32] on span "Log in." at bounding box center [747, 26] width 59 height 11
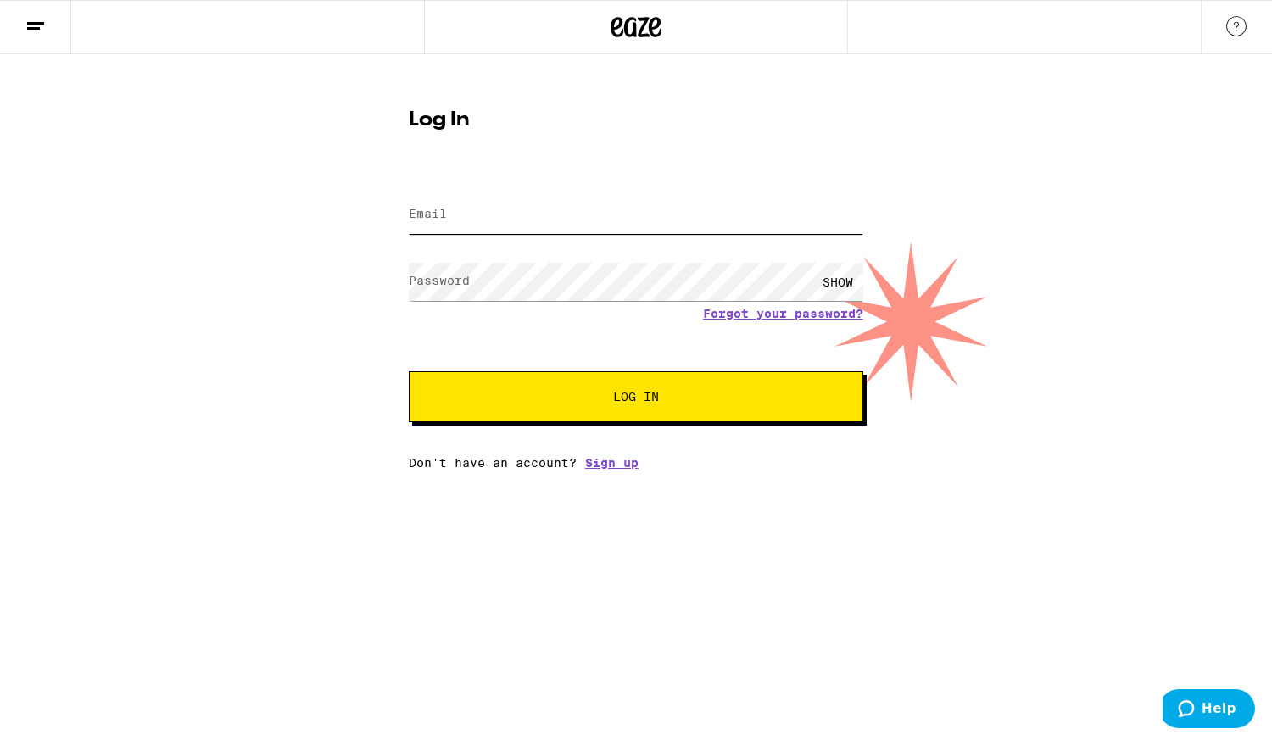
click at [567, 227] on input "Email" at bounding box center [636, 215] width 455 height 38
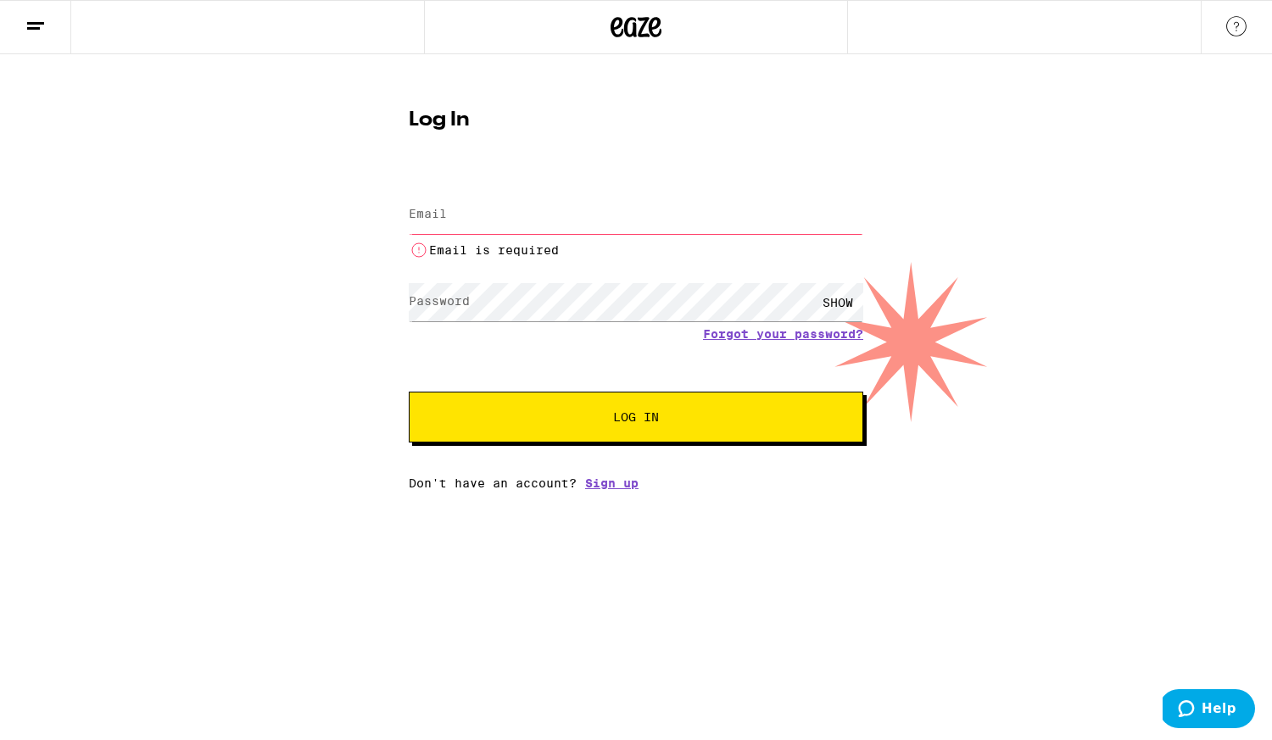
type input "paet.cavalry@gmail.com"
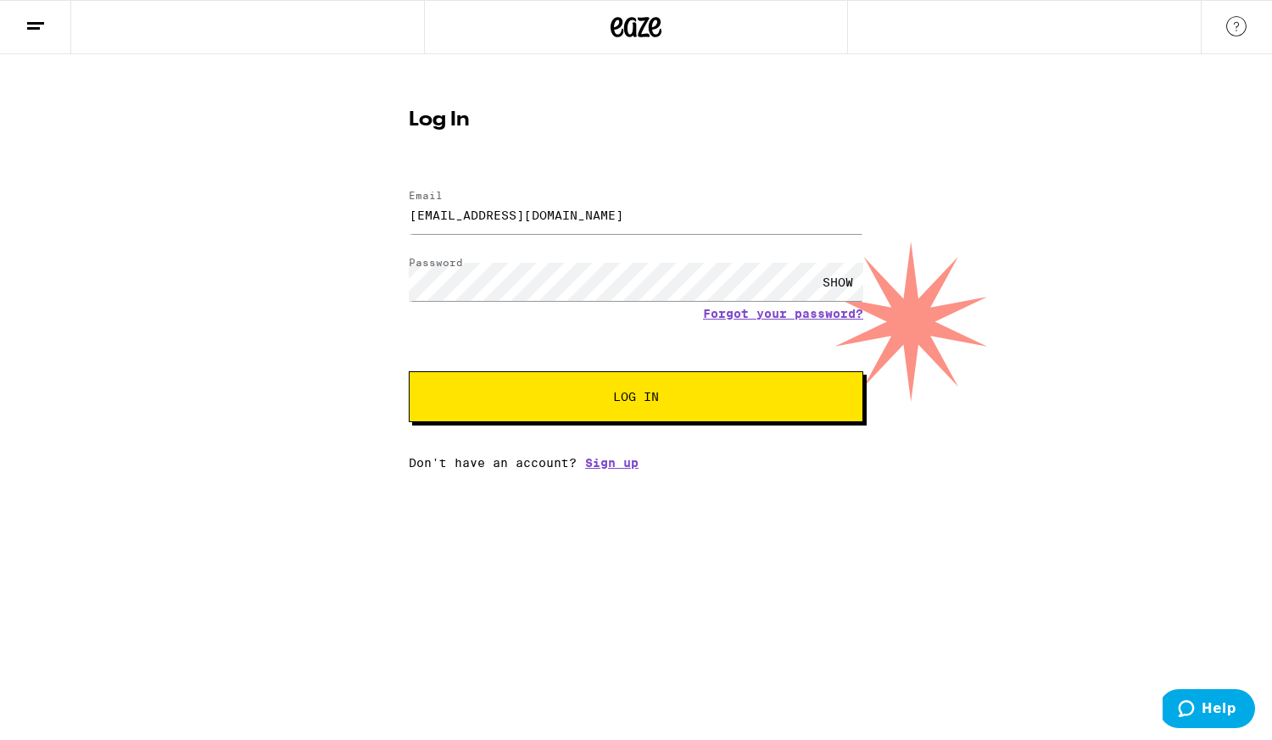
click at [531, 379] on button "Log In" at bounding box center [636, 397] width 455 height 51
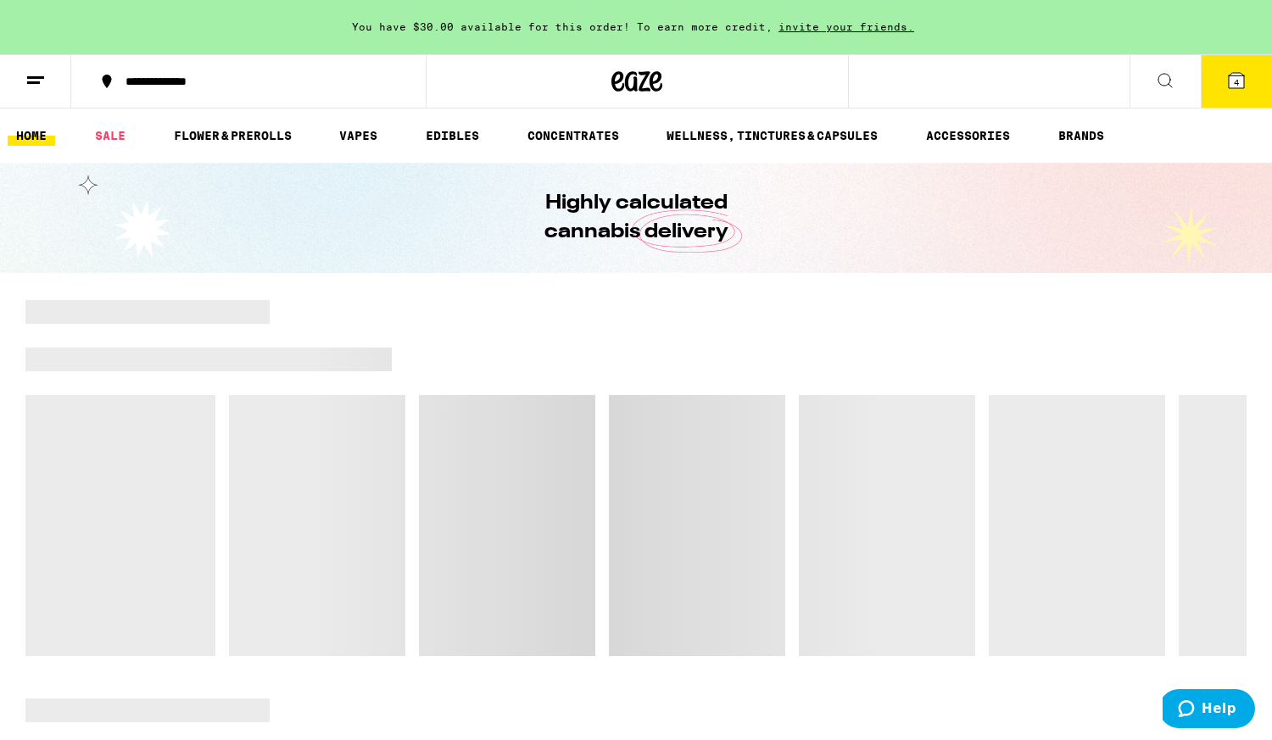
click at [1229, 78] on icon at bounding box center [1236, 80] width 15 height 15
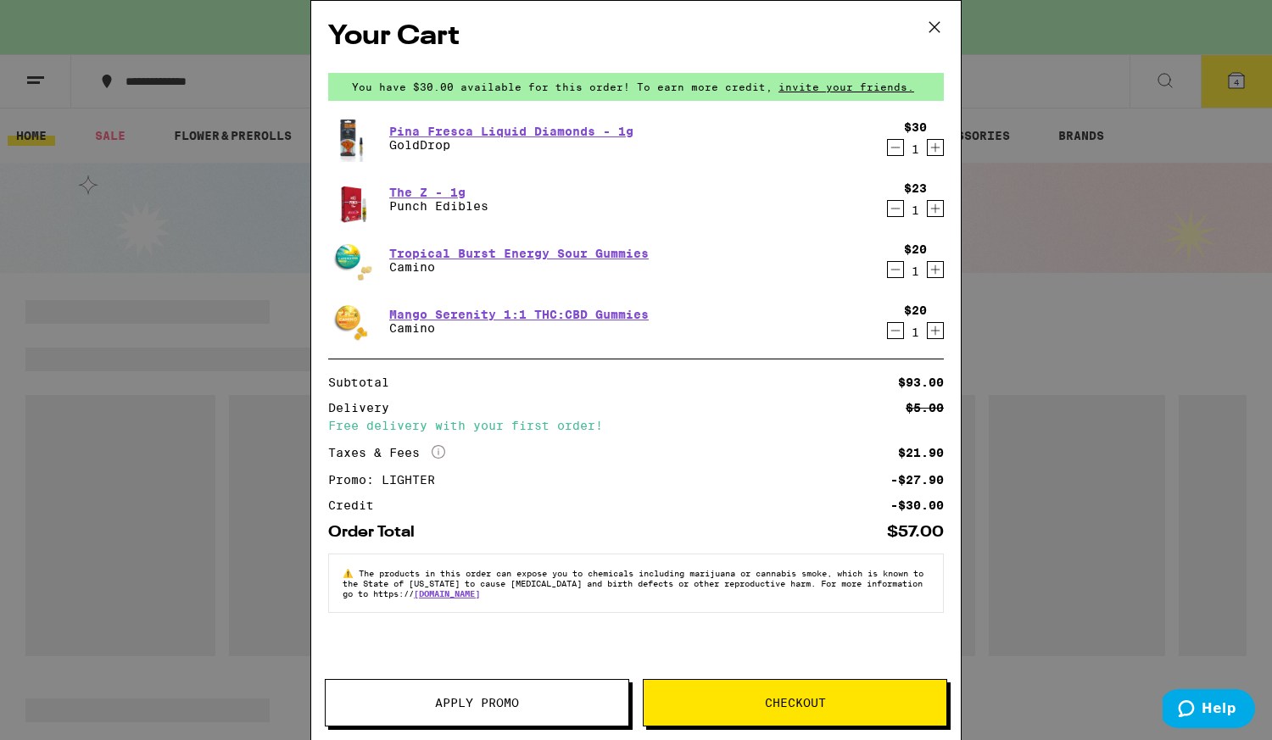
click at [716, 698] on span "Checkout" at bounding box center [795, 703] width 303 height 12
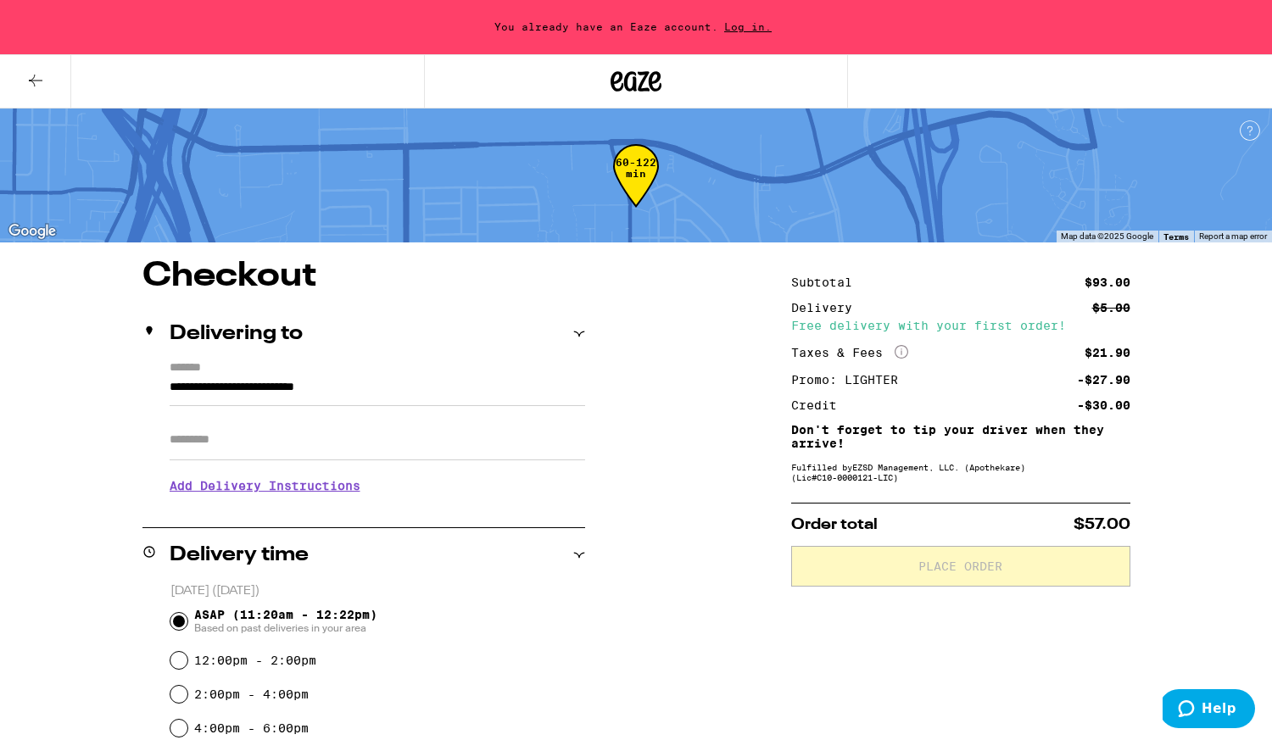
click at [747, 25] on span "Log in." at bounding box center [747, 26] width 59 height 11
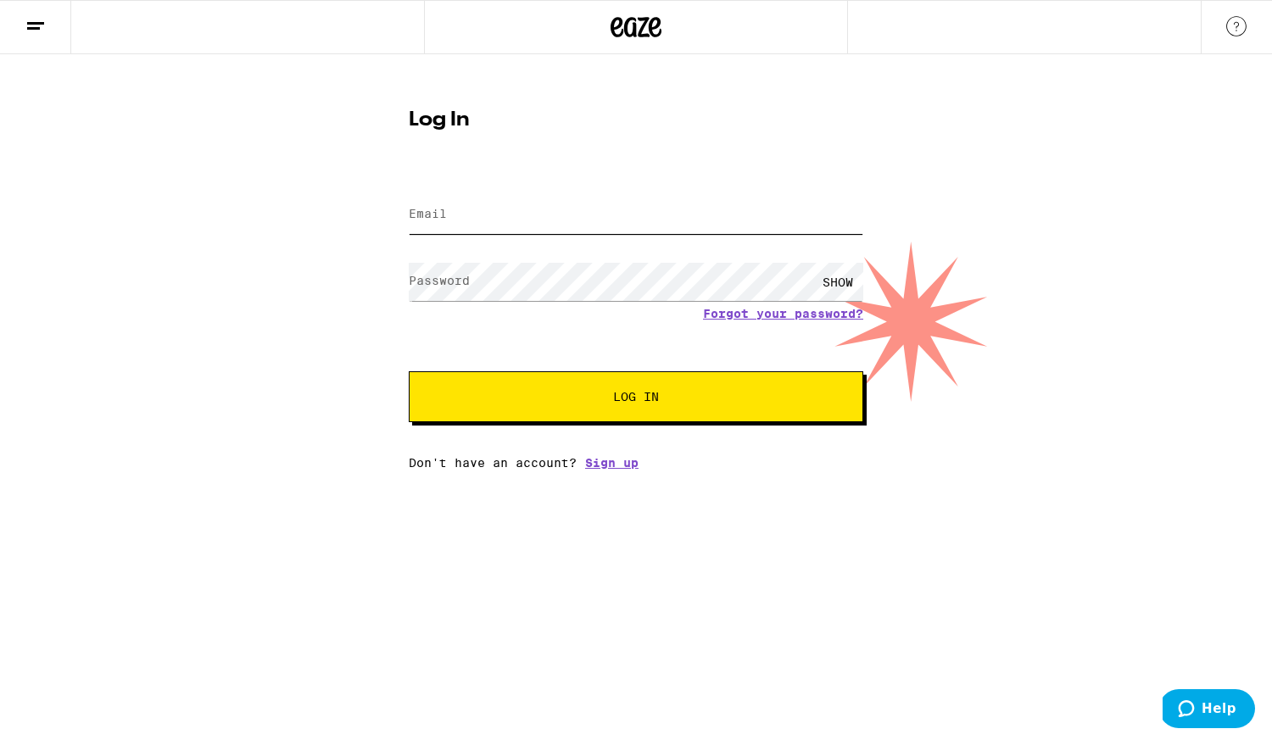
click at [645, 204] on input "Email" at bounding box center [636, 215] width 455 height 38
type input "paet.cavalry@gmail.com"
click at [567, 415] on button "Log In" at bounding box center [636, 397] width 455 height 51
